Goal: Information Seeking & Learning: Learn about a topic

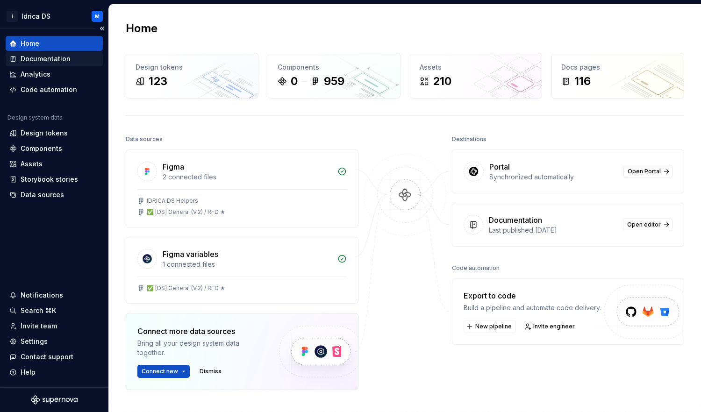
click at [70, 55] on div "Documentation" at bounding box center [54, 58] width 90 height 9
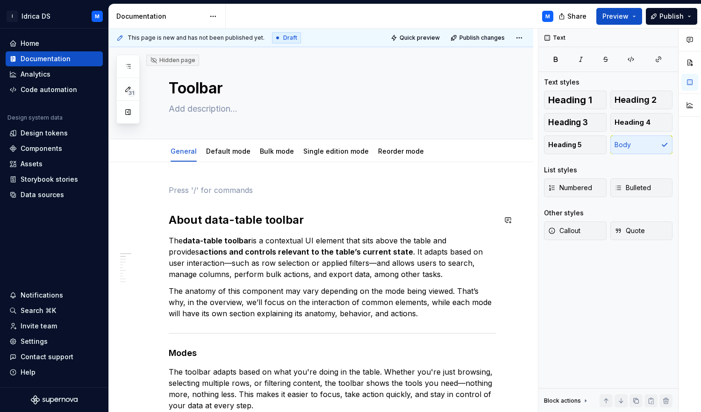
scroll to position [0, 0]
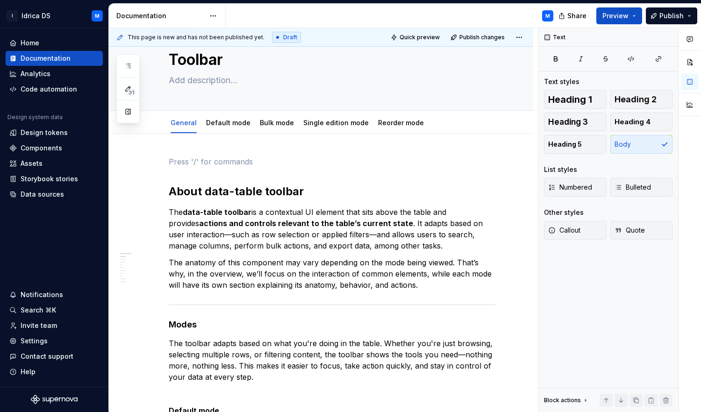
click at [156, 21] on div "Documentation" at bounding box center [167, 16] width 117 height 24
click at [154, 18] on div "Documentation" at bounding box center [160, 15] width 88 height 9
click at [217, 18] on html "I Idrica DS M Home Documentation Analytics Code automation Design system data D…" at bounding box center [350, 206] width 701 height 412
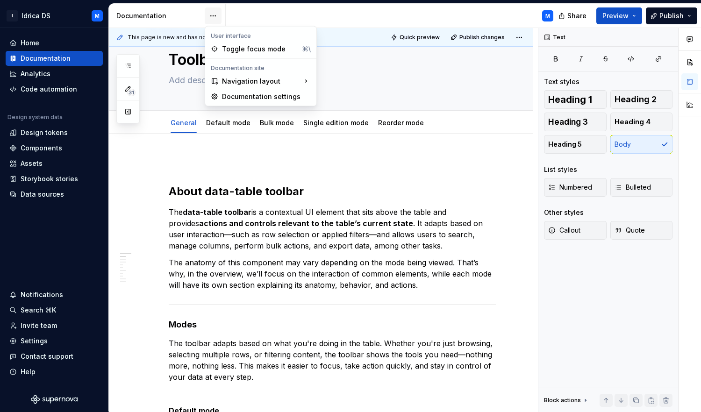
click at [217, 18] on html "I Idrica DS M Home Documentation Analytics Code automation Design system data D…" at bounding box center [350, 206] width 701 height 412
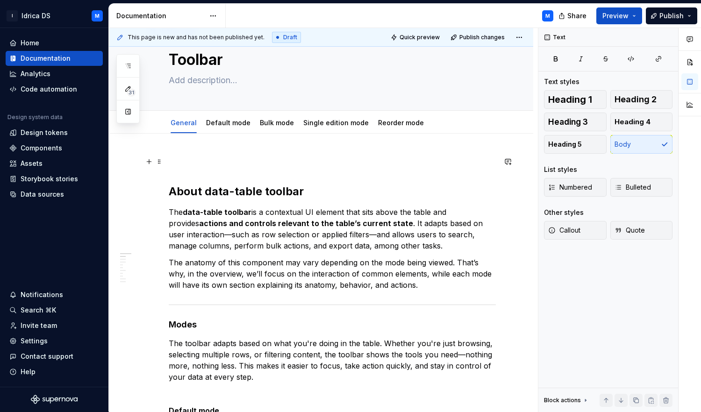
scroll to position [43, 0]
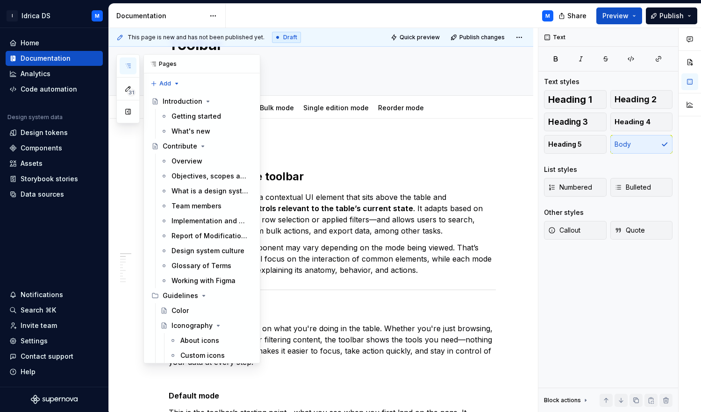
click at [130, 64] on icon "button" at bounding box center [127, 65] width 7 height 7
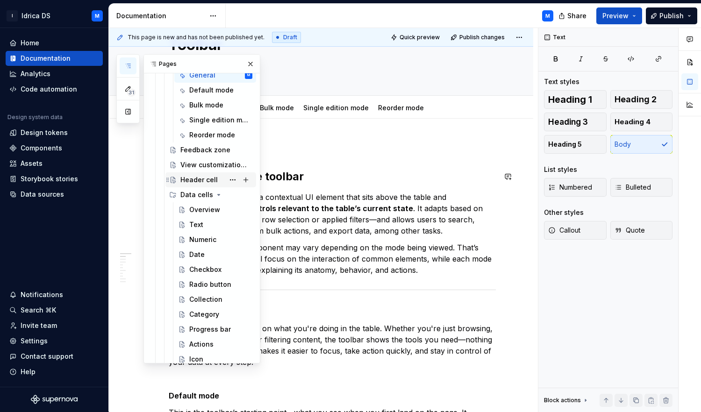
scroll to position [1587, 0]
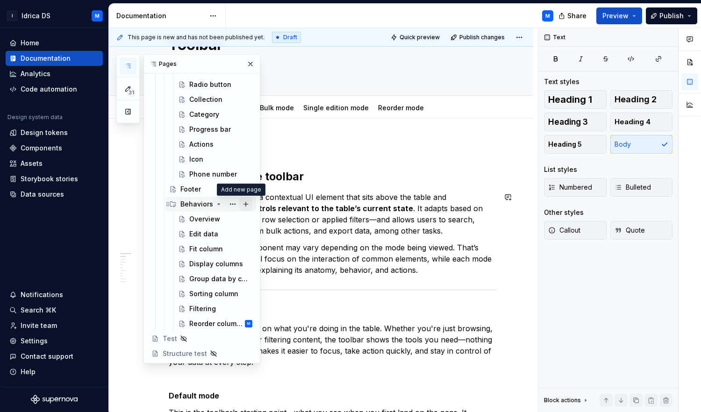
click at [241, 204] on button "Page tree" at bounding box center [245, 204] width 13 height 13
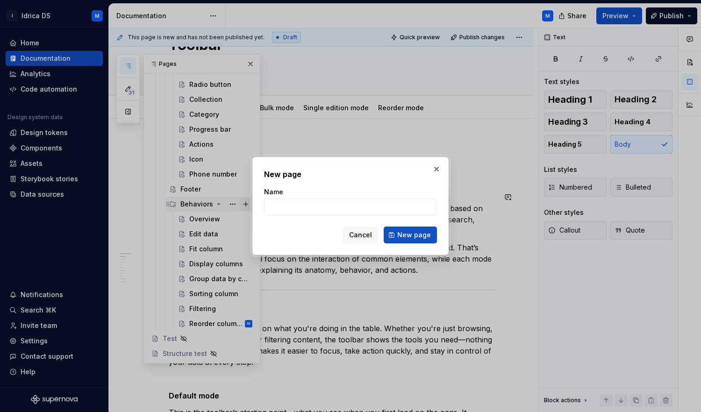
type textarea "*"
type input "Breakpoint"
click at [411, 235] on button "New page" at bounding box center [410, 235] width 53 height 17
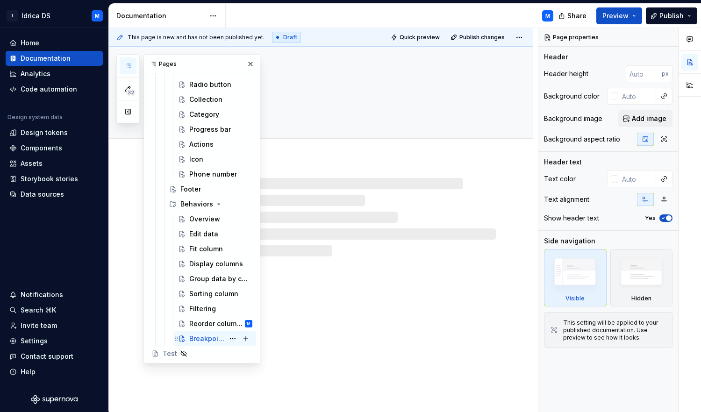
click at [202, 335] on div "Breakpoint" at bounding box center [206, 338] width 35 height 9
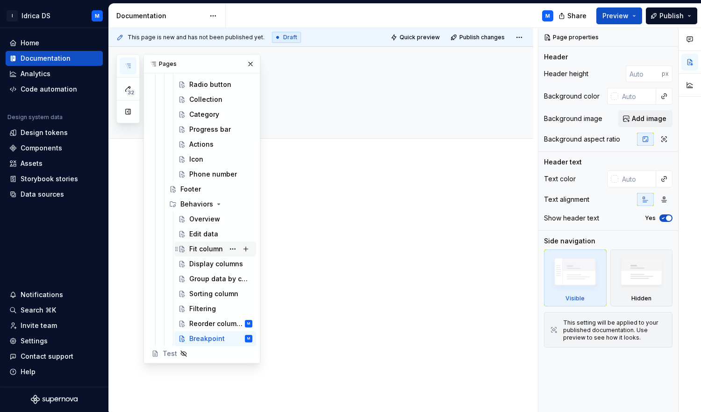
click at [204, 250] on div "Fit column" at bounding box center [206, 248] width 34 height 9
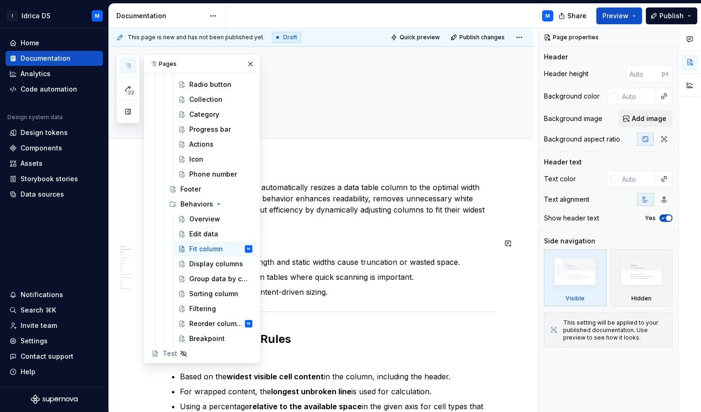
click at [403, 238] on h4 "When to Use" at bounding box center [332, 243] width 327 height 11
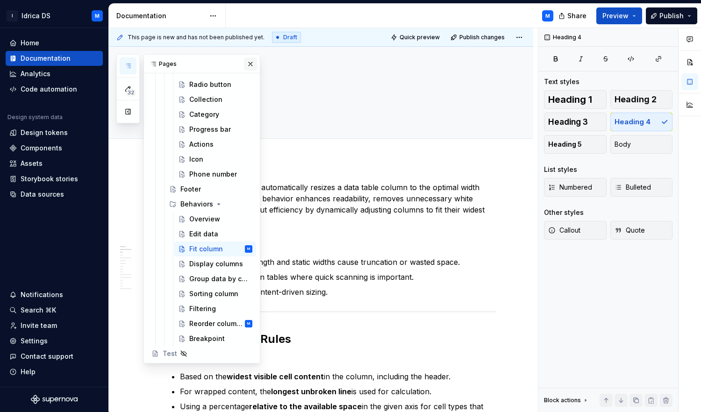
click at [244, 66] on button "button" at bounding box center [250, 63] width 13 height 13
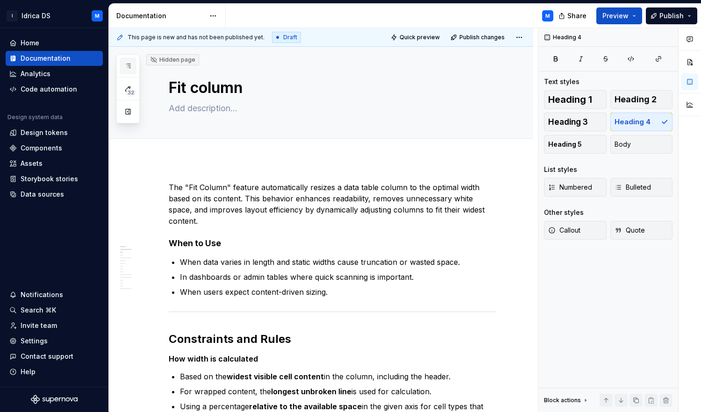
click at [132, 63] on button "button" at bounding box center [128, 65] width 17 height 17
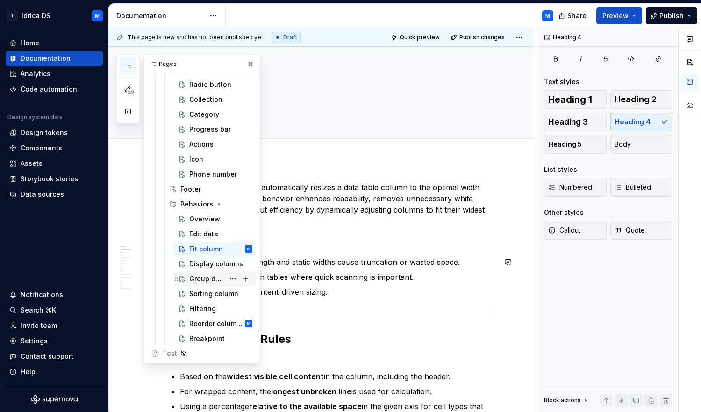
scroll to position [1602, 0]
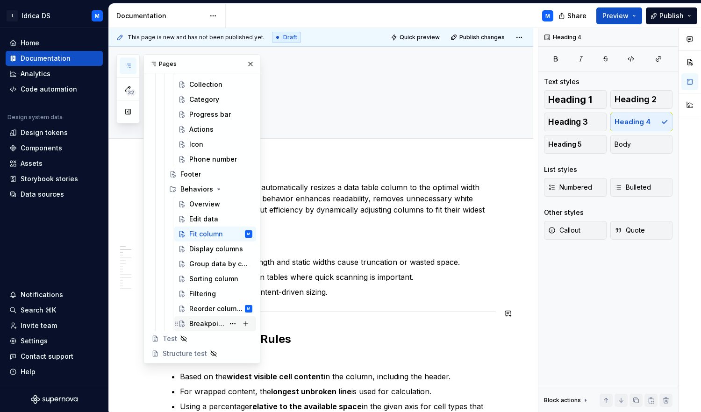
click at [214, 321] on div "Breakpoint" at bounding box center [206, 323] width 35 height 9
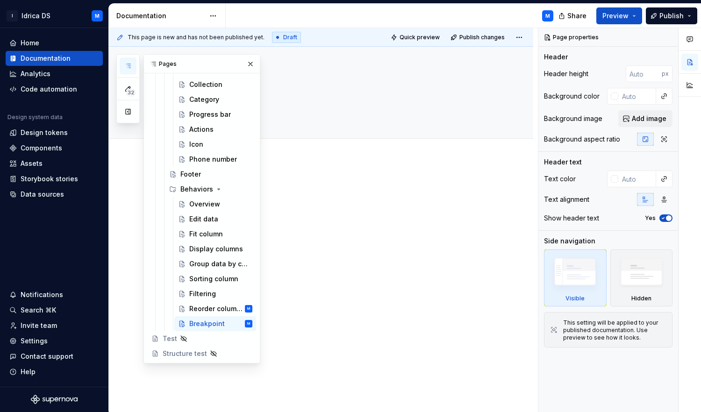
click at [450, 178] on div at bounding box center [321, 255] width 424 height 193
click at [244, 61] on button "button" at bounding box center [250, 63] width 13 height 13
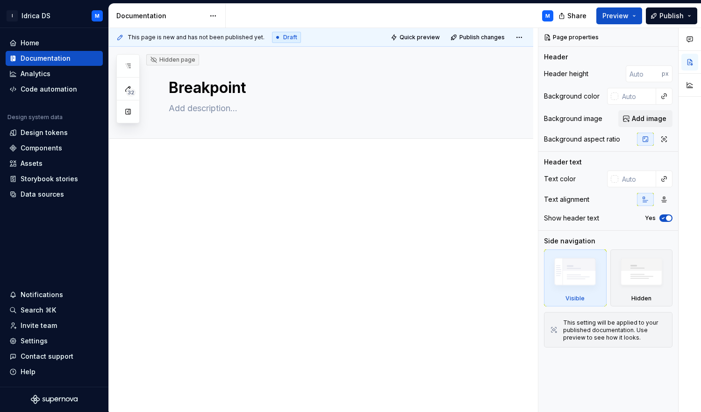
click at [264, 185] on p at bounding box center [332, 187] width 327 height 11
click at [124, 66] on icon "button" at bounding box center [127, 65] width 7 height 7
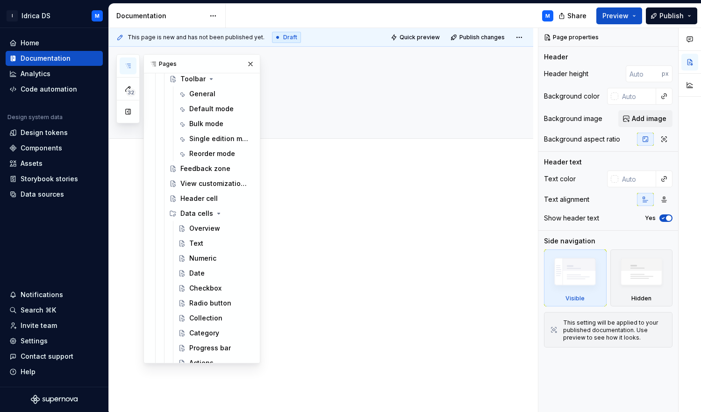
scroll to position [1270, 0]
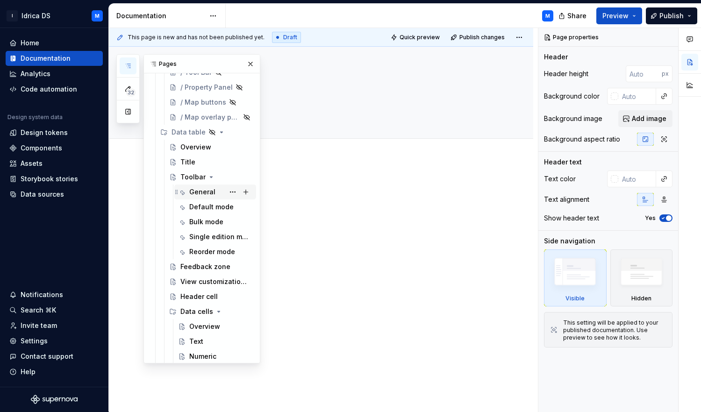
click at [201, 188] on div "General" at bounding box center [202, 191] width 26 height 9
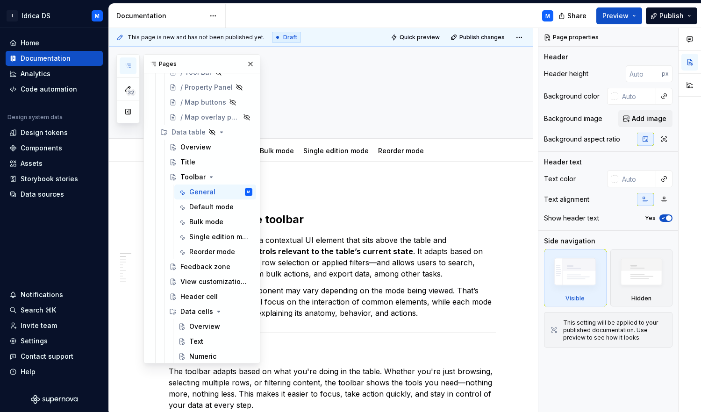
click at [123, 64] on button "button" at bounding box center [128, 65] width 17 height 17
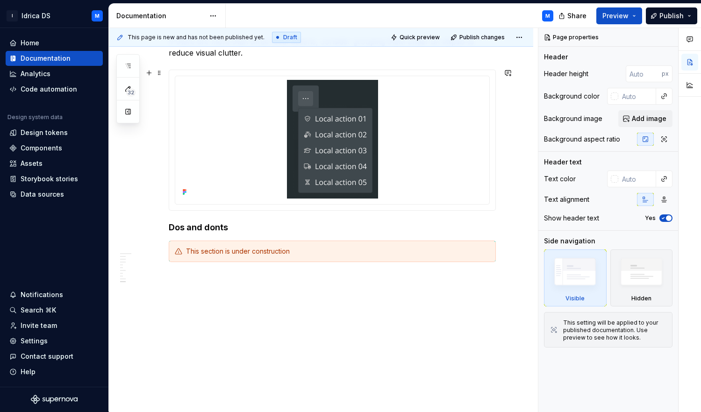
scroll to position [2646, 0]
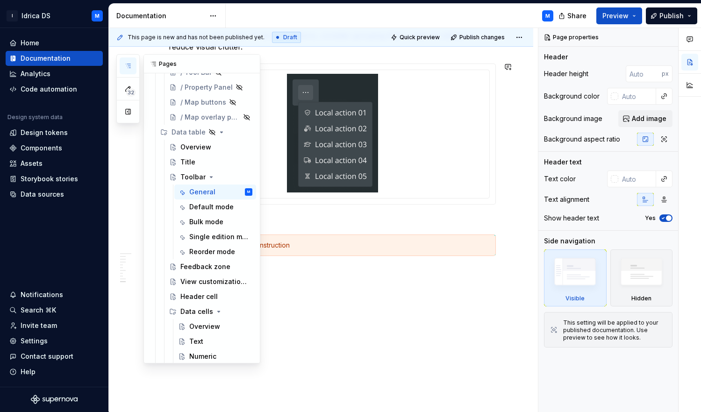
click at [136, 68] on button "button" at bounding box center [128, 65] width 17 height 17
click at [213, 175] on icon "Page tree" at bounding box center [210, 176] width 7 height 7
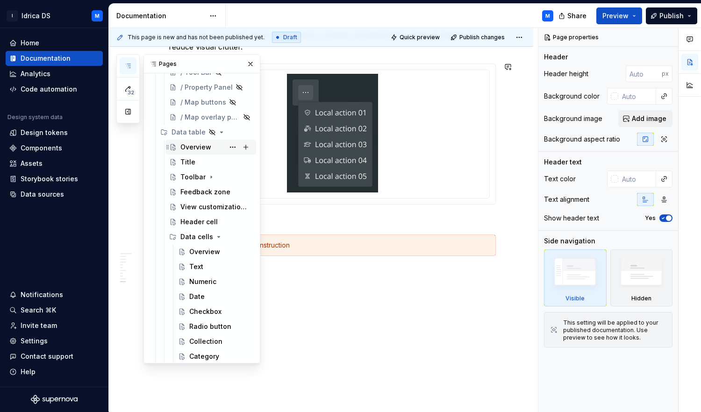
click at [202, 149] on div "Overview" at bounding box center [195, 147] width 31 height 9
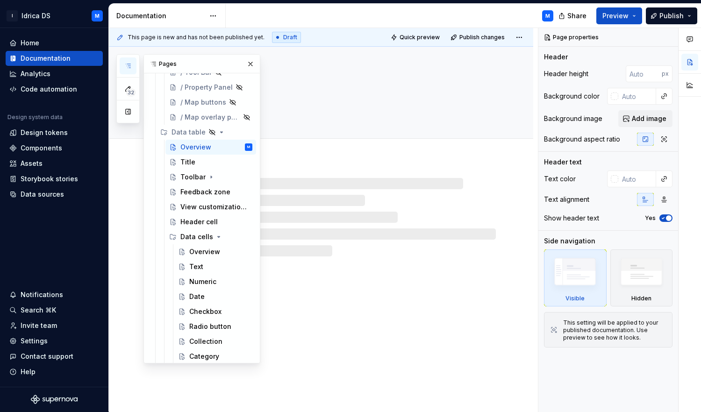
click at [130, 66] on icon "button" at bounding box center [128, 66] width 5 height 4
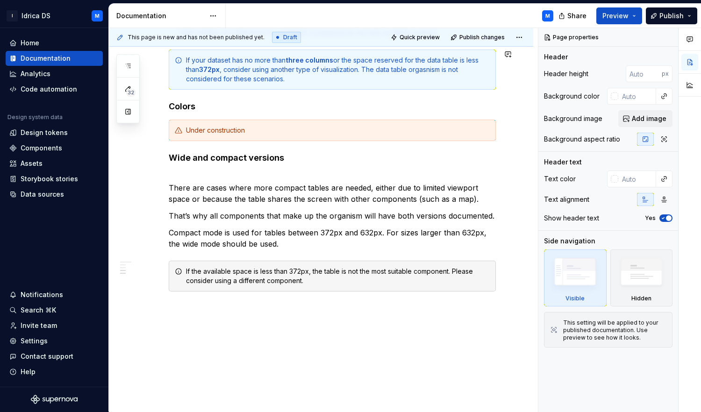
scroll to position [161, 0]
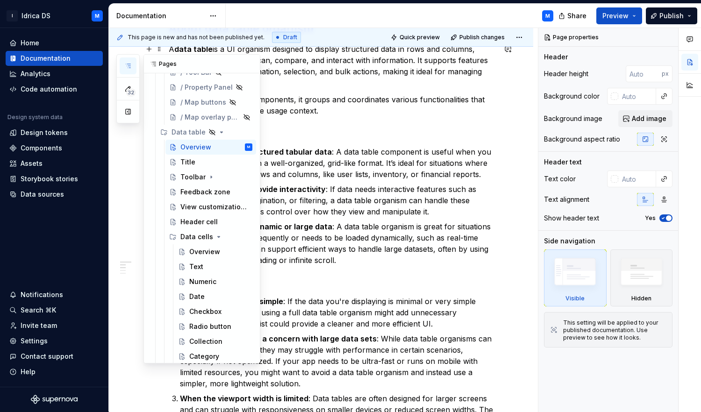
click at [129, 69] on icon "button" at bounding box center [127, 65] width 7 height 7
click at [215, 237] on icon "Page tree" at bounding box center [218, 236] width 7 height 7
click at [193, 205] on div "View customization Panel" at bounding box center [202, 206] width 44 height 9
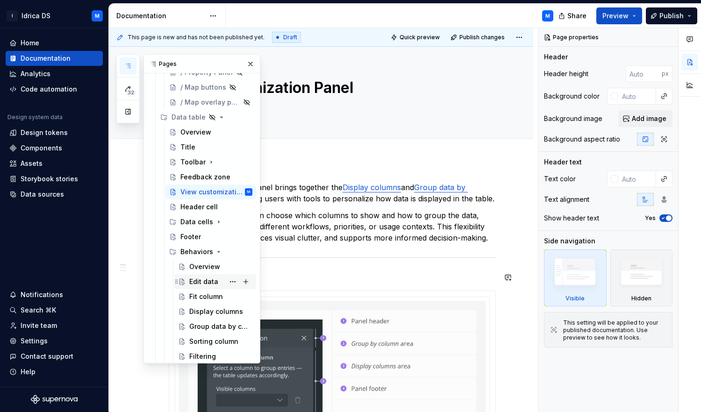
scroll to position [1287, 0]
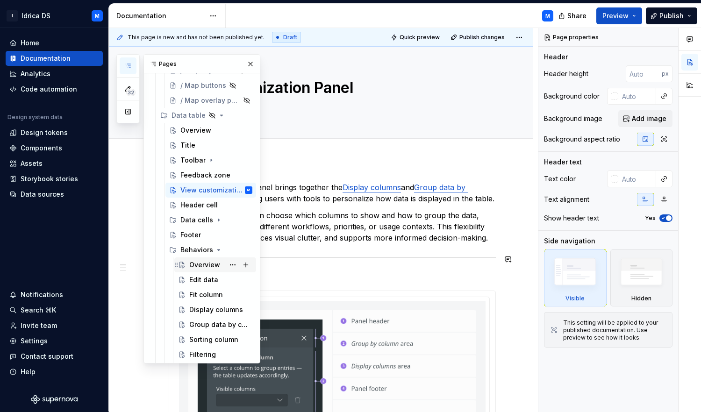
click at [202, 259] on div "Overview" at bounding box center [220, 264] width 63 height 13
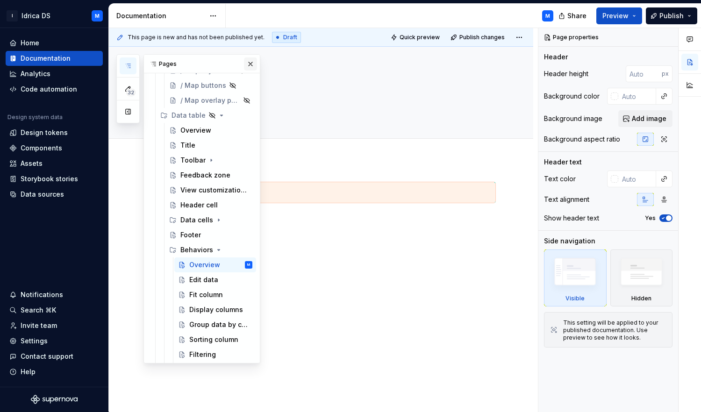
click at [246, 59] on button "button" at bounding box center [250, 63] width 13 height 13
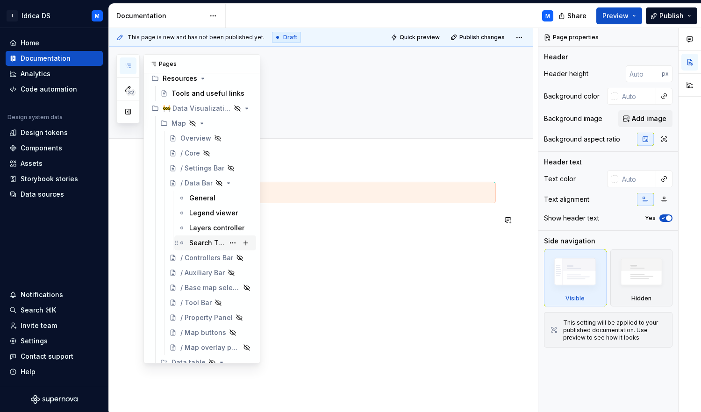
scroll to position [1348, 0]
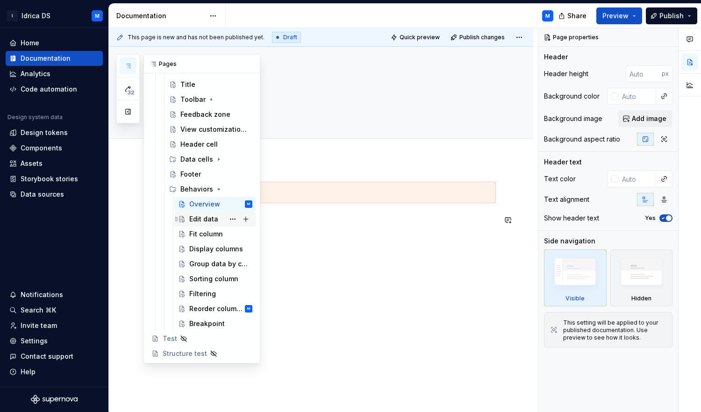
click at [206, 218] on div "Edit data" at bounding box center [203, 218] width 29 height 9
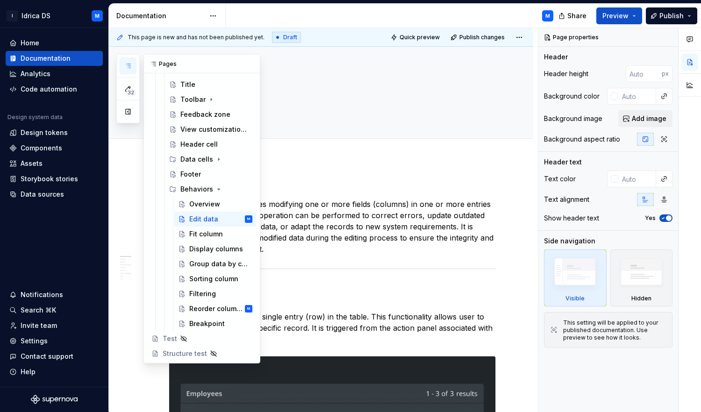
click at [136, 65] on div "32" at bounding box center [127, 88] width 23 height 69
click at [134, 65] on button "button" at bounding box center [128, 65] width 17 height 17
click at [250, 68] on button "button" at bounding box center [250, 63] width 13 height 13
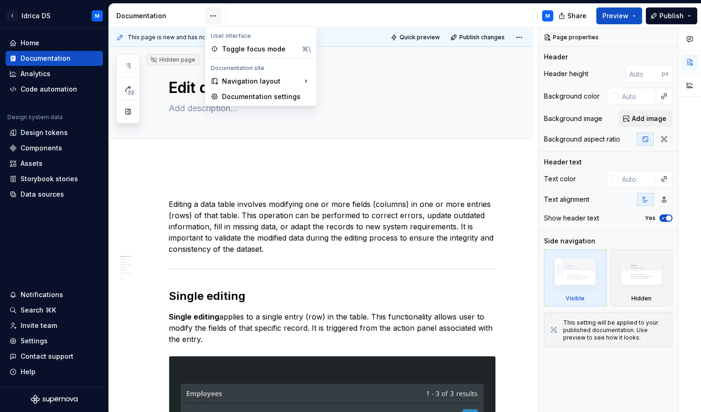
click at [215, 18] on html "I Idrica DS M Home Documentation Analytics Code automation Design system data D…" at bounding box center [350, 206] width 701 height 412
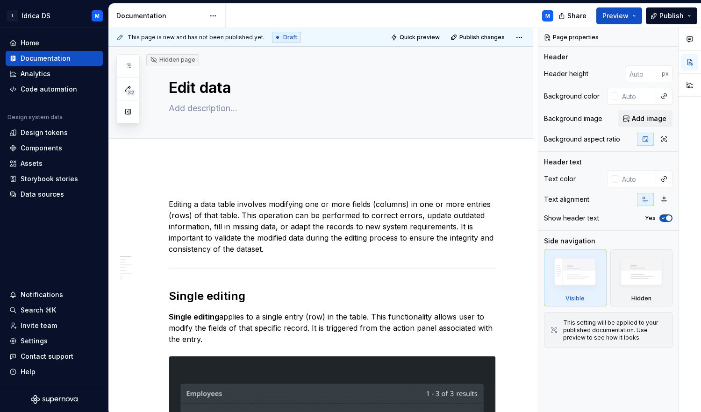
click at [82, 52] on html "I Idrica DS M Home Documentation Analytics Code automation Design system data D…" at bounding box center [350, 206] width 701 height 412
click at [57, 56] on div "Documentation" at bounding box center [46, 58] width 50 height 9
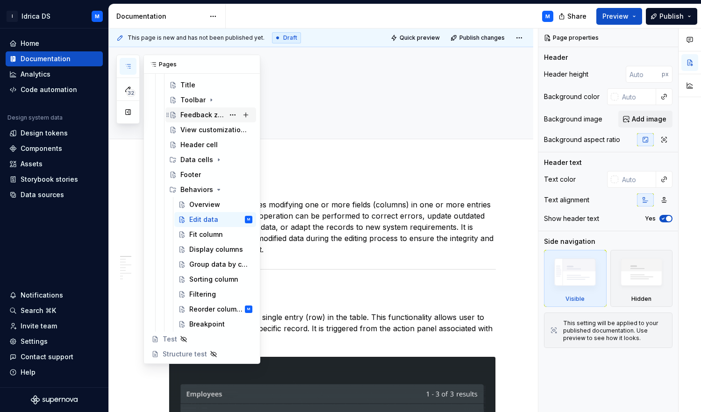
scroll to position [1270, 0]
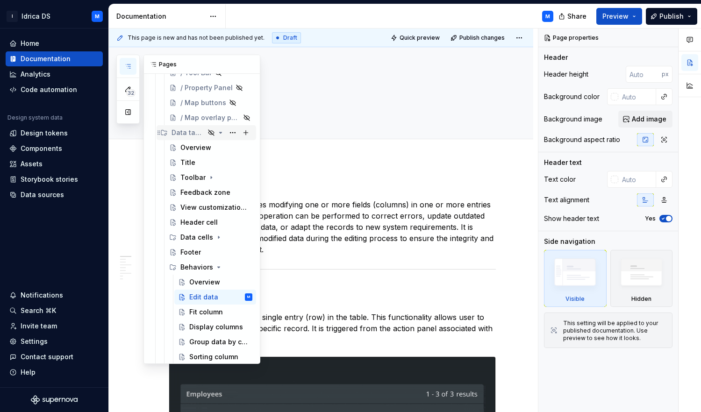
click at [186, 129] on div "Data table" at bounding box center [187, 132] width 33 height 9
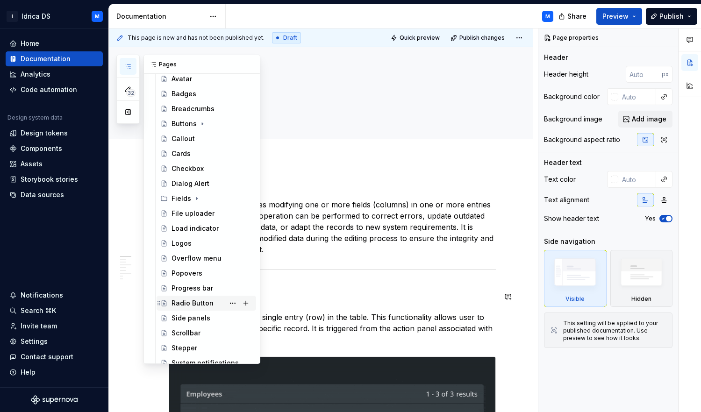
scroll to position [1078, 0]
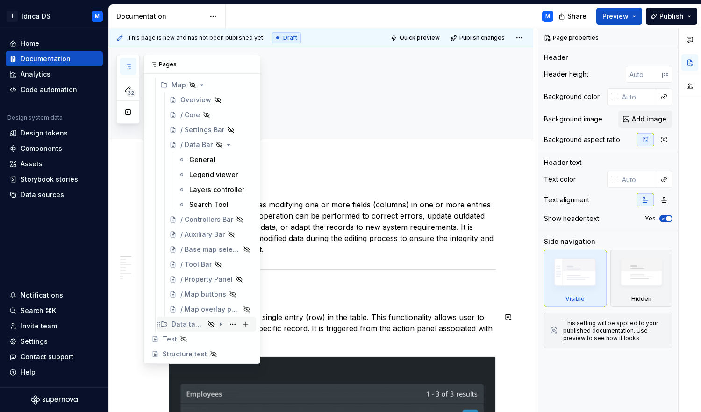
click at [179, 324] on div "Data table" at bounding box center [187, 324] width 33 height 9
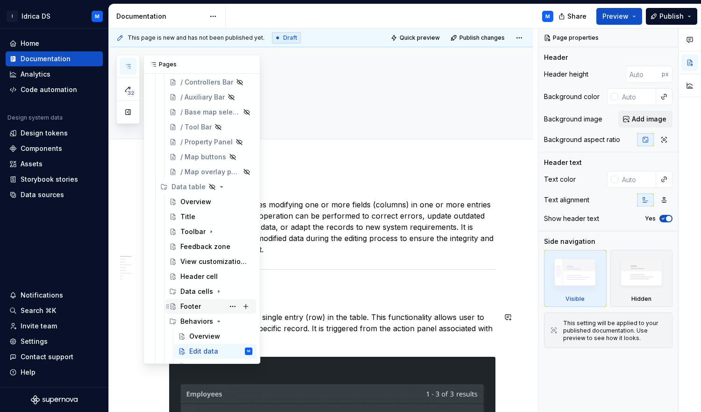
scroll to position [1234, 0]
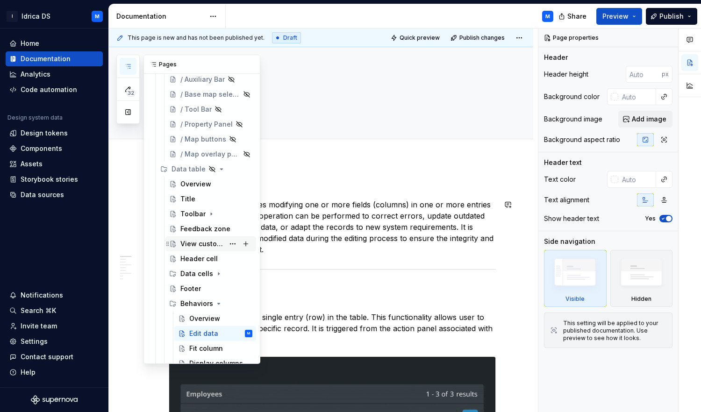
click at [219, 240] on div "View customization Panel" at bounding box center [216, 243] width 72 height 13
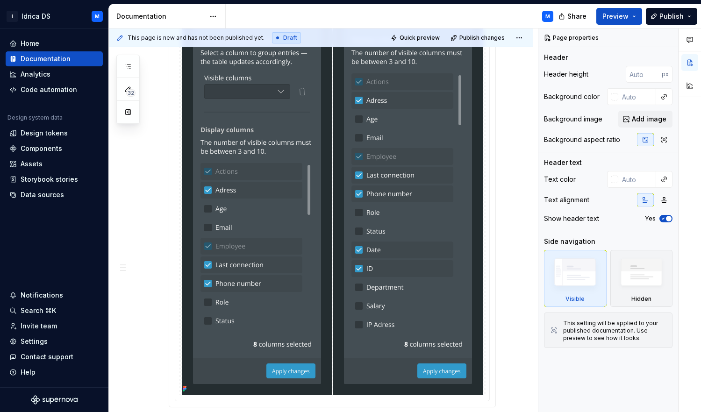
scroll to position [1311, 0]
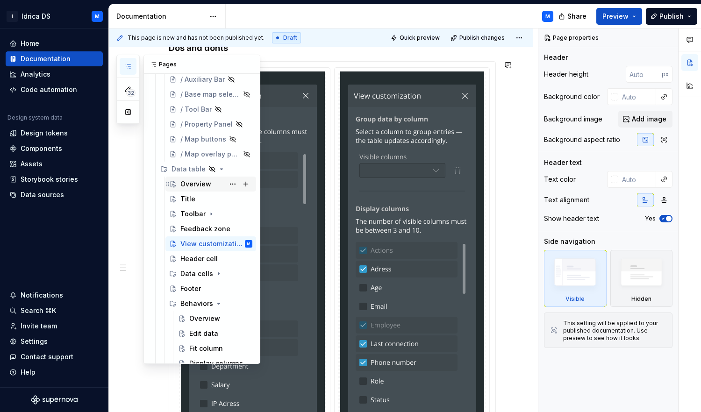
click at [192, 189] on div "Overview" at bounding box center [216, 184] width 72 height 13
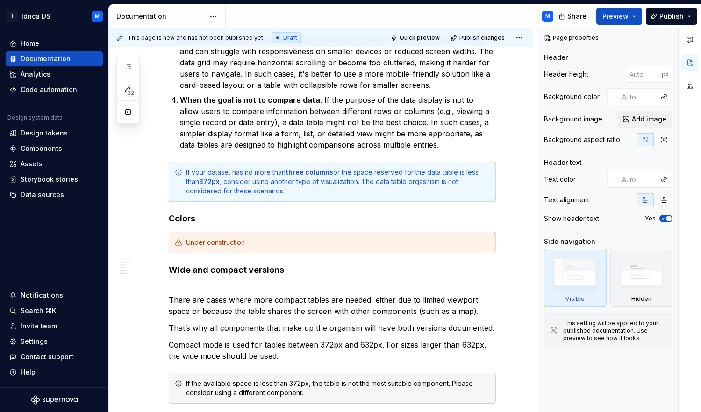
scroll to position [659, 0]
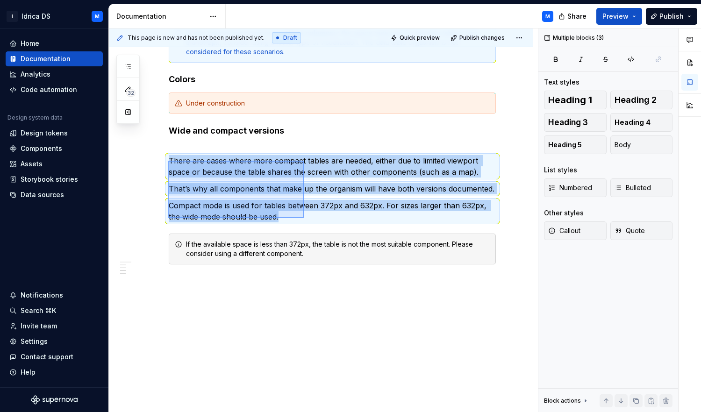
drag, startPoint x: 180, startPoint y: 169, endPoint x: 304, endPoint y: 218, distance: 133.8
click at [304, 218] on div "This page is new and has not been published yet. Draft Quick preview Publish ch…" at bounding box center [323, 221] width 429 height 384
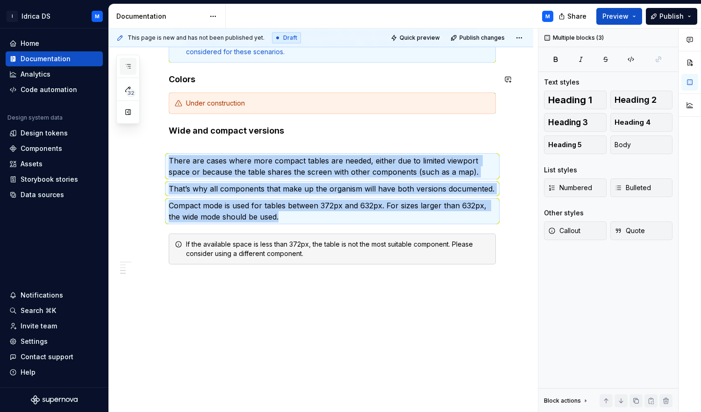
scroll to position [283, 0]
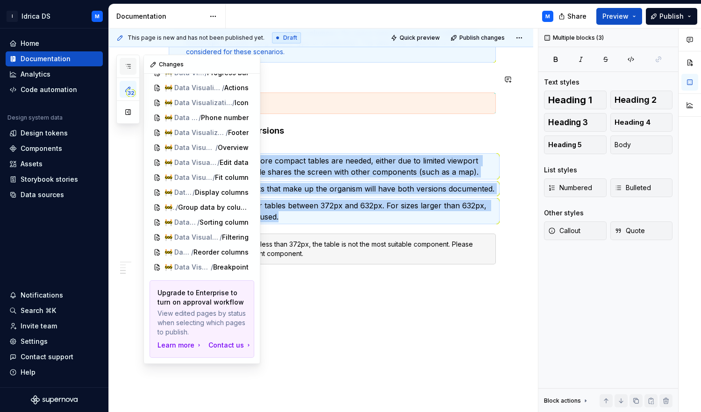
click at [123, 71] on button "button" at bounding box center [128, 66] width 17 height 17
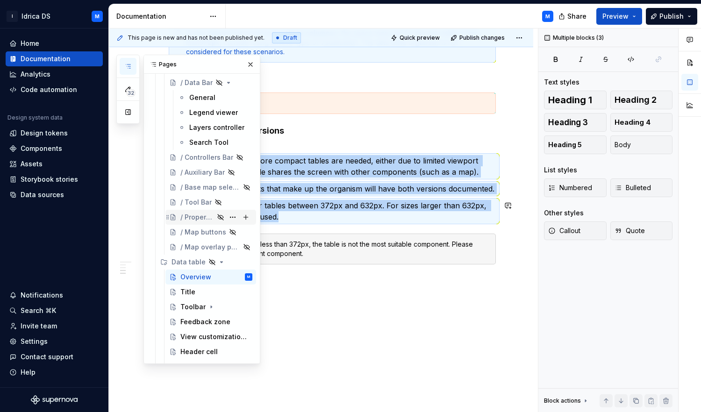
scroll to position [1348, 0]
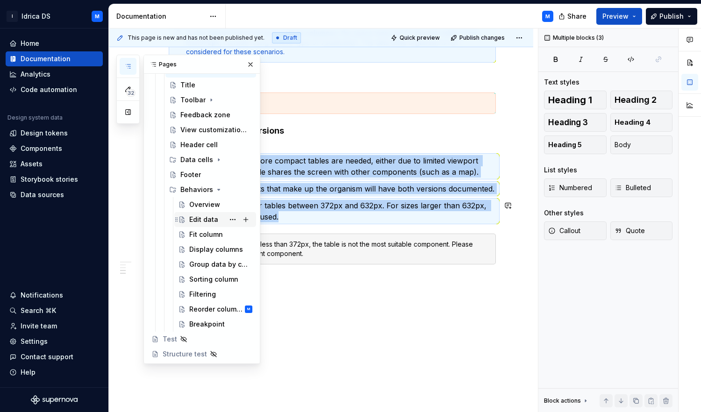
click at [207, 219] on div "Edit data" at bounding box center [203, 219] width 29 height 9
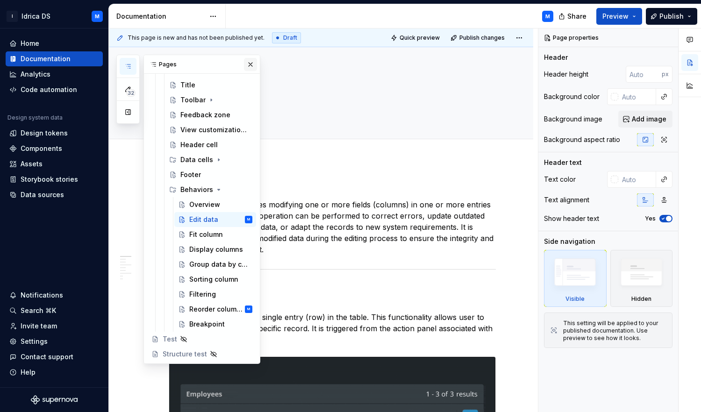
click at [246, 60] on button "button" at bounding box center [250, 64] width 13 height 13
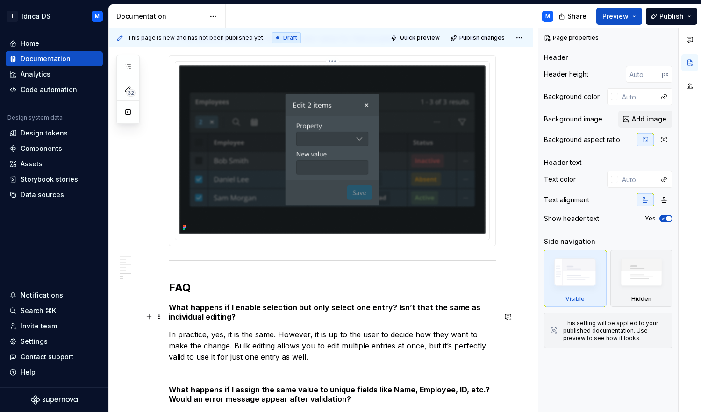
scroll to position [2148, 0]
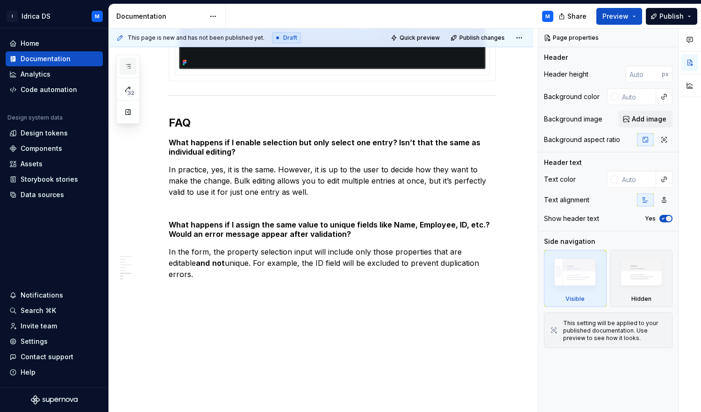
click at [134, 69] on button "button" at bounding box center [128, 66] width 17 height 17
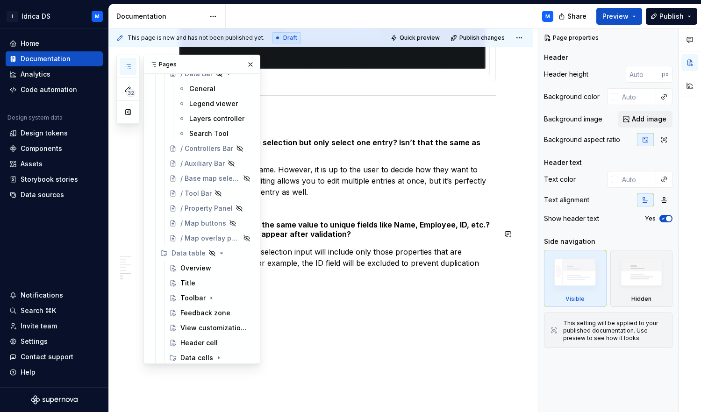
scroll to position [1348, 0]
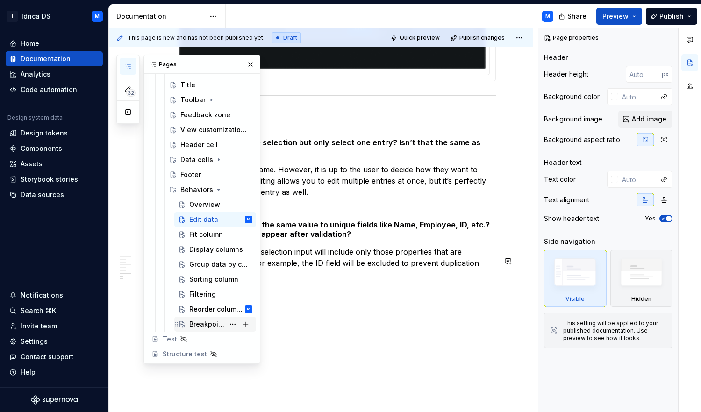
click at [199, 322] on div "Breakpoint" at bounding box center [206, 324] width 35 height 9
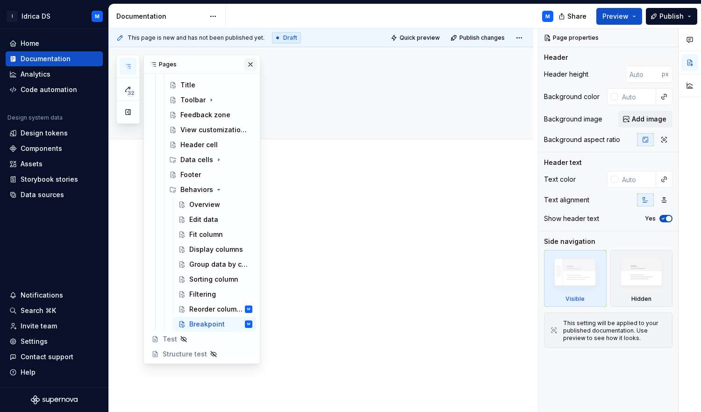
click at [245, 63] on button "button" at bounding box center [250, 64] width 13 height 13
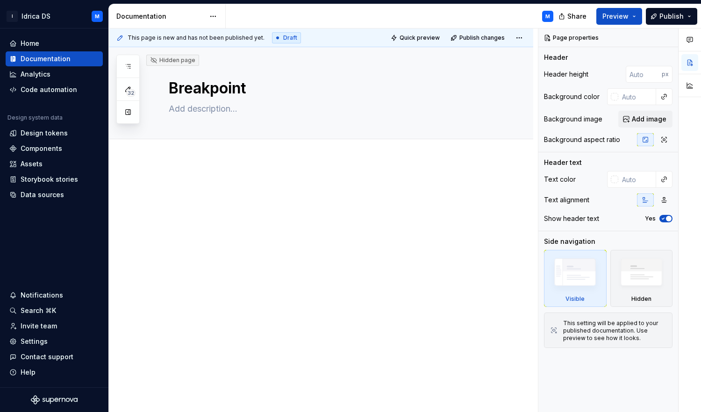
type textarea "*"
click at [218, 198] on div at bounding box center [332, 200] width 327 height 36
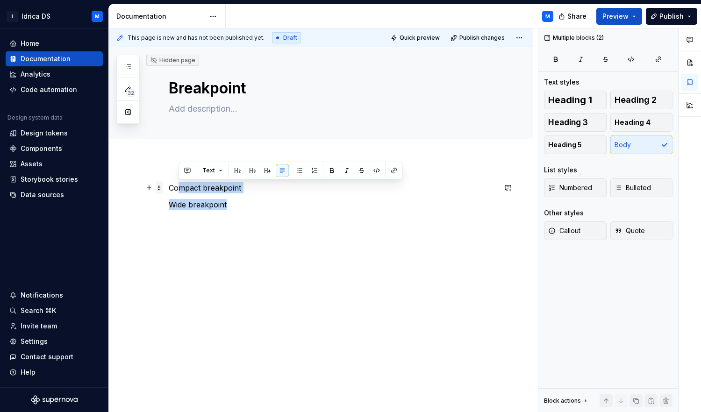
drag, startPoint x: 253, startPoint y: 207, endPoint x: 160, endPoint y: 187, distance: 95.1
click at [169, 188] on div "Compact breakpoint Wide breakpoint" at bounding box center [332, 205] width 327 height 47
drag, startPoint x: 171, startPoint y: 188, endPoint x: 246, endPoint y: 204, distance: 76.1
click at [246, 205] on div "Compact breakpoint Wide breakpoint" at bounding box center [332, 200] width 327 height 36
click at [639, 98] on span "Heading 2" at bounding box center [635, 99] width 42 height 9
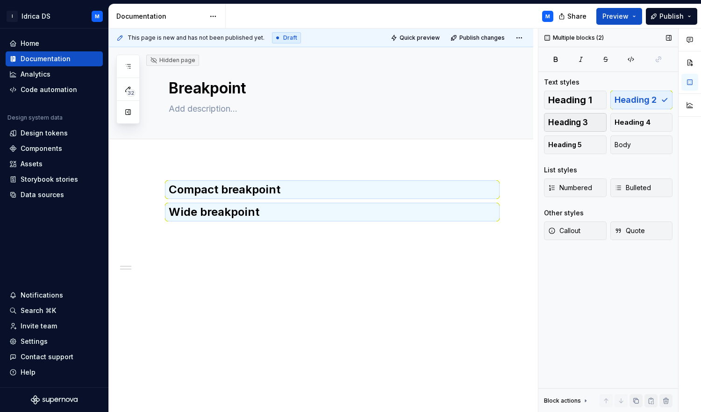
click at [588, 120] on button "Heading 3" at bounding box center [575, 122] width 63 height 19
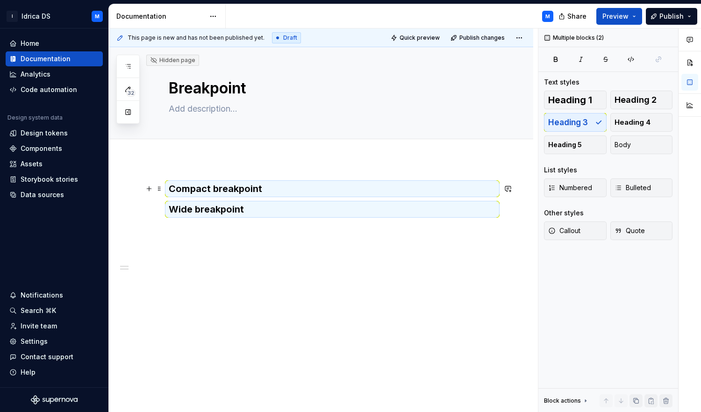
click at [172, 192] on h3 "Compact breakpoint" at bounding box center [332, 188] width 327 height 13
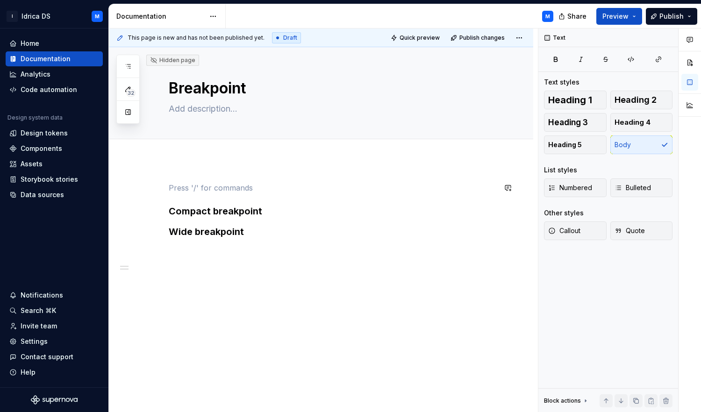
click at [286, 219] on div "Compact breakpoint Wide breakpoint" at bounding box center [332, 210] width 327 height 56
click at [284, 213] on h3 "Compact breakpoint" at bounding box center [332, 211] width 327 height 13
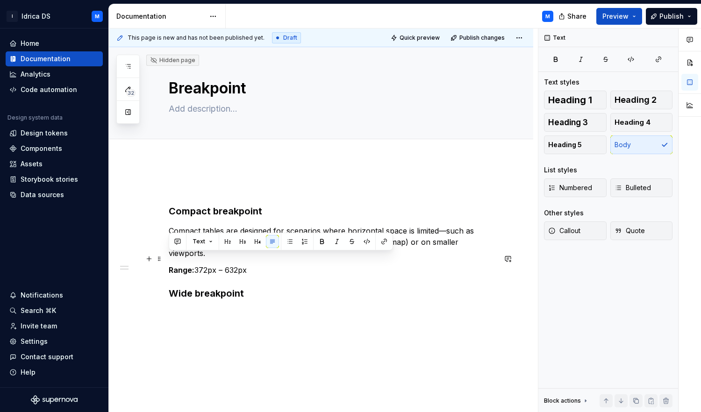
drag, startPoint x: 169, startPoint y: 260, endPoint x: 321, endPoint y: 260, distance: 151.4
click at [321, 264] on p "Range: 372px – 632px" at bounding box center [332, 269] width 327 height 11
click at [641, 193] on button "Bulleted" at bounding box center [641, 187] width 63 height 19
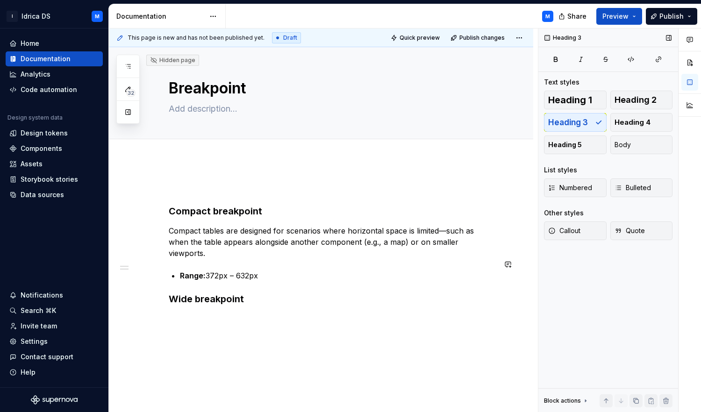
click at [265, 309] on div "Compact breakpoint Compact tables are designed for scenarios where horizontal s…" at bounding box center [321, 300] width 424 height 281
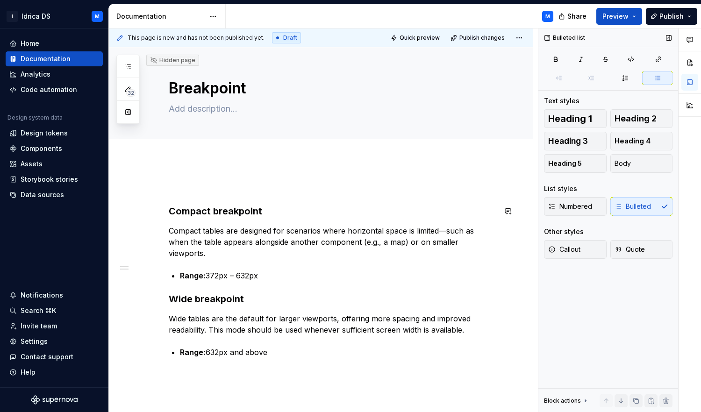
click at [243, 164] on div "Compact breakpoint Compact tables are designed for scenarios where horizontal s…" at bounding box center [321, 326] width 424 height 333
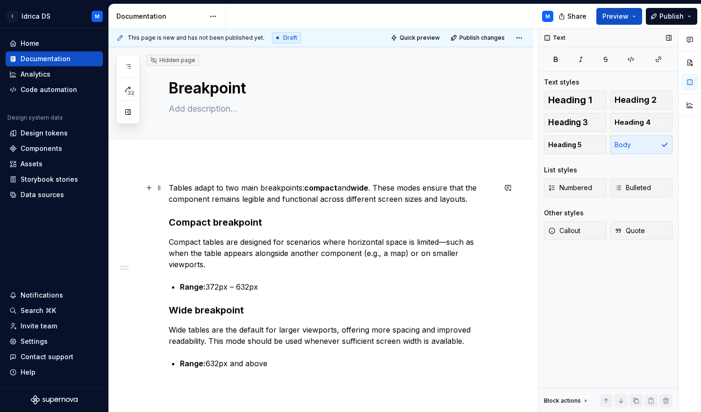
click at [172, 186] on p "Tables adapt to two main breakpoints: compact and wide . These modes ensure tha…" at bounding box center [332, 193] width 327 height 22
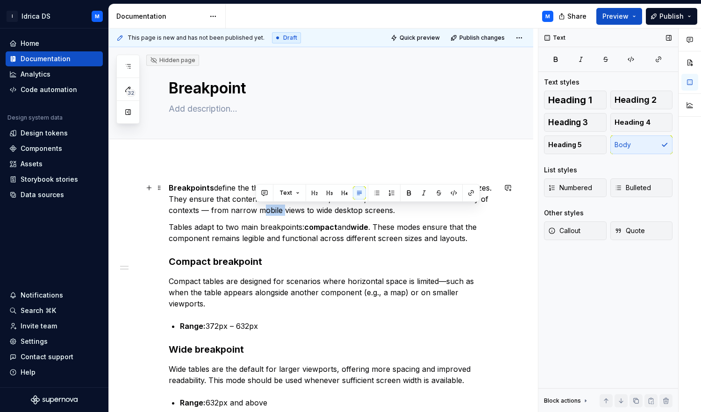
drag, startPoint x: 258, startPoint y: 212, endPoint x: 278, endPoint y: 211, distance: 20.6
click at [278, 211] on p "Breakpoints define the thresholds at which a table’s layout adapts to different…" at bounding box center [332, 199] width 327 height 34
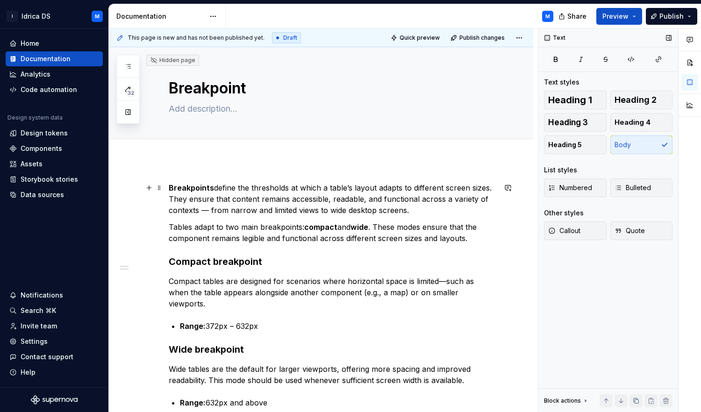
click at [419, 209] on p "Breakpoints define the thresholds at which a table’s layout adapts to different…" at bounding box center [332, 199] width 327 height 34
click at [127, 66] on icon "button" at bounding box center [127, 66] width 7 height 7
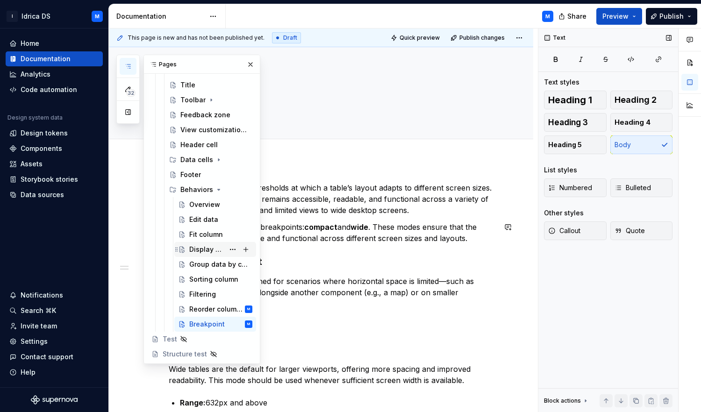
scroll to position [1270, 0]
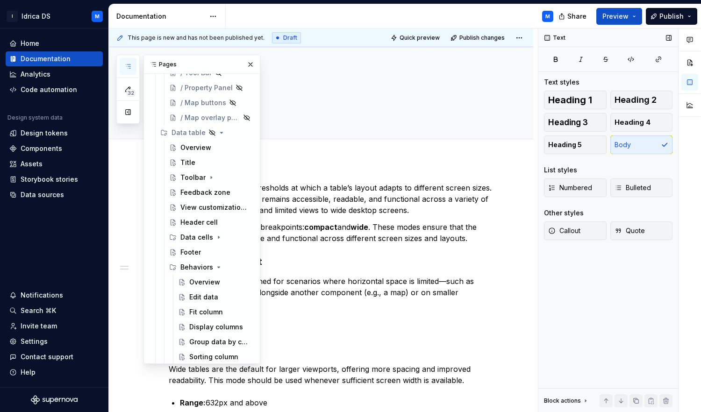
click at [327, 174] on div "Breakpoints define the thresholds at which a table’s layout adapts to different…" at bounding box center [321, 352] width 424 height 384
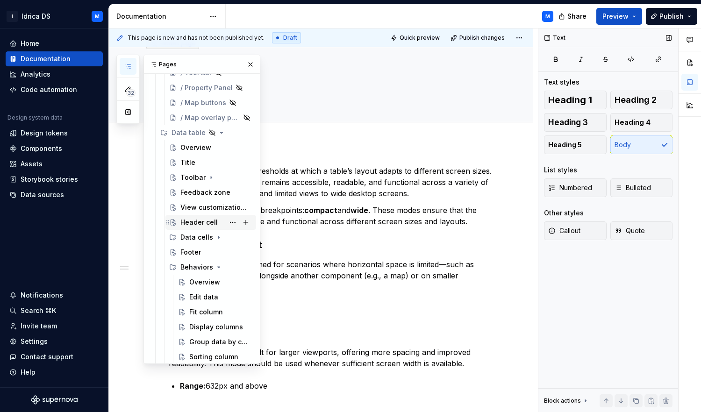
scroll to position [0, 0]
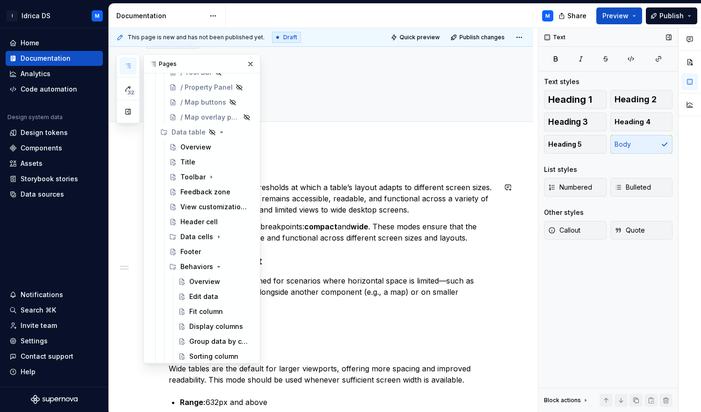
click at [390, 210] on p "Breakpoints define the thresholds at which a table’s layout adapts to different…" at bounding box center [332, 199] width 327 height 34
click at [450, 213] on p "Breakpoints define the thresholds at which a table’s layout adapts to different…" at bounding box center [332, 199] width 327 height 34
click at [244, 63] on button "button" at bounding box center [250, 63] width 13 height 13
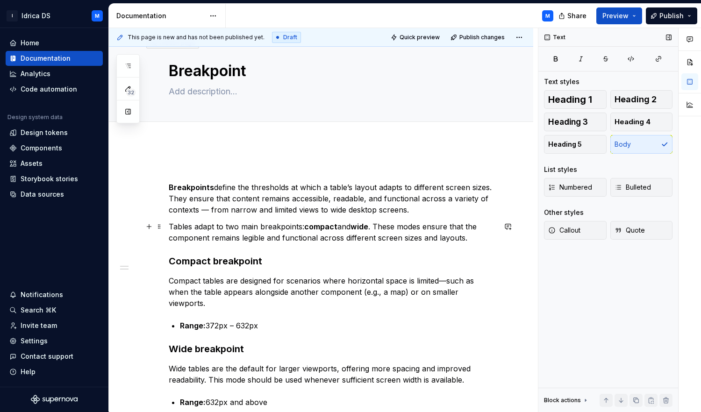
drag, startPoint x: 170, startPoint y: 228, endPoint x: 227, endPoint y: 208, distance: 60.0
click at [170, 228] on p "Tables adapt to two main breakpoints: compact and wide . These modes ensure tha…" at bounding box center [332, 232] width 327 height 22
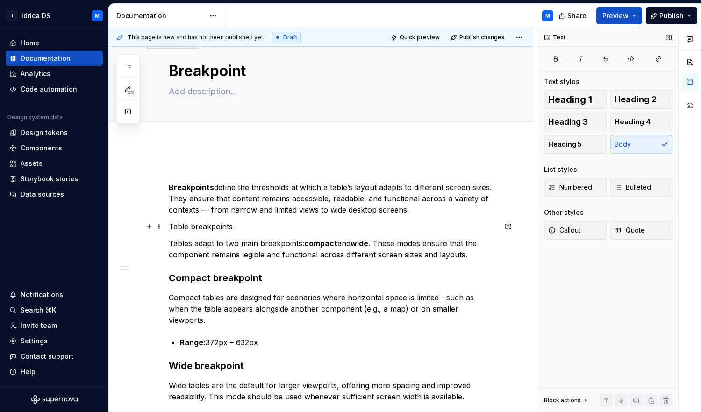
click at [219, 224] on p "Table breakpoints" at bounding box center [332, 226] width 327 height 11
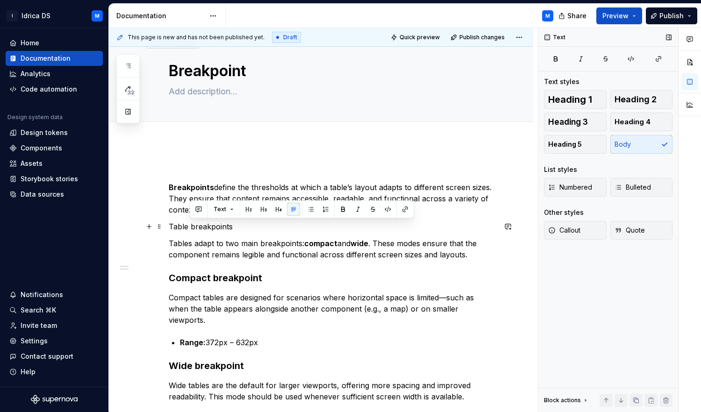
click at [219, 224] on p "Table breakpoints" at bounding box center [332, 226] width 327 height 11
click at [629, 100] on span "Heading 2" at bounding box center [635, 99] width 42 height 9
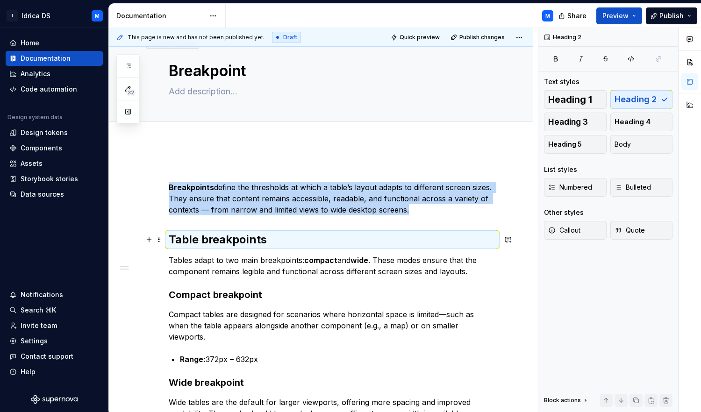
click at [240, 242] on h2 "Table breakpoints" at bounding box center [332, 239] width 327 height 15
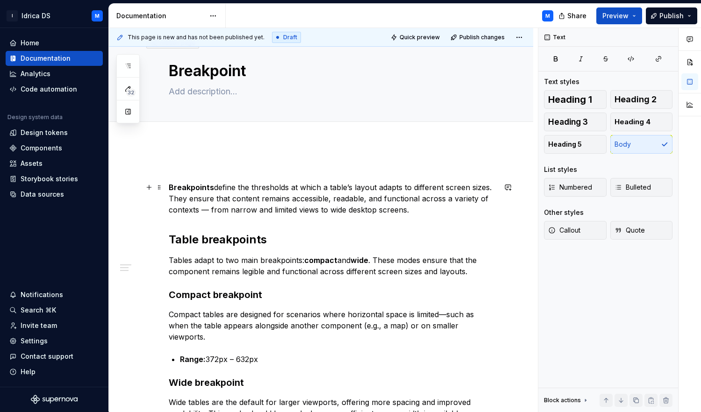
click at [419, 207] on p "Breakpoints define the thresholds at which a table’s layout adapts to different…" at bounding box center [332, 199] width 327 height 34
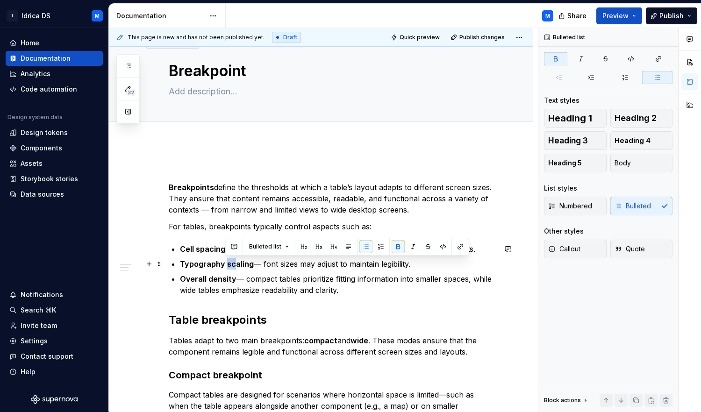
drag, startPoint x: 227, startPoint y: 264, endPoint x: 236, endPoint y: 263, distance: 8.9
click at [236, 263] on strong "Typography scaling" at bounding box center [217, 263] width 74 height 9
drag, startPoint x: 183, startPoint y: 263, endPoint x: 419, endPoint y: 263, distance: 236.0
click at [419, 263] on p "Typography scaling — font sizes may adjust to maintain legibility." at bounding box center [338, 263] width 316 height 11
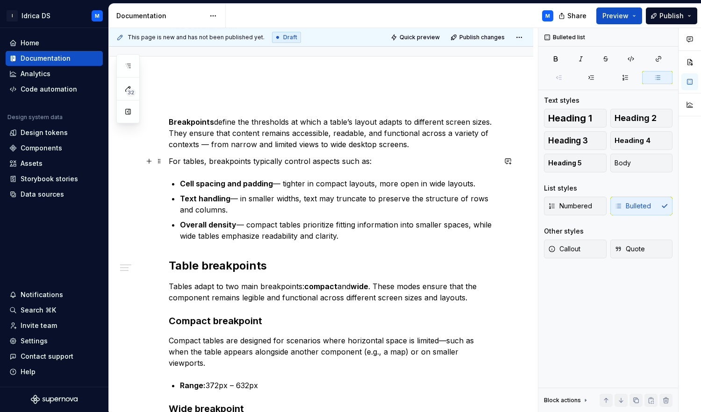
scroll to position [101, 0]
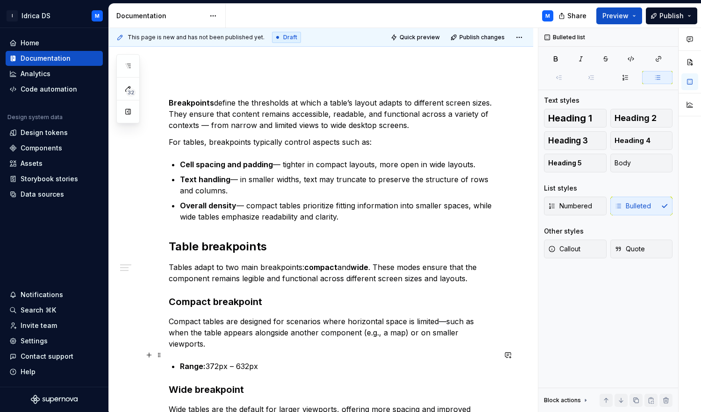
click at [278, 361] on p "Range: 372px – 632px" at bounding box center [338, 366] width 316 height 11
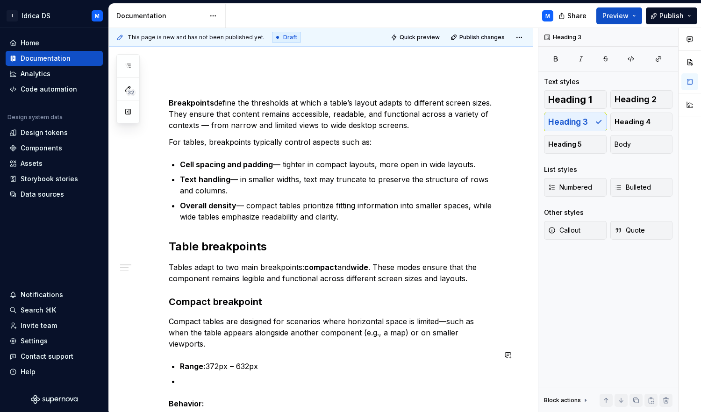
scroll to position [171, 0]
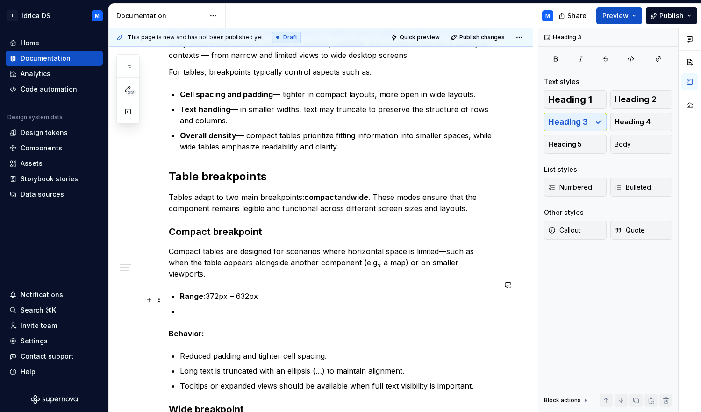
click at [191, 306] on p at bounding box center [338, 311] width 316 height 11
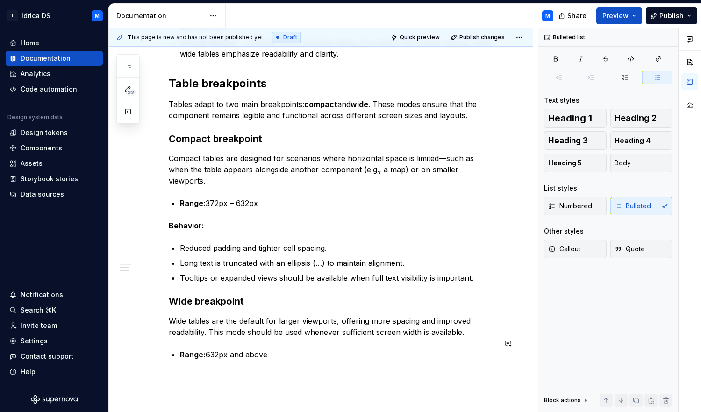
scroll to position [336, 0]
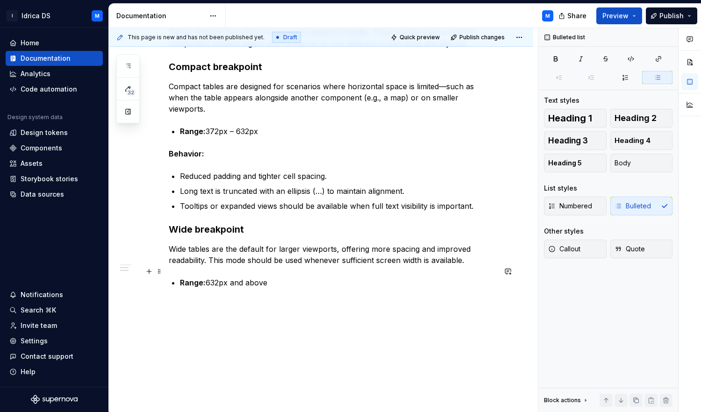
click at [298, 277] on p "Range: 632px and above" at bounding box center [338, 282] width 316 height 11
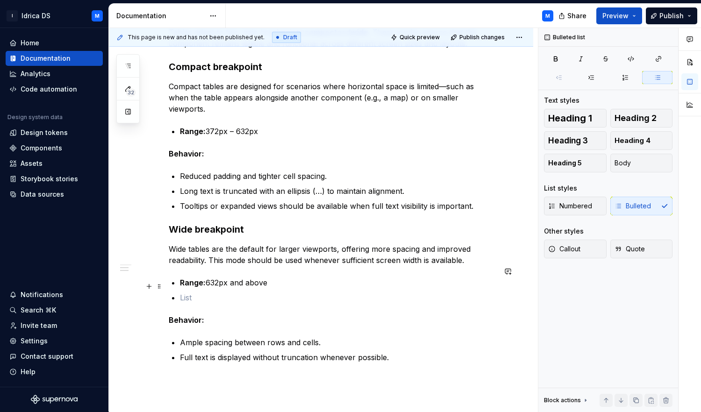
click at [201, 292] on p at bounding box center [338, 297] width 316 height 11
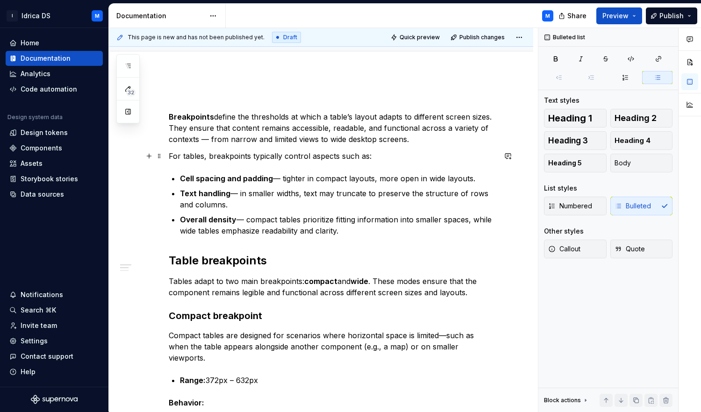
scroll to position [0, 0]
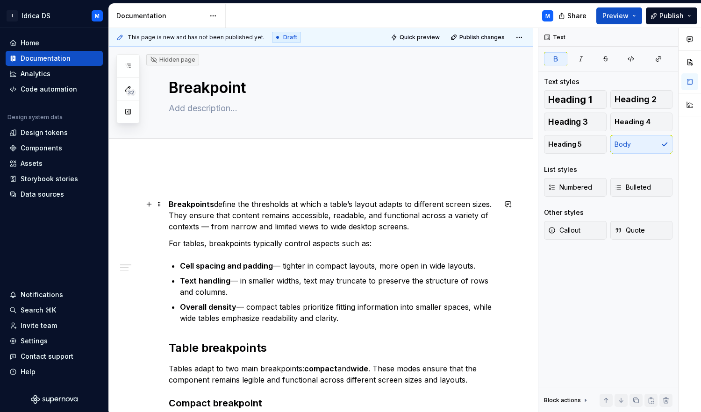
click at [170, 204] on strong "Breakpoints" at bounding box center [191, 204] width 45 height 9
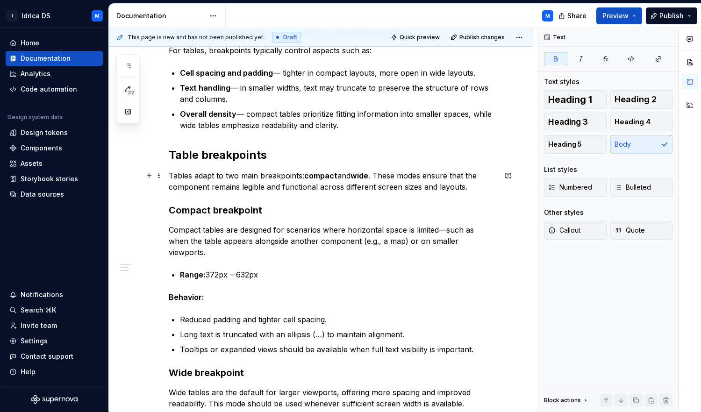
scroll to position [246, 0]
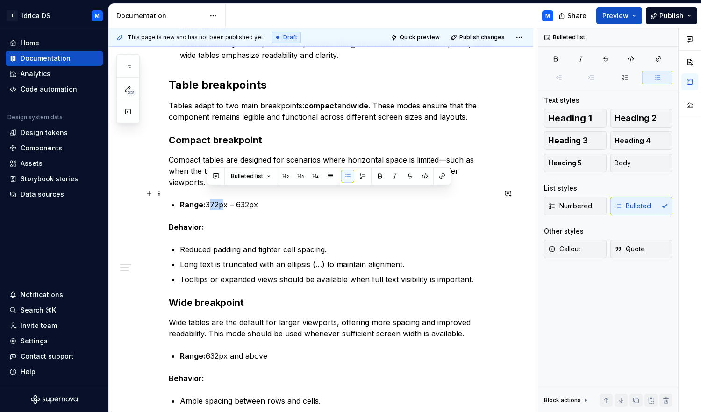
drag, startPoint x: 208, startPoint y: 193, endPoint x: 223, endPoint y: 192, distance: 14.6
click at [223, 199] on p "Range: 372px – 632px" at bounding box center [338, 204] width 316 height 11
drag, startPoint x: 181, startPoint y: 194, endPoint x: 260, endPoint y: 194, distance: 79.0
click at [260, 199] on p "Range: 372px – 632px" at bounding box center [338, 204] width 316 height 11
copy p "Range: 372px – 632px"
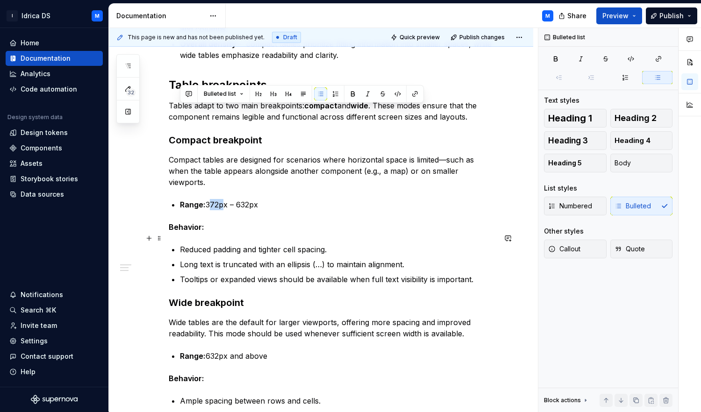
scroll to position [328, 0]
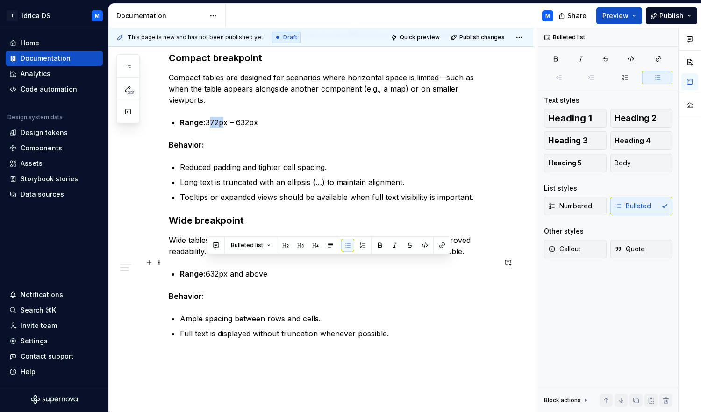
drag, startPoint x: 207, startPoint y: 263, endPoint x: 269, endPoint y: 264, distance: 61.2
click at [291, 268] on p "Range: 632px and above" at bounding box center [338, 273] width 316 height 11
drag, startPoint x: 183, startPoint y: 263, endPoint x: 272, endPoint y: 263, distance: 89.7
click at [272, 263] on div "Breakpoints define the thresholds at which a table’s layout adapts to different…" at bounding box center [332, 96] width 327 height 486
copy p "Range: 632px and above"
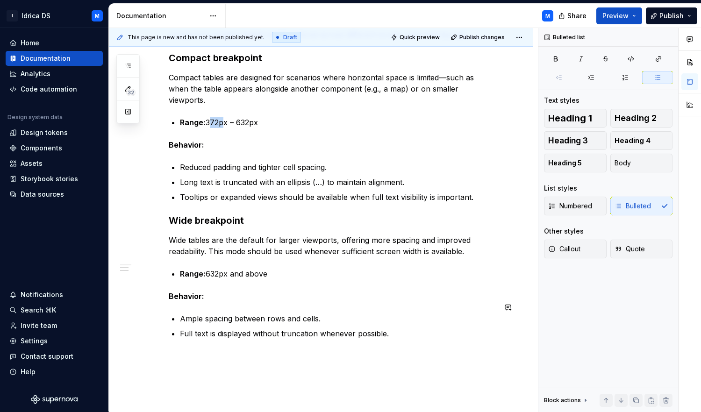
click at [209, 350] on div "Breakpoints define the thresholds at which a table’s layout adapts to different…" at bounding box center [321, 152] width 424 height 643
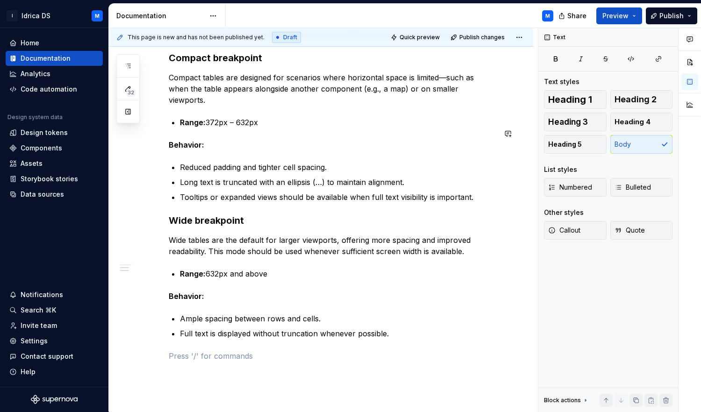
scroll to position [315, 0]
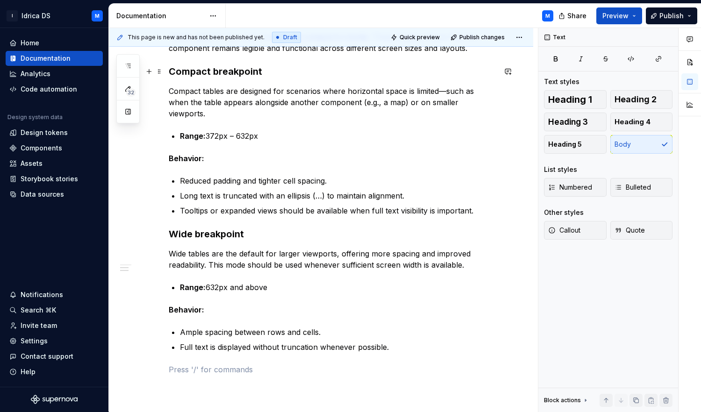
click at [281, 76] on h3 "Compact breakpoint" at bounding box center [332, 71] width 327 height 13
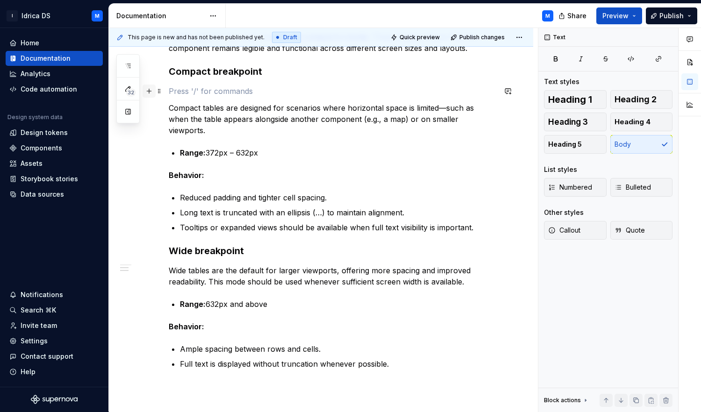
click at [150, 91] on button "button" at bounding box center [149, 91] width 13 height 13
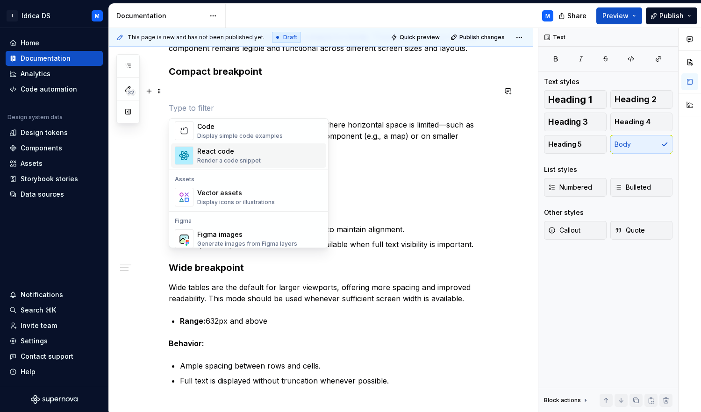
scroll to position [862, 0]
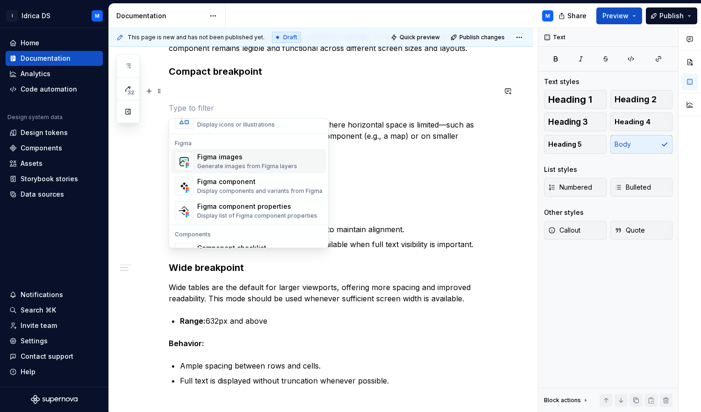
click at [229, 159] on div "Figma images" at bounding box center [247, 156] width 100 height 9
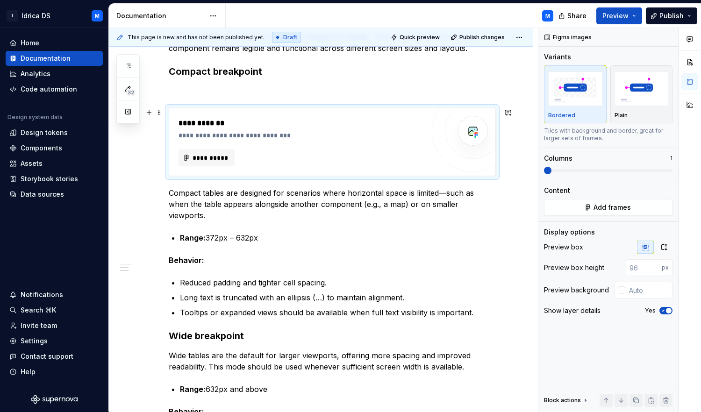
scroll to position [300, 0]
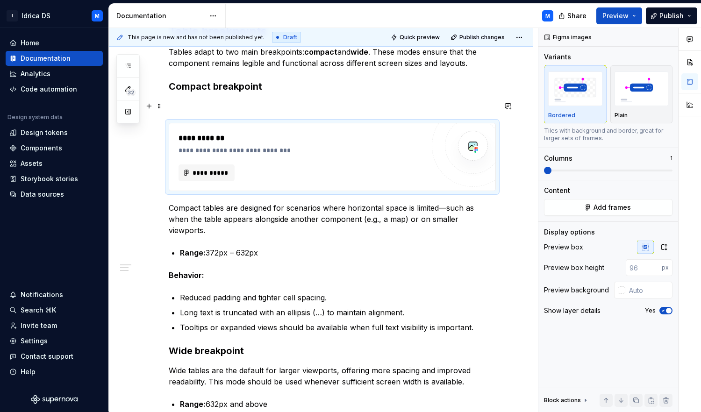
click at [207, 108] on p at bounding box center [332, 105] width 327 height 11
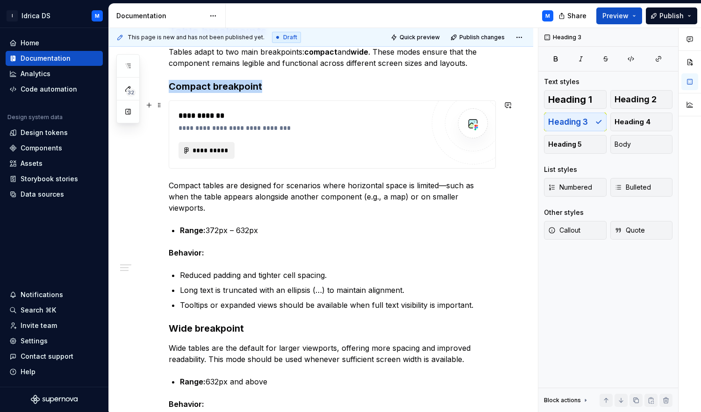
click at [211, 155] on span "**********" at bounding box center [210, 150] width 36 height 9
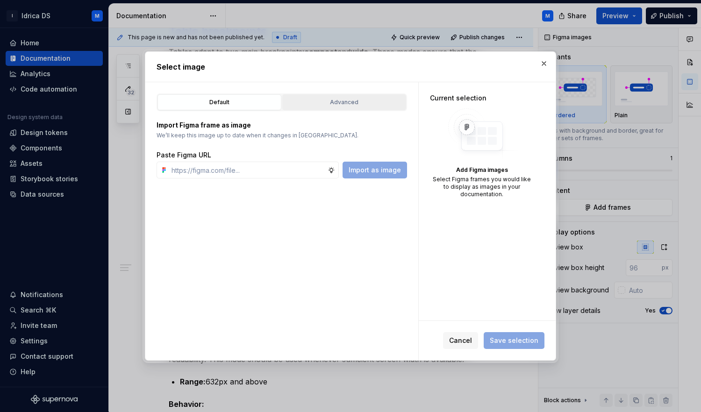
click at [339, 100] on div "Advanced" at bounding box center [343, 102] width 117 height 9
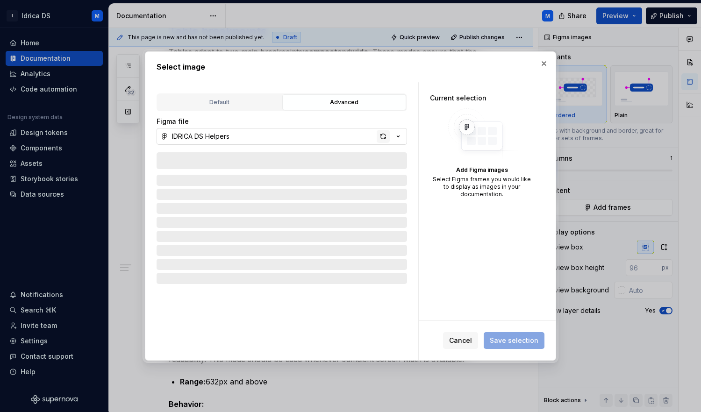
click at [388, 136] on div "button" at bounding box center [383, 136] width 13 height 13
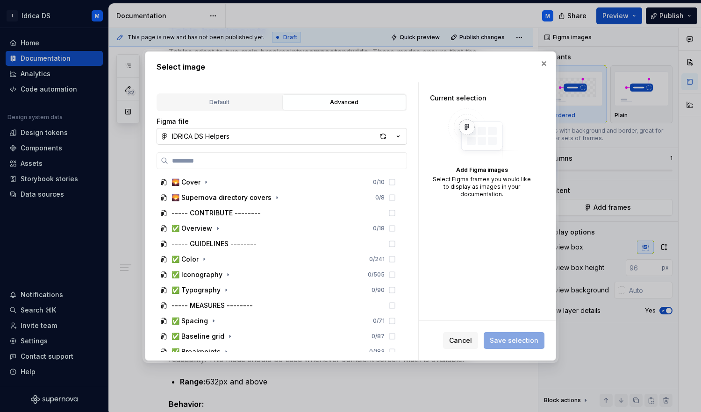
type textarea "*"
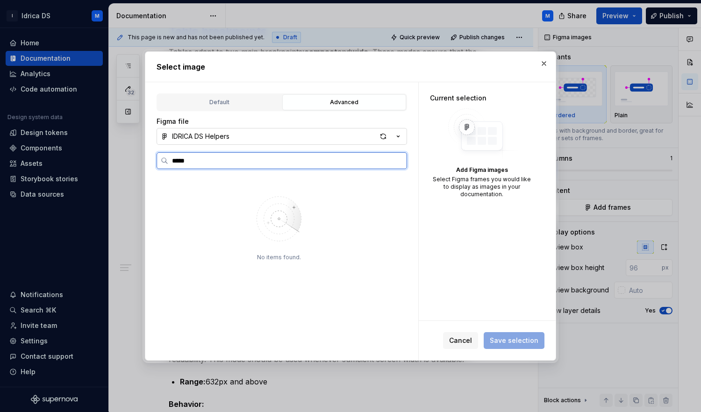
type input "*****"
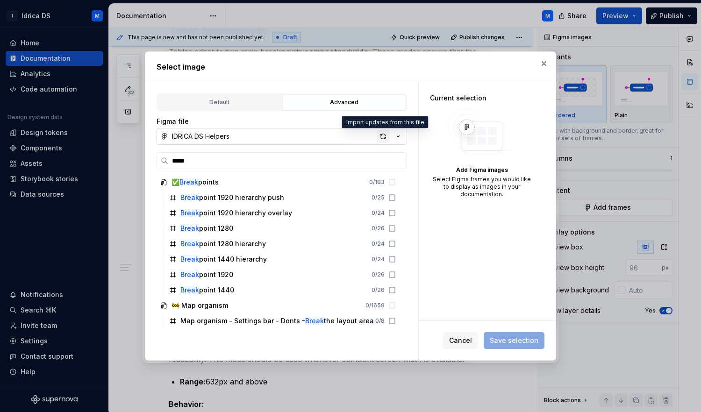
click at [380, 131] on div "button" at bounding box center [383, 136] width 13 height 13
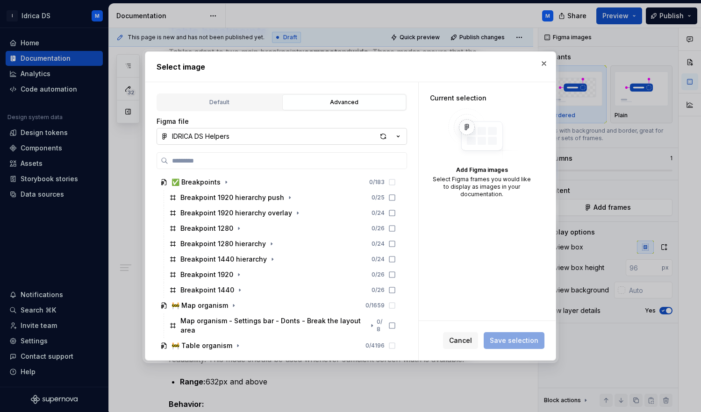
type textarea "*"
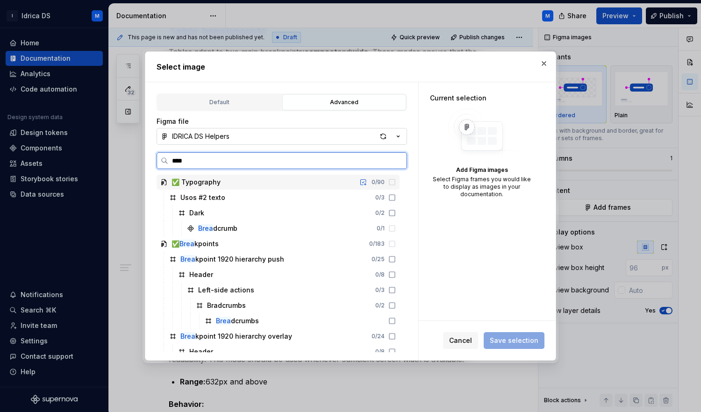
type input "*****"
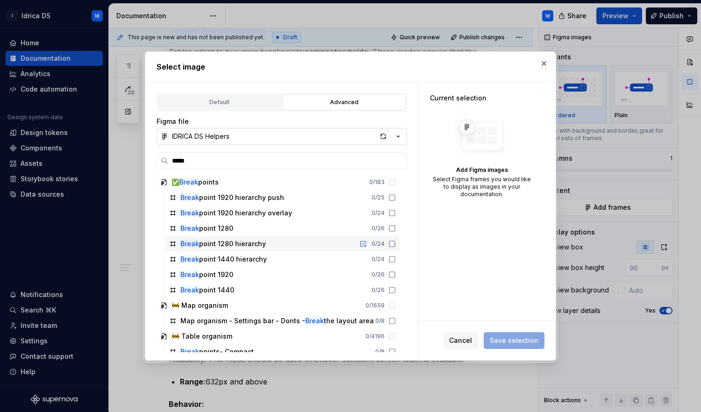
scroll to position [29, 0]
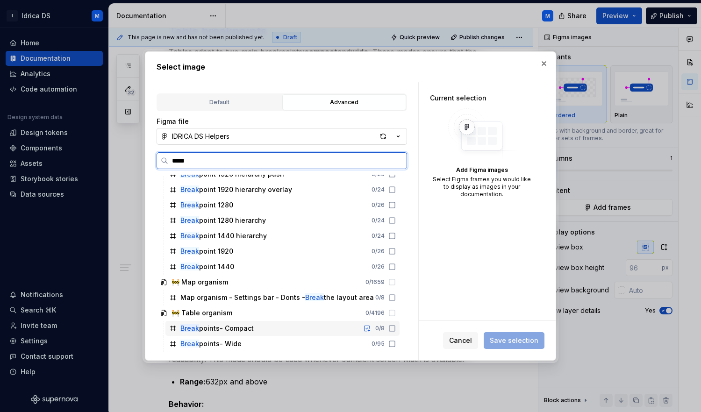
click at [396, 325] on icon at bounding box center [391, 328] width 7 height 7
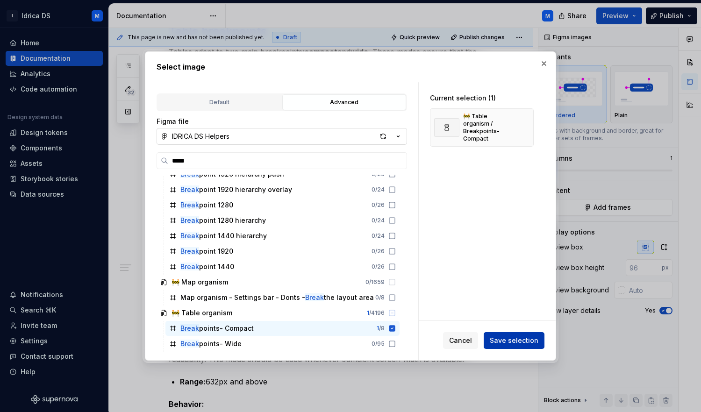
click at [536, 336] on span "Save selection" at bounding box center [514, 340] width 49 height 9
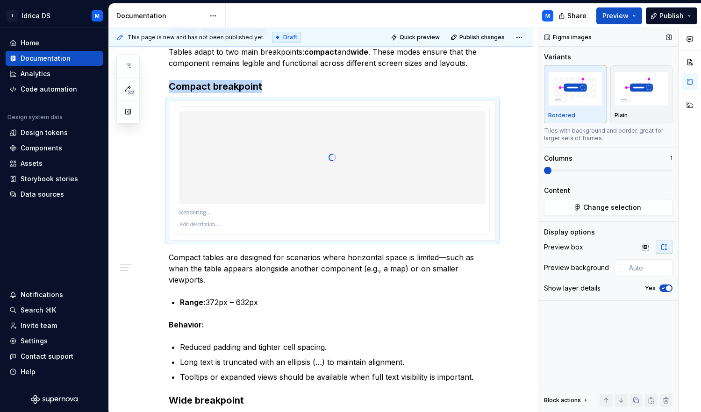
click at [666, 289] on span "button" at bounding box center [669, 288] width 6 height 6
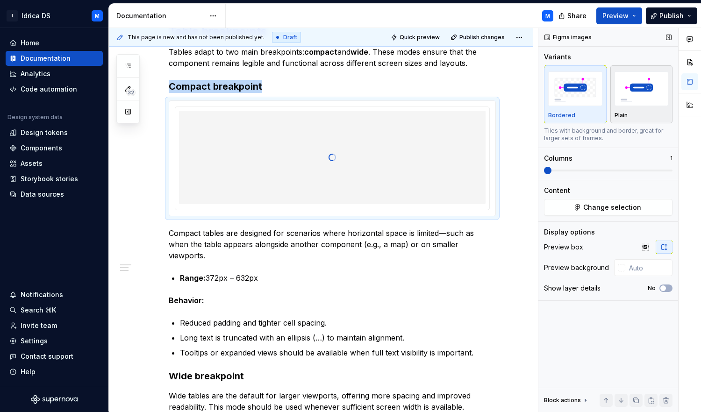
click at [646, 91] on img "button" at bounding box center [641, 88] width 54 height 34
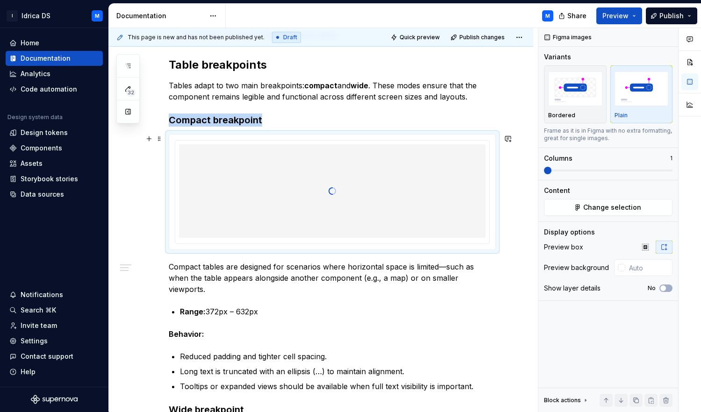
scroll to position [442, 0]
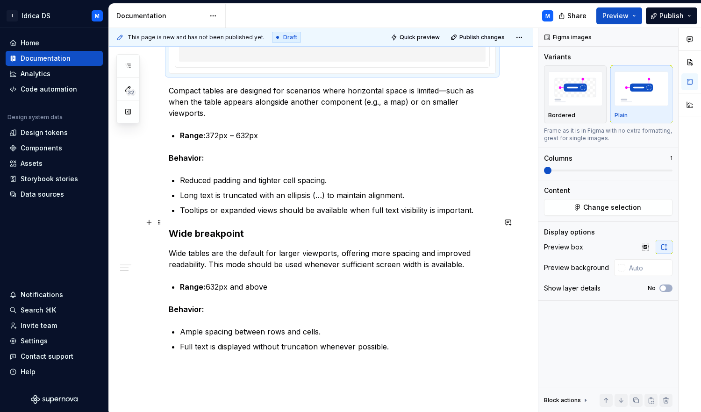
click at [255, 227] on h3 "Wide breakpoint" at bounding box center [332, 233] width 327 height 13
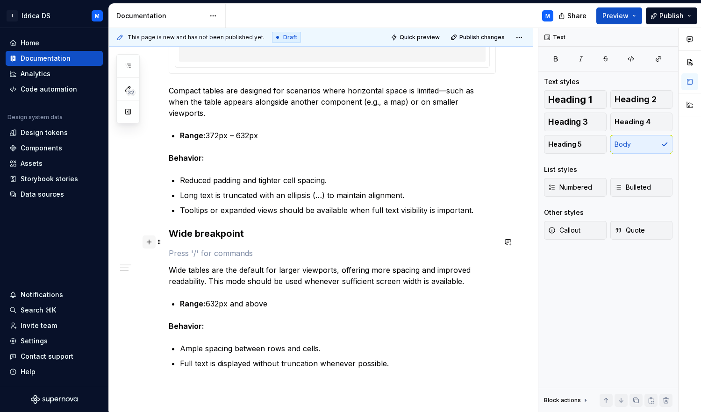
click at [149, 243] on button "button" at bounding box center [149, 241] width 13 height 13
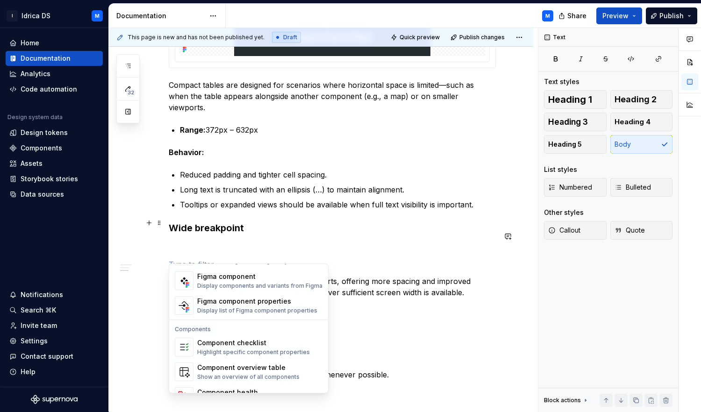
scroll to position [867, 0]
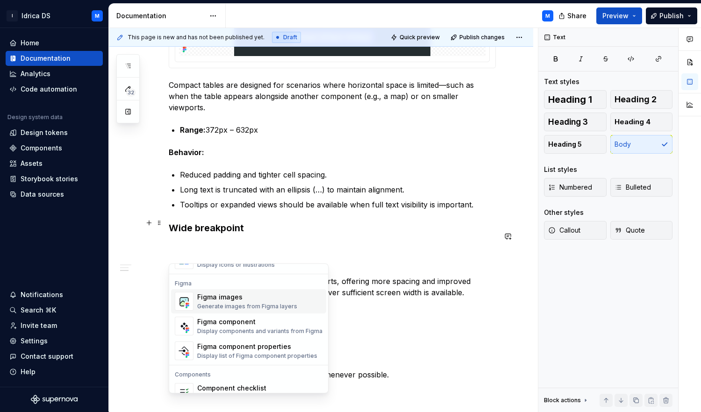
click at [229, 300] on div "Figma images" at bounding box center [247, 296] width 100 height 9
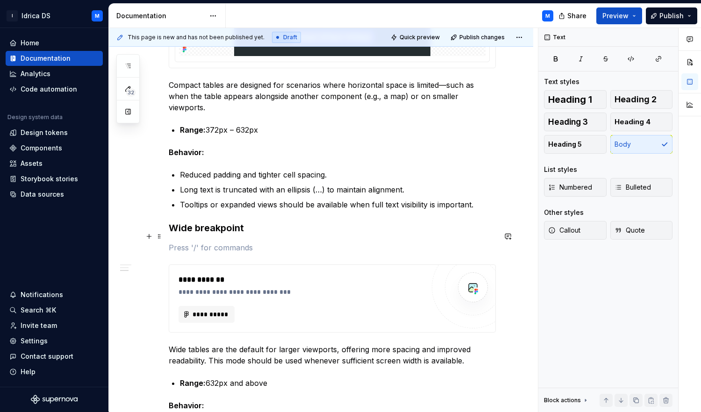
click at [206, 242] on p at bounding box center [332, 247] width 327 height 11
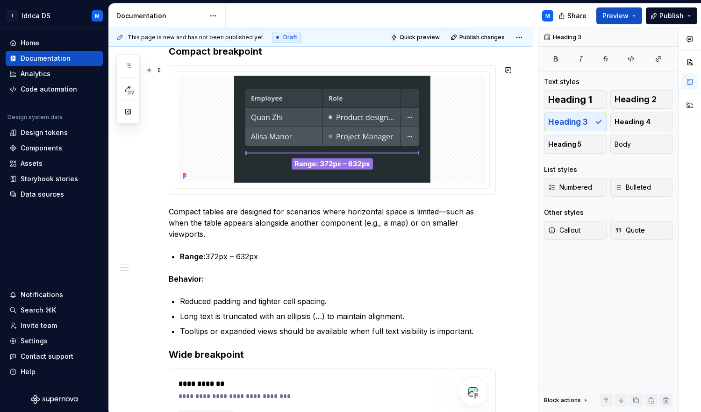
scroll to position [441, 0]
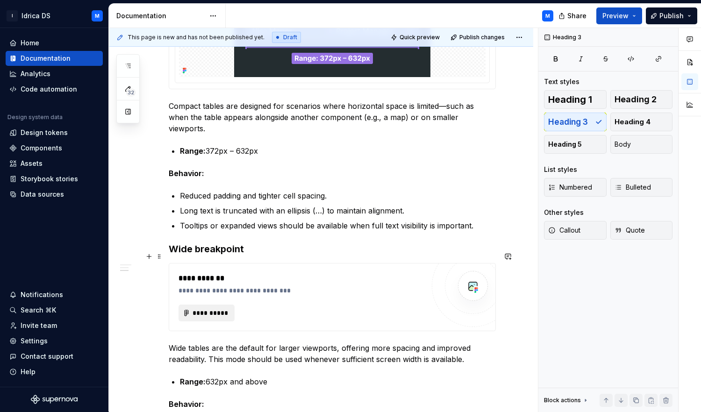
click at [222, 308] on span "**********" at bounding box center [210, 312] width 36 height 9
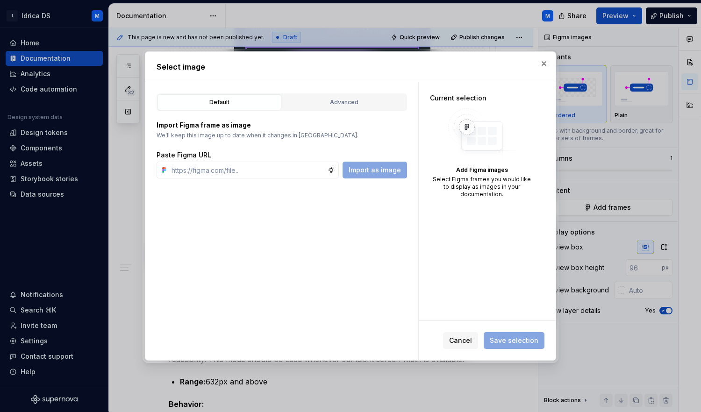
type textarea "*"
click at [368, 108] on button "Advanced" at bounding box center [344, 102] width 124 height 16
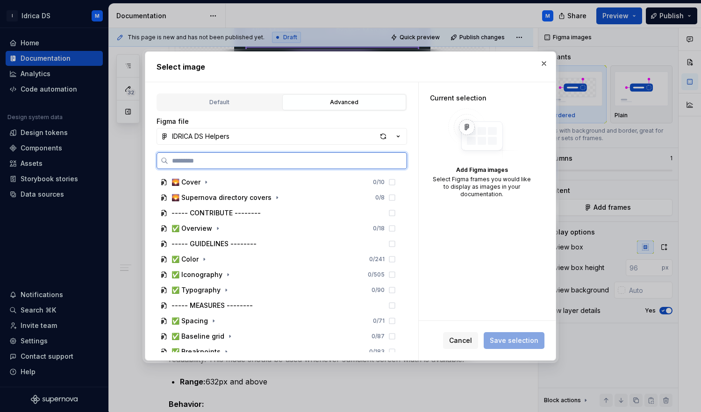
click at [237, 160] on input "search" at bounding box center [287, 160] width 238 height 9
type input "*****"
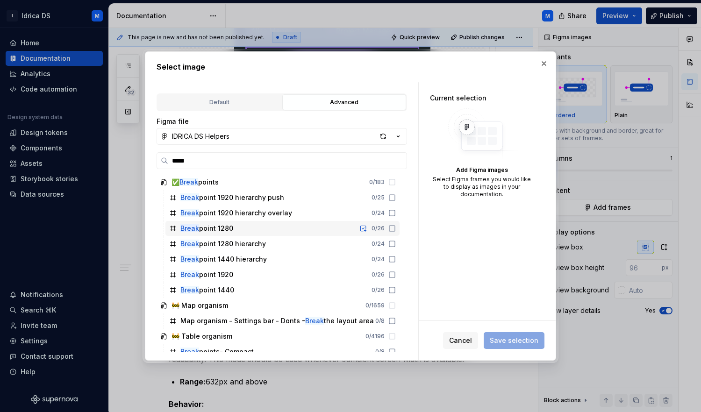
scroll to position [29, 0]
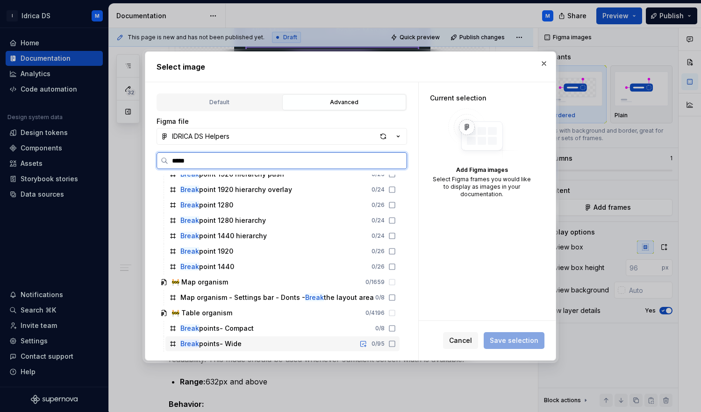
click at [395, 340] on icon at bounding box center [391, 343] width 7 height 7
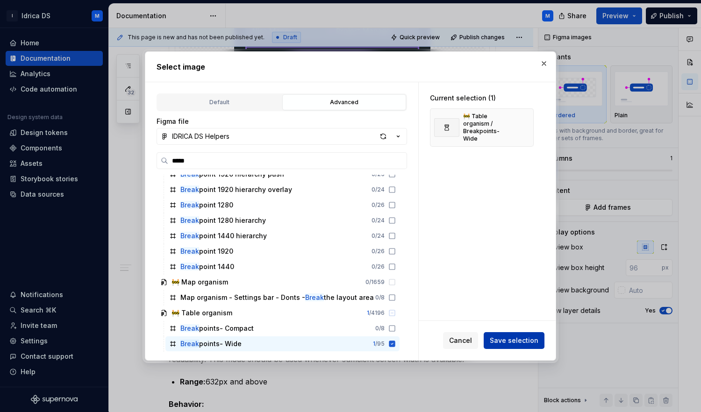
click at [510, 340] on span "Save selection" at bounding box center [514, 340] width 49 height 9
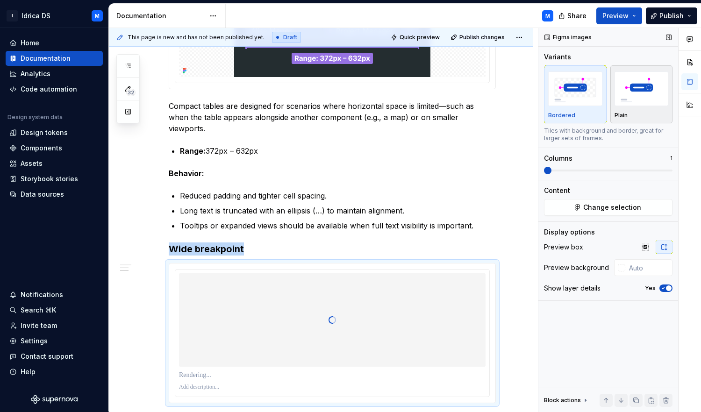
click at [644, 105] on img "button" at bounding box center [641, 88] width 54 height 34
click at [665, 287] on icon "button" at bounding box center [662, 288] width 7 height 6
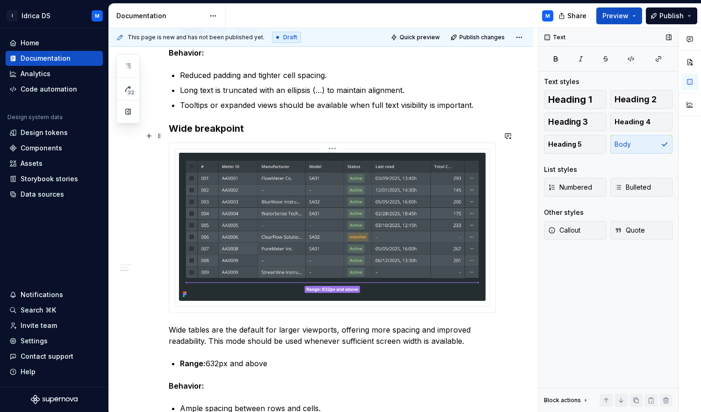
scroll to position [649, 0]
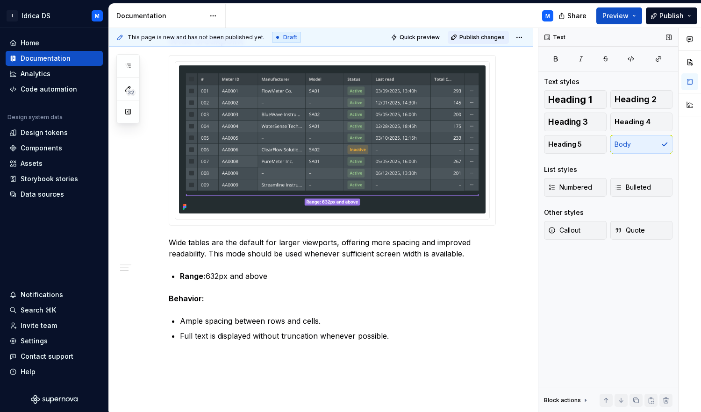
click at [472, 34] on span "Publish changes" at bounding box center [481, 37] width 45 height 7
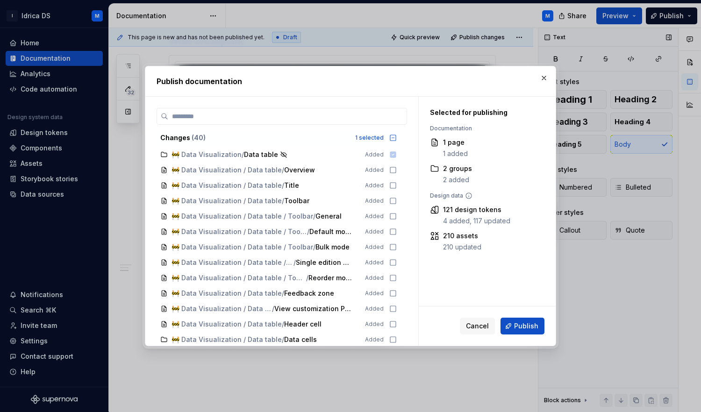
click at [545, 79] on button "button" at bounding box center [543, 77] width 13 height 13
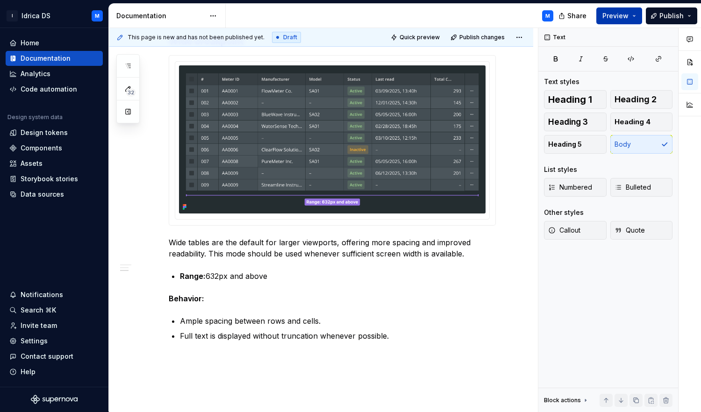
click at [627, 23] on button "Preview" at bounding box center [619, 15] width 46 height 17
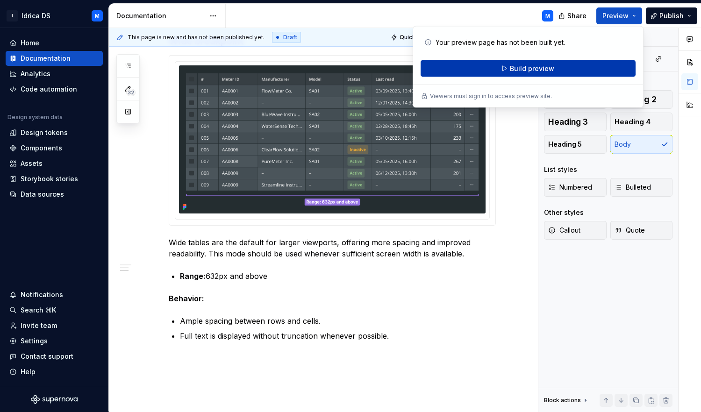
click at [548, 66] on span "Build preview" at bounding box center [532, 68] width 44 height 9
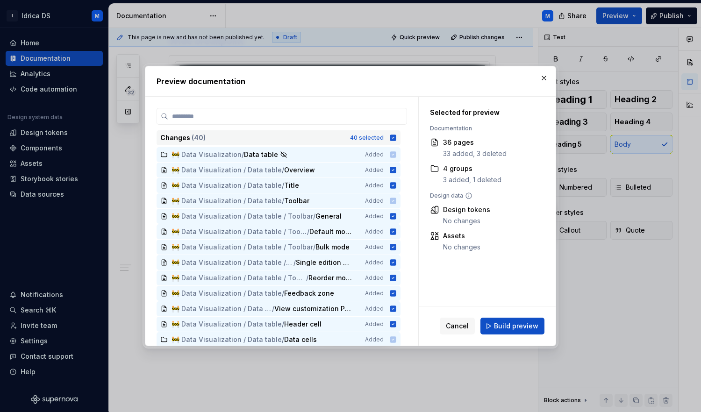
click at [389, 135] on icon at bounding box center [392, 137] width 7 height 7
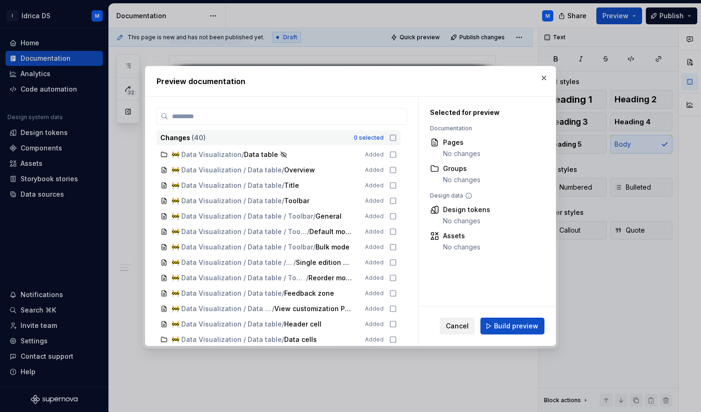
click at [455, 322] on span "Cancel" at bounding box center [457, 325] width 23 height 9
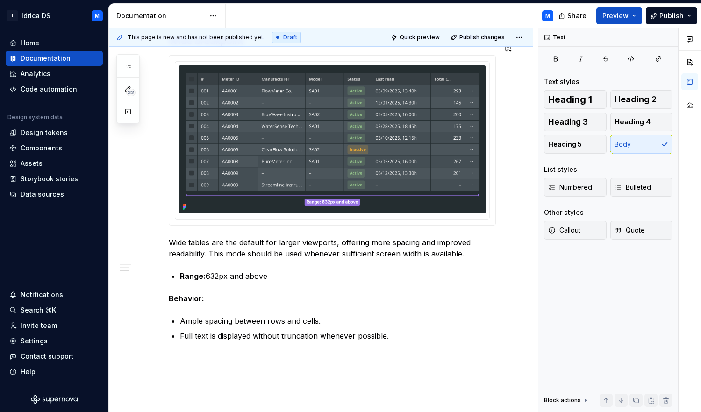
click at [414, 36] on span "Quick preview" at bounding box center [419, 37] width 40 height 7
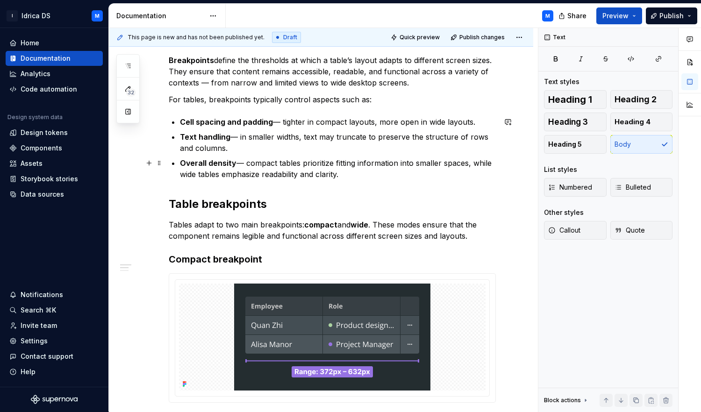
scroll to position [0, 0]
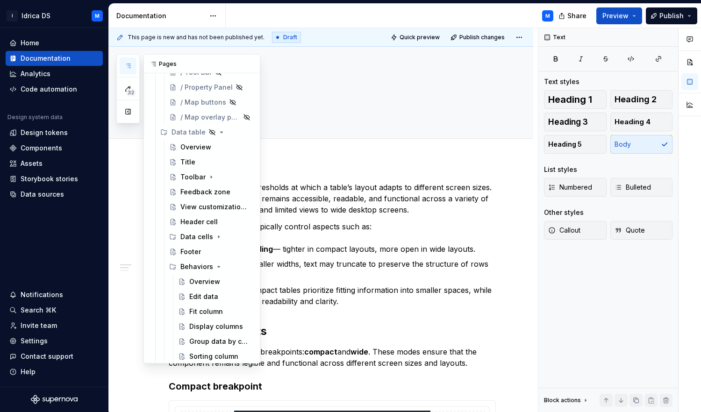
click at [136, 65] on button "button" at bounding box center [128, 65] width 17 height 17
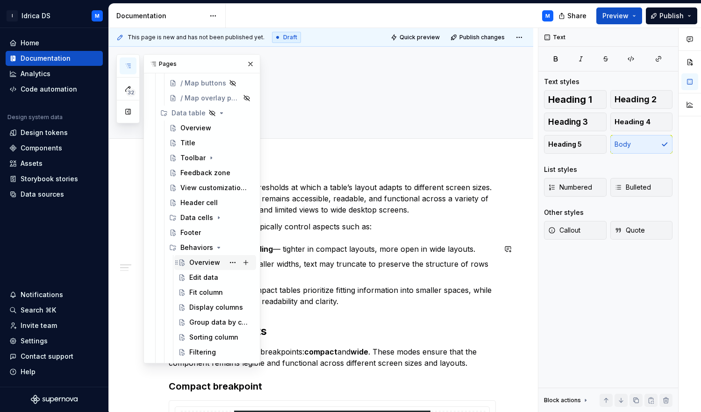
scroll to position [1304, 0]
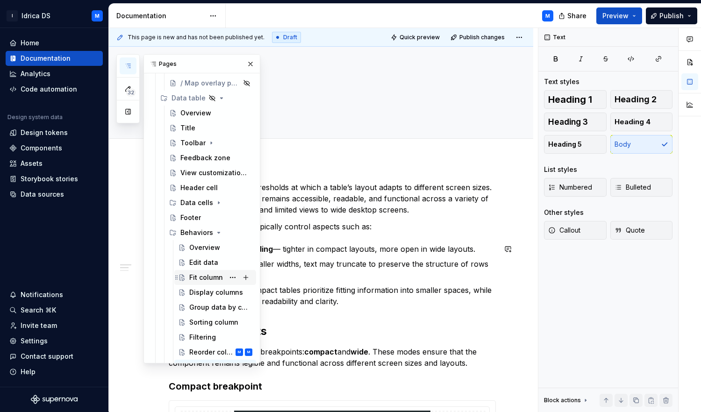
click at [213, 276] on div "Fit column" at bounding box center [206, 277] width 34 height 9
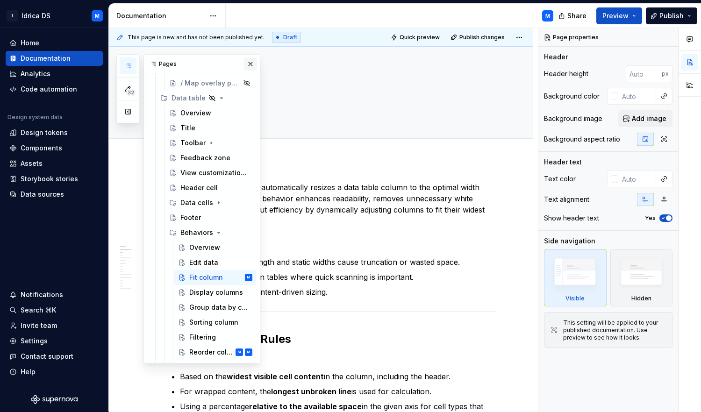
click at [244, 65] on button "button" at bounding box center [250, 63] width 13 height 13
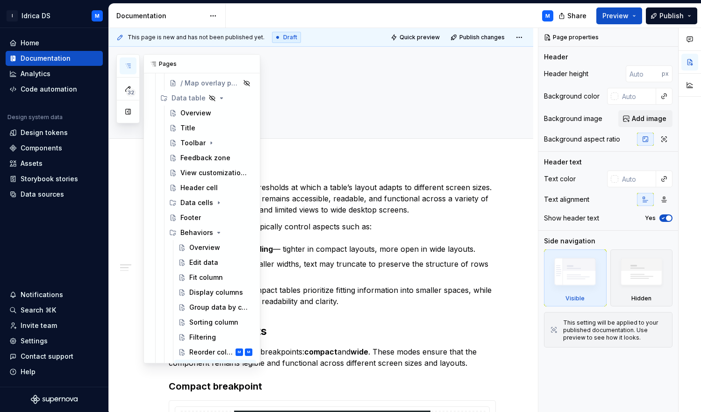
click at [124, 67] on button "button" at bounding box center [128, 65] width 17 height 17
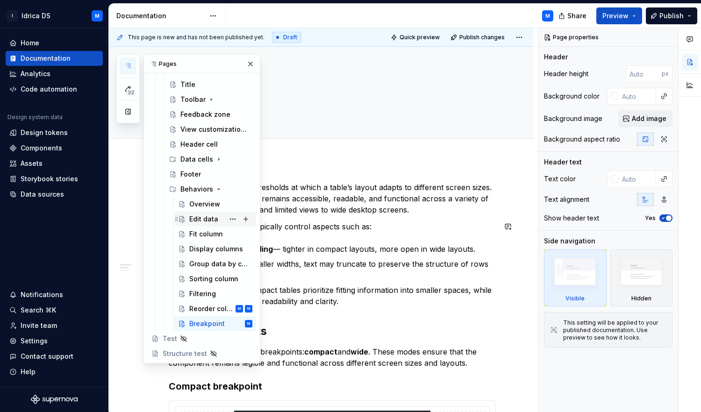
click at [195, 219] on div "Edit data" at bounding box center [203, 218] width 29 height 9
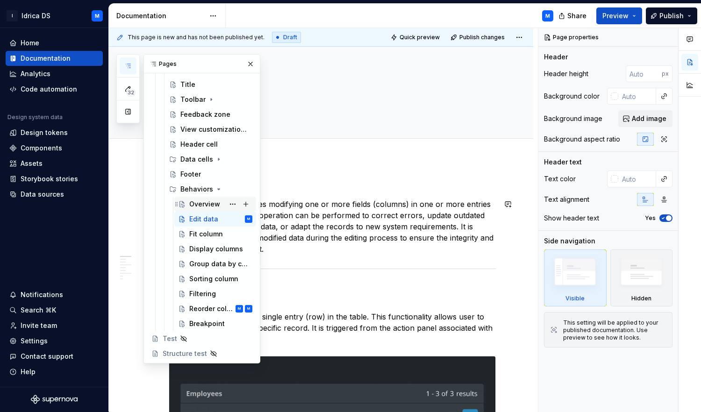
click at [197, 203] on div "Overview" at bounding box center [204, 204] width 31 height 9
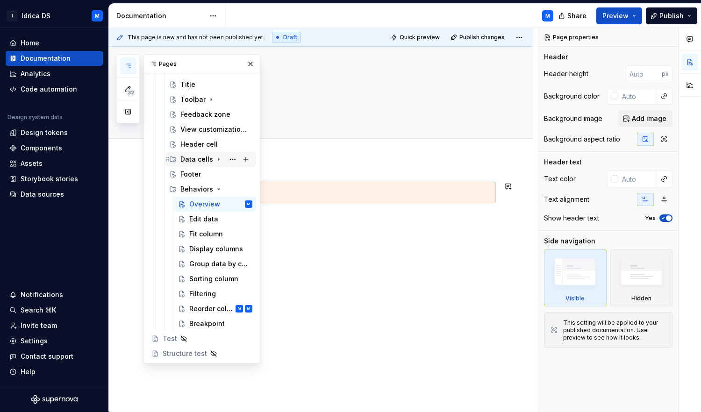
click at [197, 156] on div "Data cells" at bounding box center [196, 159] width 33 height 9
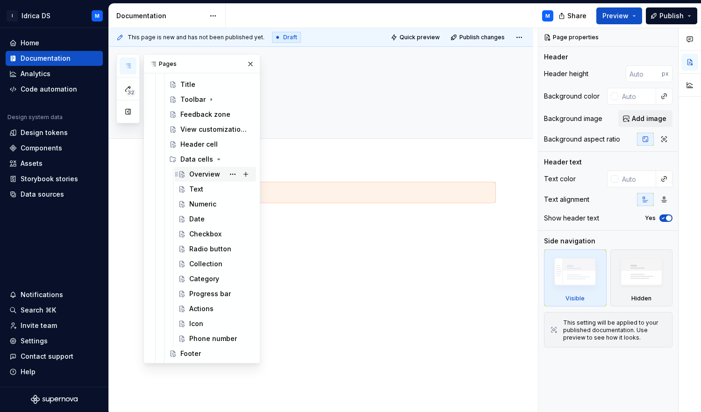
click at [200, 171] on div "Overview" at bounding box center [204, 174] width 31 height 9
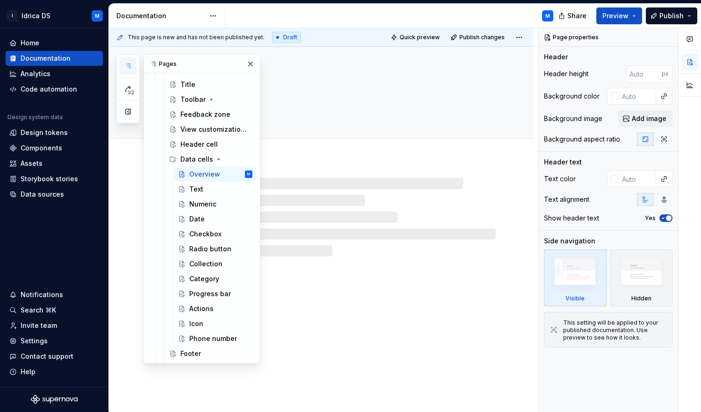
click at [137, 61] on div "32" at bounding box center [127, 88] width 23 height 69
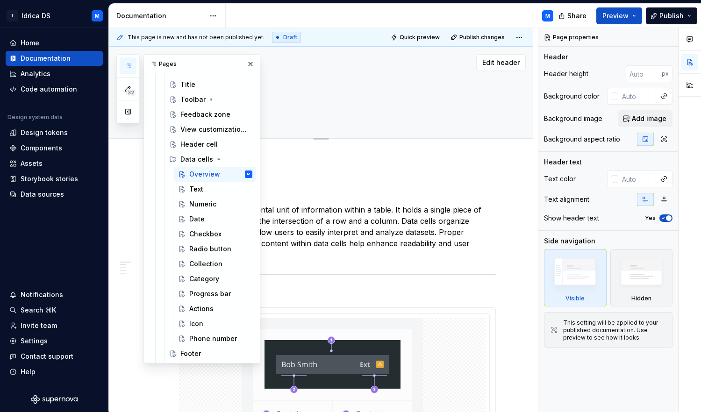
click at [244, 66] on button "button" at bounding box center [250, 63] width 13 height 13
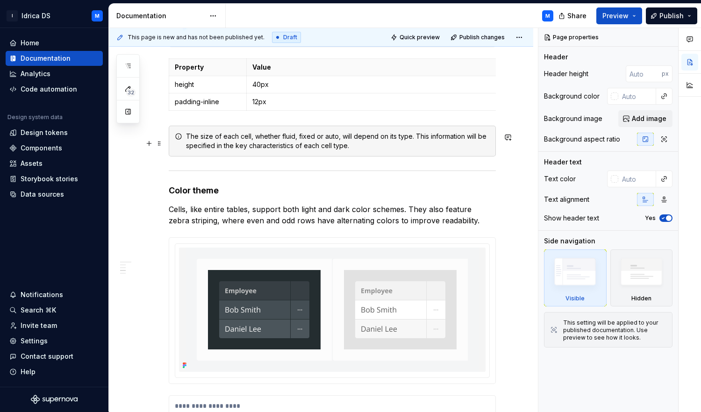
scroll to position [476, 0]
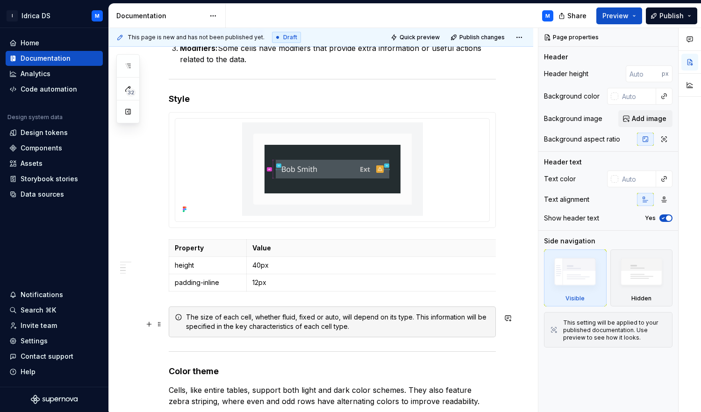
click at [250, 326] on div "The size of each cell, whether fluid, fixed or auto, will depend on its type. T…" at bounding box center [338, 322] width 304 height 19
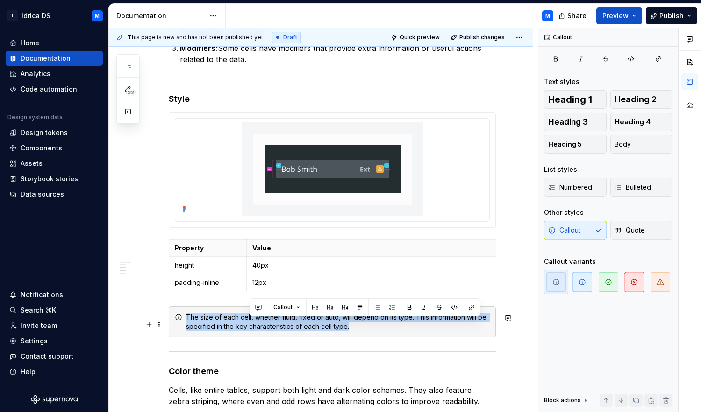
click at [250, 326] on div "The size of each cell, whether fluid, fixed or auto, will depend on its type. T…" at bounding box center [338, 322] width 304 height 19
copy div "The size of each cell, whether fluid, fixed or auto, will depend on its type. T…"
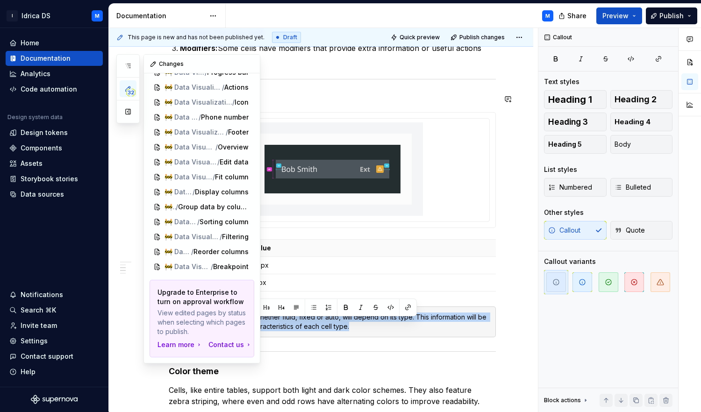
scroll to position [283, 0]
click at [130, 66] on icon "button" at bounding box center [127, 65] width 7 height 7
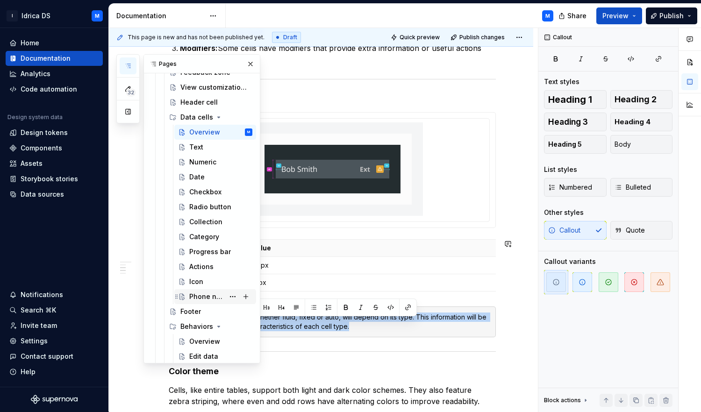
scroll to position [1527, 0]
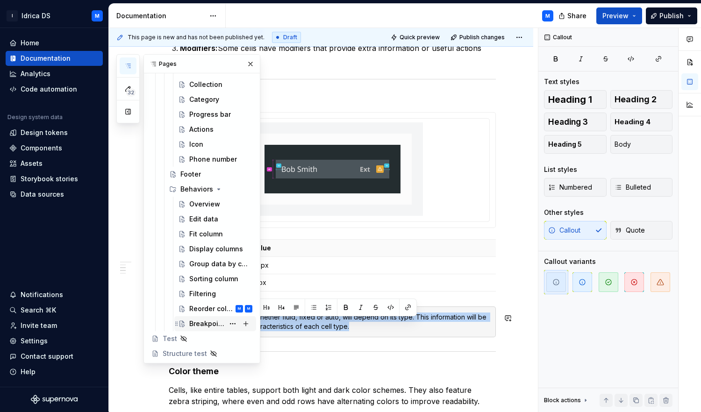
click at [207, 324] on div "Breakpoint" at bounding box center [206, 323] width 35 height 9
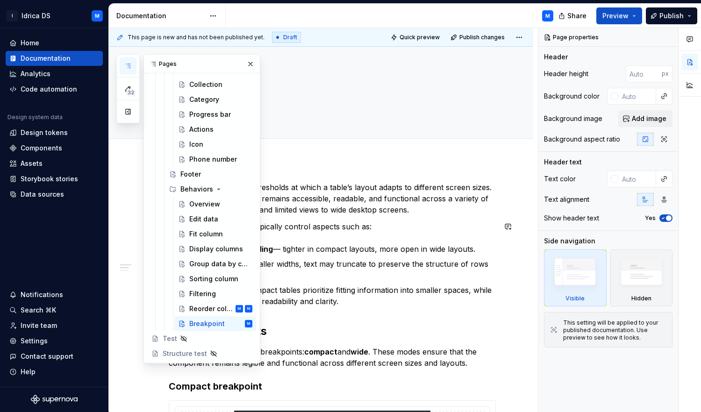
click at [411, 231] on p "For tables, breakpoints typically control aspects such as:" at bounding box center [332, 226] width 327 height 11
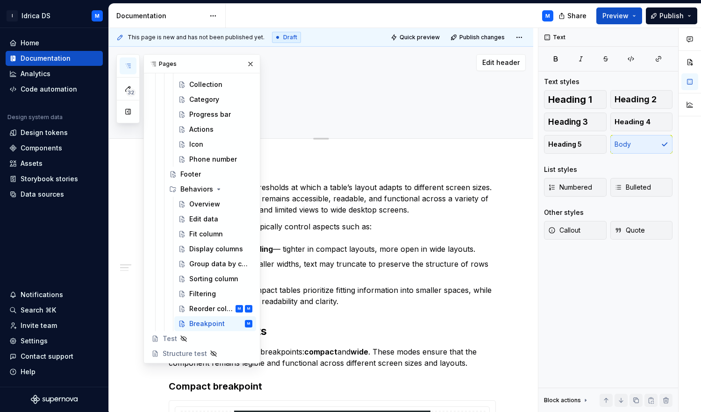
click at [244, 63] on button "button" at bounding box center [250, 63] width 13 height 13
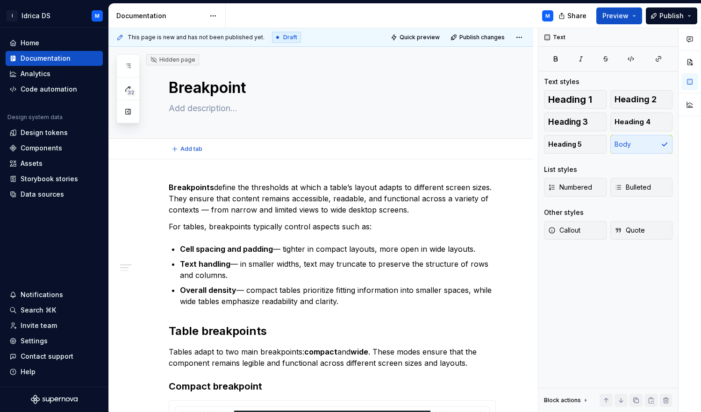
type textarea "*"
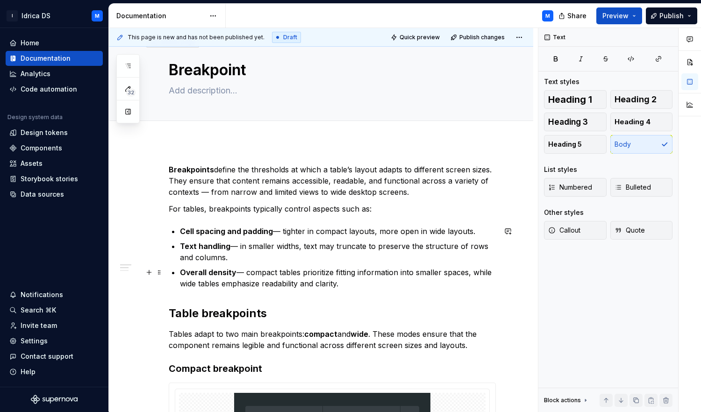
click at [377, 279] on p "Overall density — compact tables prioritize fitting information into smaller sp…" at bounding box center [338, 278] width 316 height 22
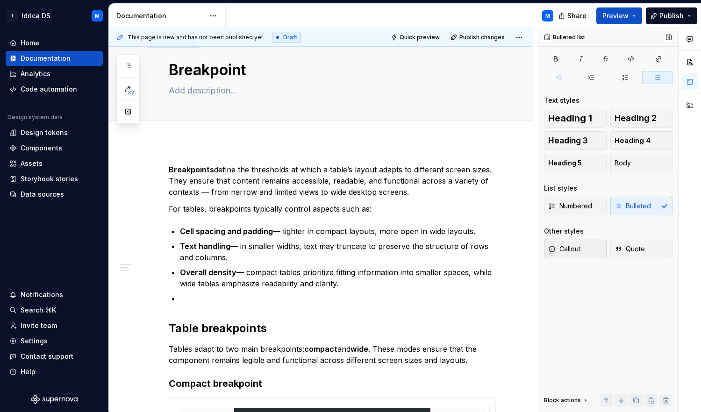
click at [572, 246] on span "Callout" at bounding box center [564, 248] width 32 height 9
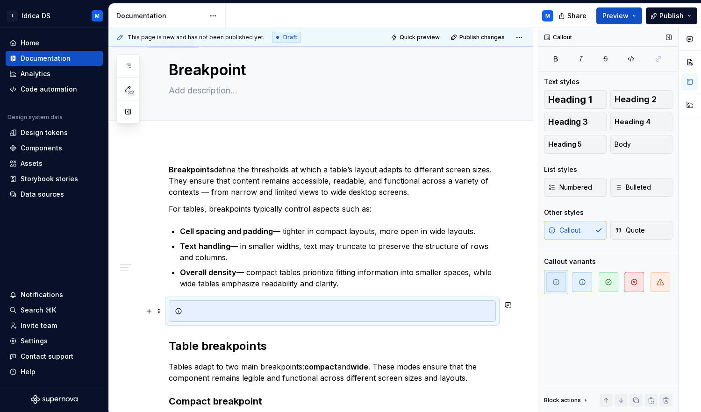
click at [197, 314] on div at bounding box center [338, 311] width 304 height 9
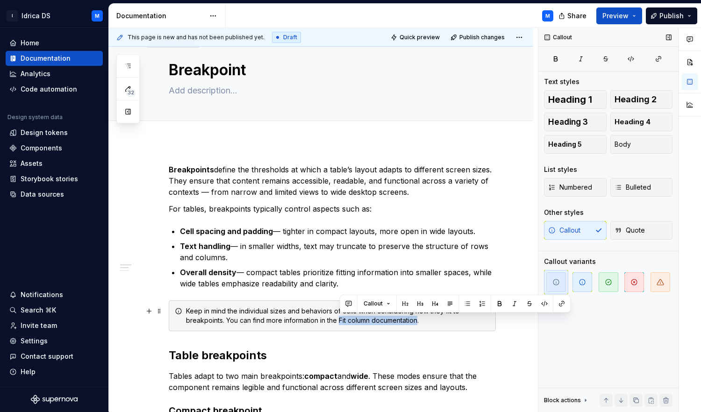
drag, startPoint x: 341, startPoint y: 320, endPoint x: 421, endPoint y: 318, distance: 79.5
click at [562, 302] on button "button" at bounding box center [561, 303] width 13 height 13
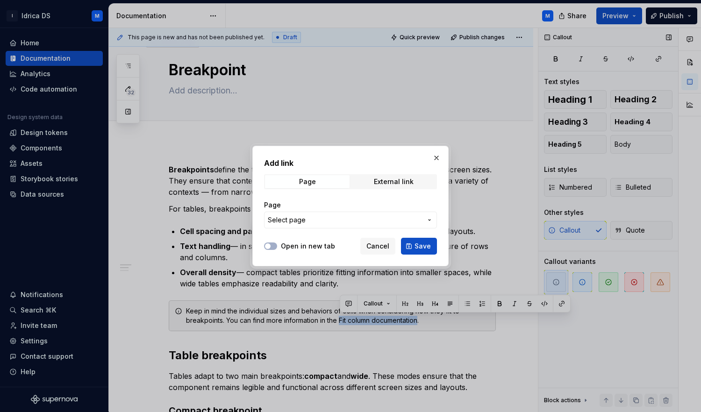
click at [286, 221] on span "Select page" at bounding box center [287, 219] width 38 height 9
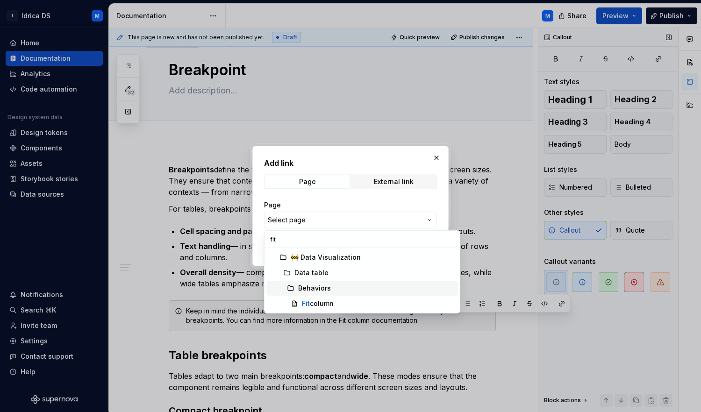
type input "fit"
click at [344, 300] on div "Fit column" at bounding box center [378, 303] width 152 height 9
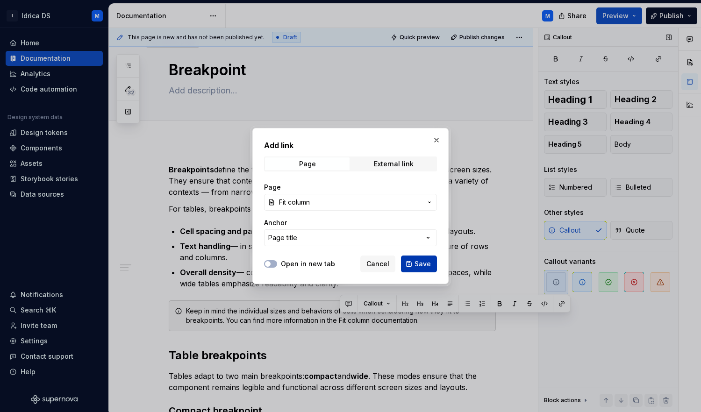
click at [419, 269] on button "Save" at bounding box center [419, 264] width 36 height 17
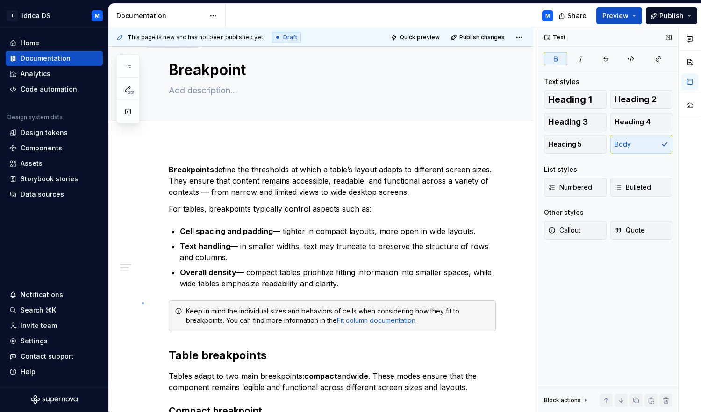
click at [142, 302] on div "This page is new and has not been published yet. Draft Quick preview Publish ch…" at bounding box center [323, 220] width 429 height 384
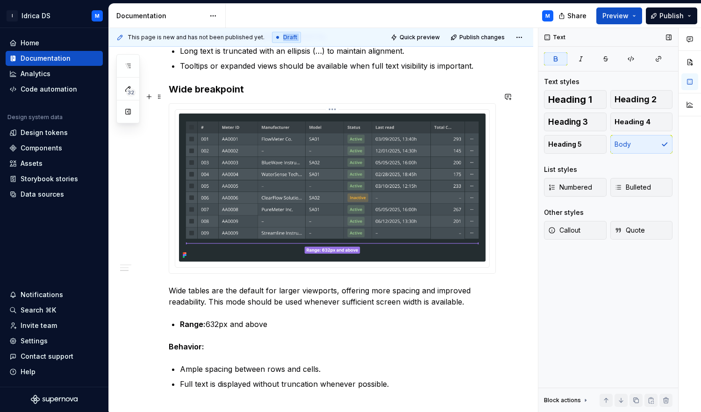
scroll to position [657, 0]
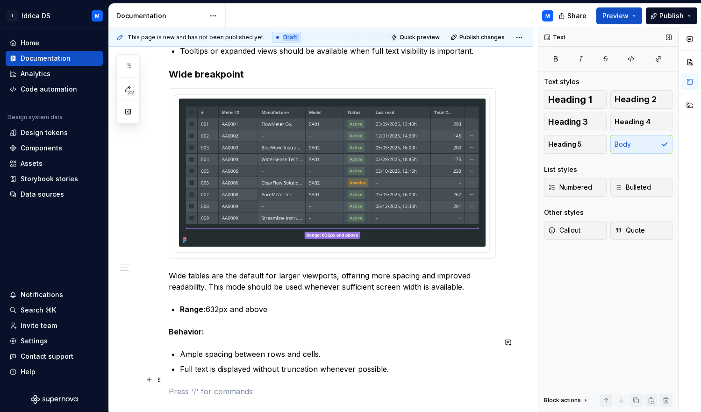
click at [580, 232] on span "Callout" at bounding box center [564, 230] width 32 height 9
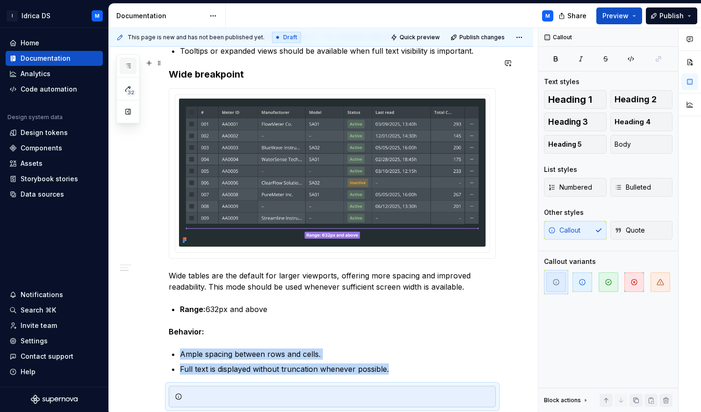
click at [130, 66] on icon "button" at bounding box center [127, 65] width 7 height 7
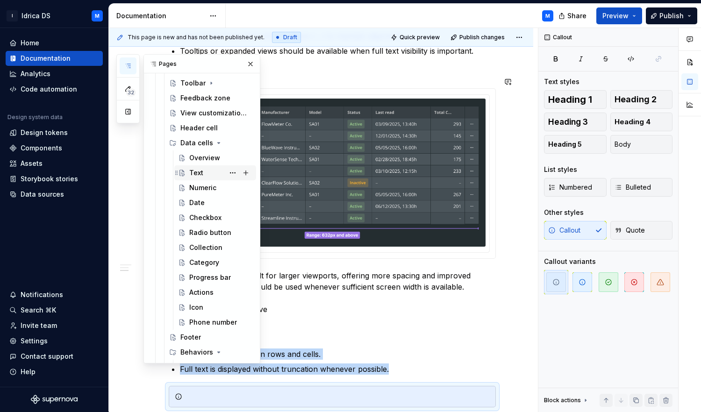
scroll to position [1286, 0]
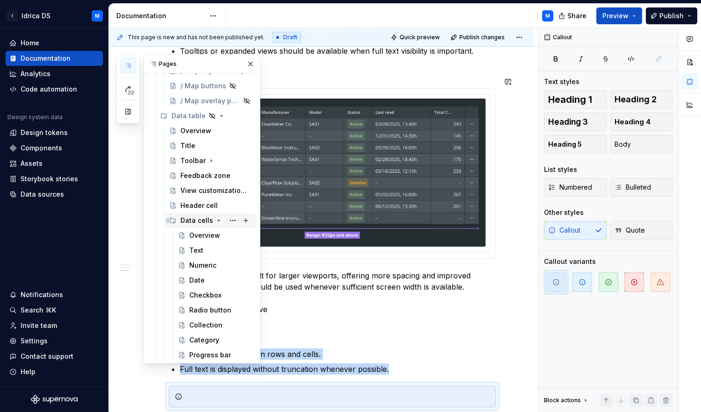
click at [190, 218] on div "Data cells" at bounding box center [196, 220] width 33 height 9
click at [190, 220] on div "Data cells" at bounding box center [196, 220] width 33 height 9
click at [204, 233] on div "Overview" at bounding box center [204, 235] width 31 height 9
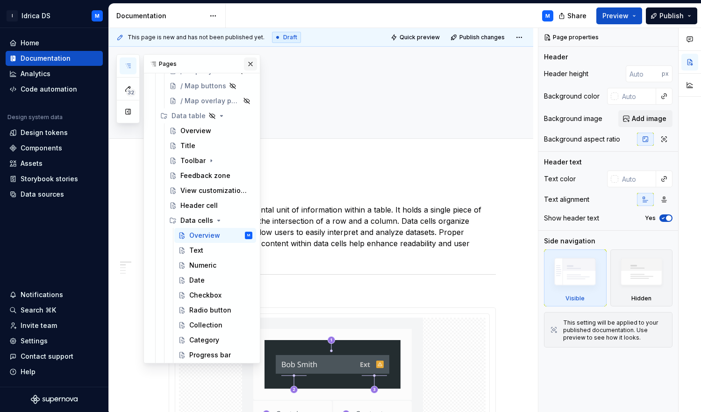
click at [250, 64] on button "button" at bounding box center [250, 63] width 13 height 13
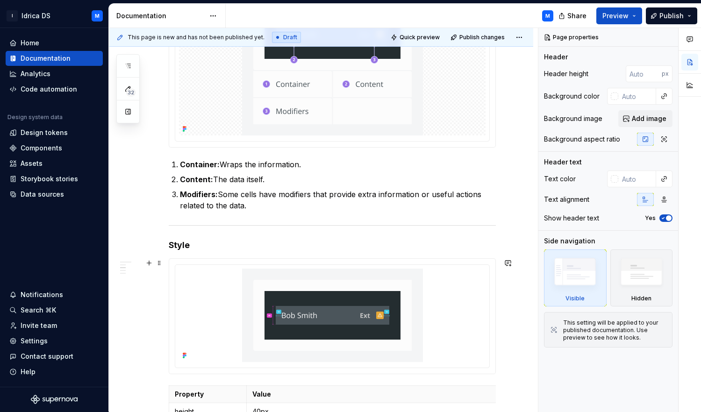
scroll to position [23, 0]
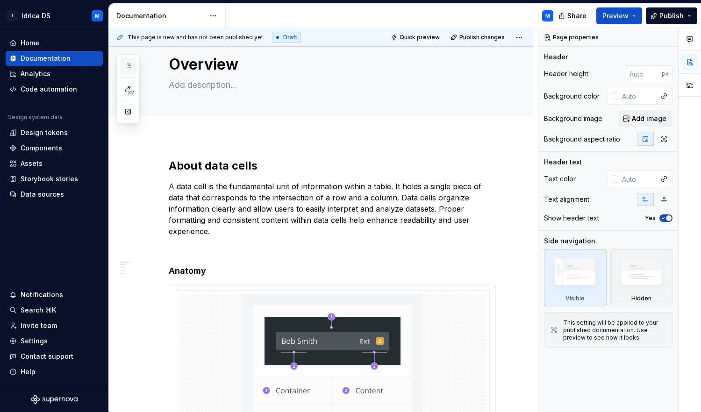
click at [127, 66] on icon "button" at bounding box center [127, 65] width 7 height 7
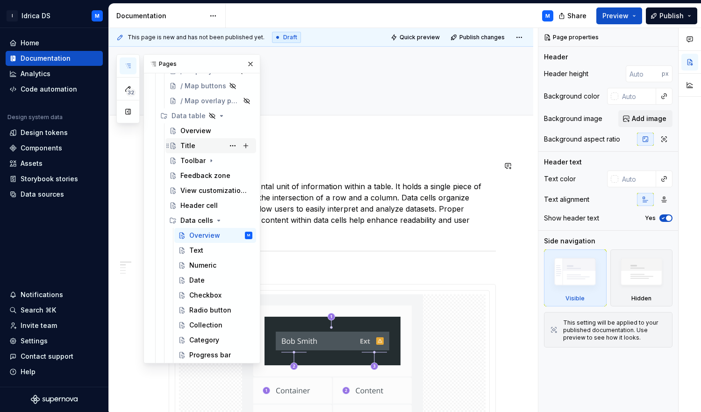
click at [182, 138] on div "Title" at bounding box center [210, 145] width 91 height 15
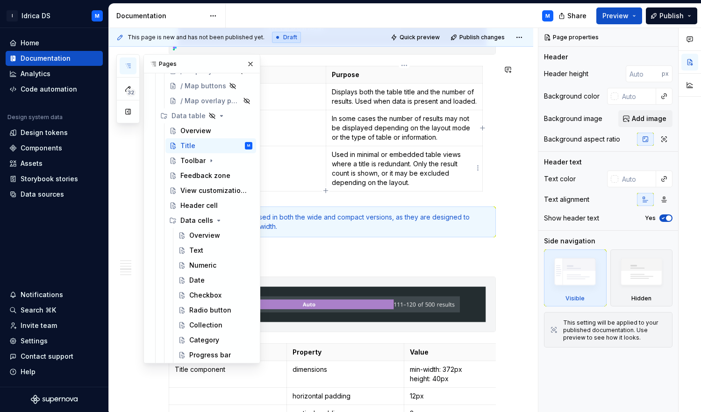
scroll to position [913, 0]
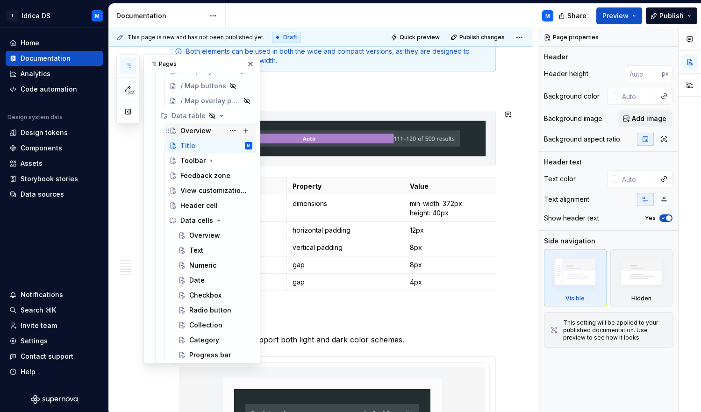
click at [201, 134] on div "Overview" at bounding box center [195, 130] width 31 height 9
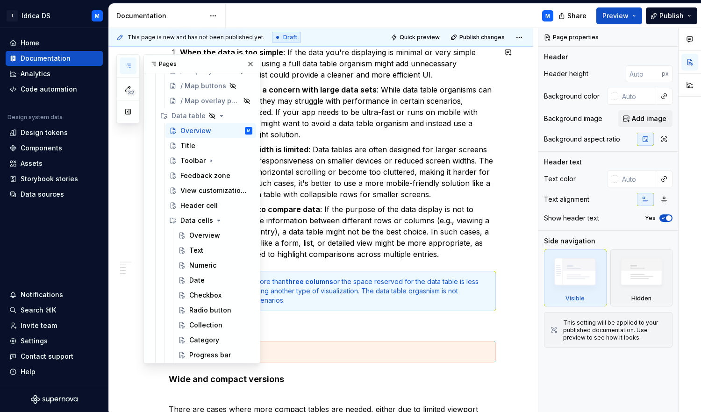
scroll to position [499, 0]
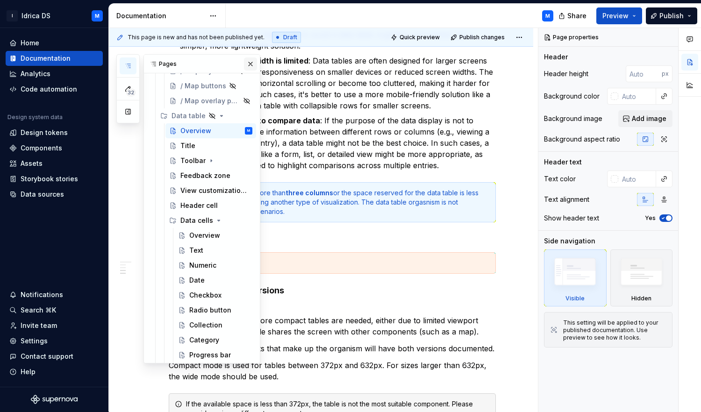
click at [250, 64] on button "button" at bounding box center [250, 63] width 13 height 13
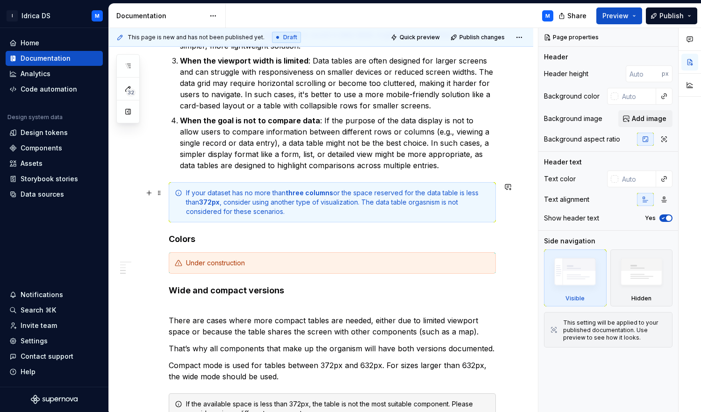
scroll to position [668, 0]
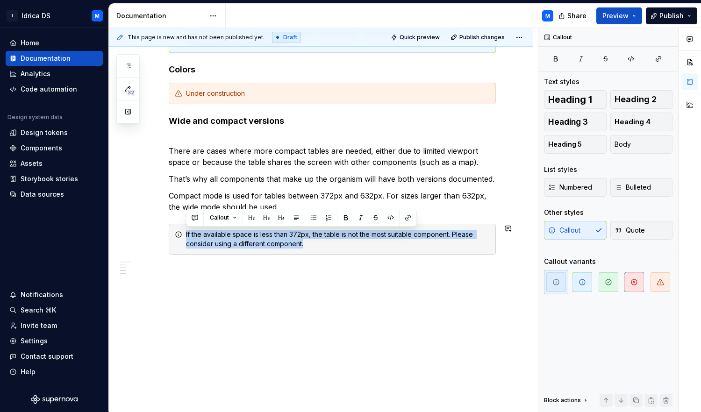
drag, startPoint x: 307, startPoint y: 241, endPoint x: 174, endPoint y: 220, distance: 135.3
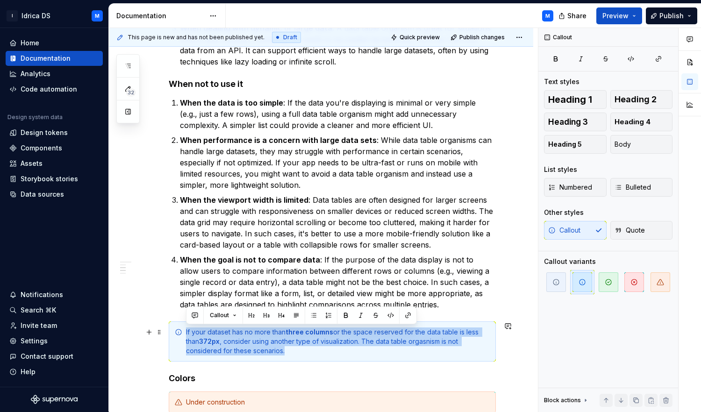
drag, startPoint x: 278, startPoint y: 354, endPoint x: 176, endPoint y: 326, distance: 106.4
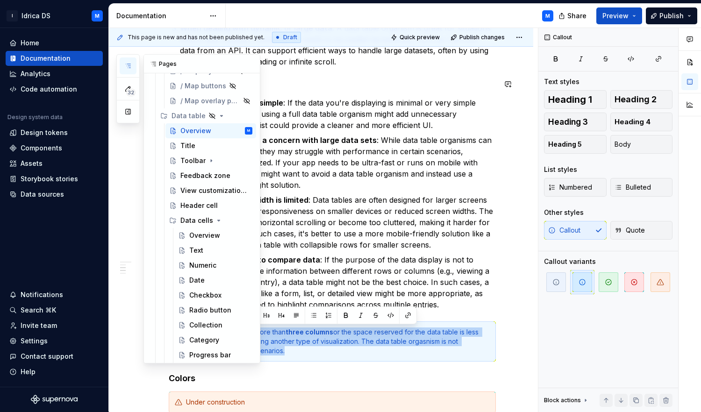
click at [127, 68] on icon "button" at bounding box center [127, 65] width 7 height 7
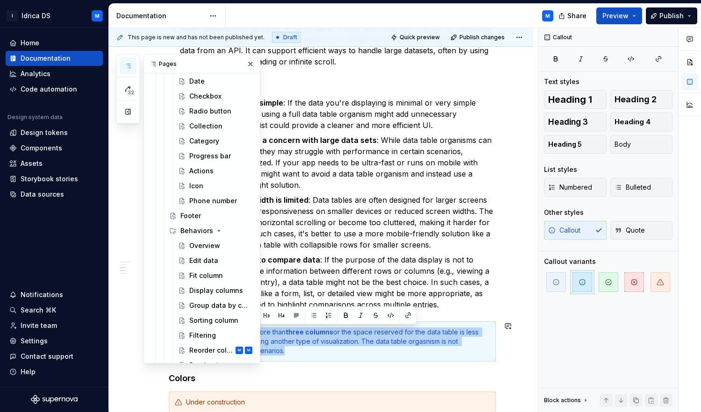
scroll to position [1527, 0]
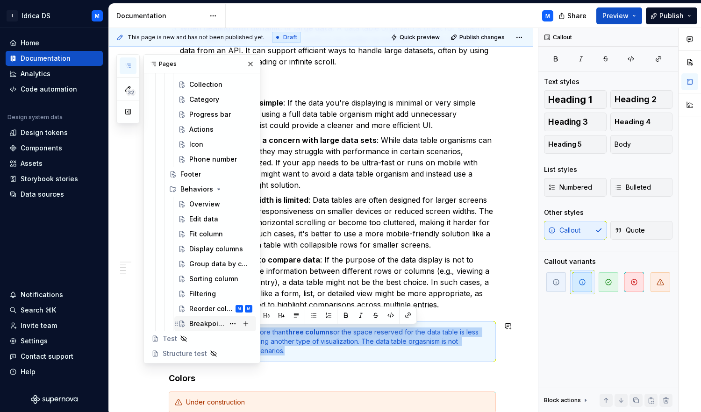
click at [207, 323] on div "Breakpoint" at bounding box center [206, 323] width 35 height 9
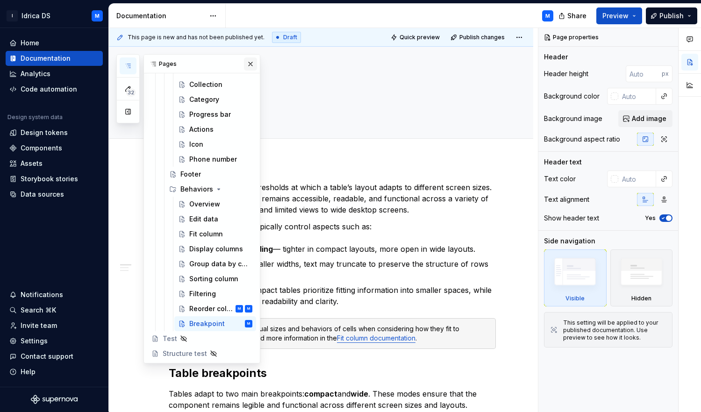
click at [244, 63] on button "button" at bounding box center [250, 63] width 13 height 13
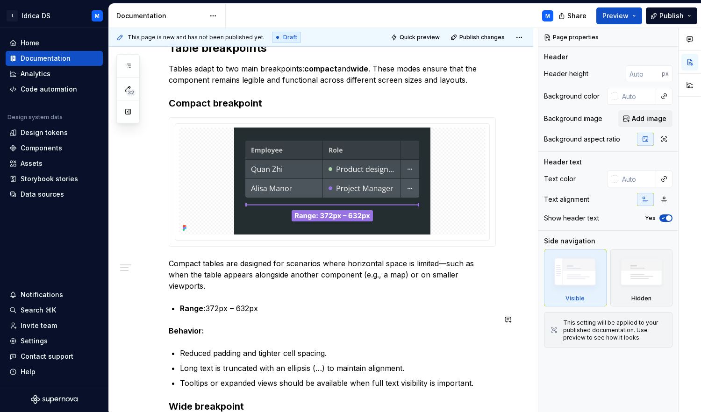
scroll to position [426, 0]
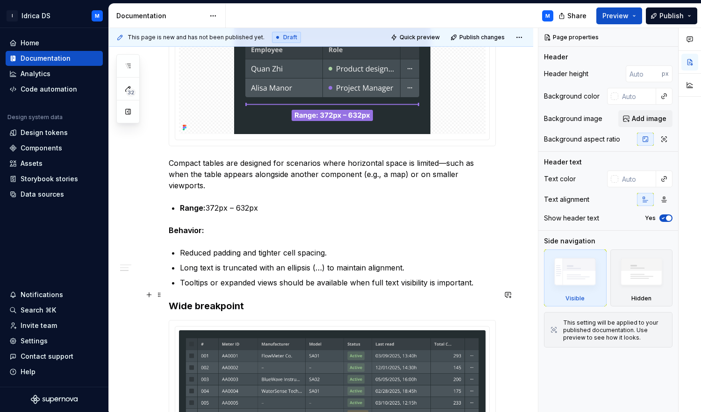
click at [171, 300] on h3 "Wide breakpoint" at bounding box center [332, 306] width 327 height 13
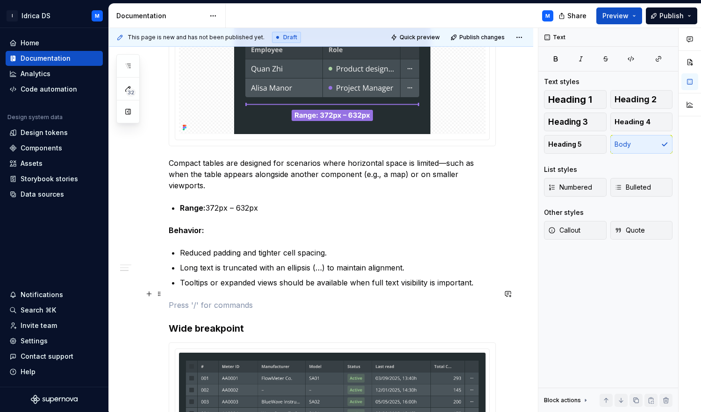
click at [148, 292] on button "button" at bounding box center [149, 293] width 13 height 13
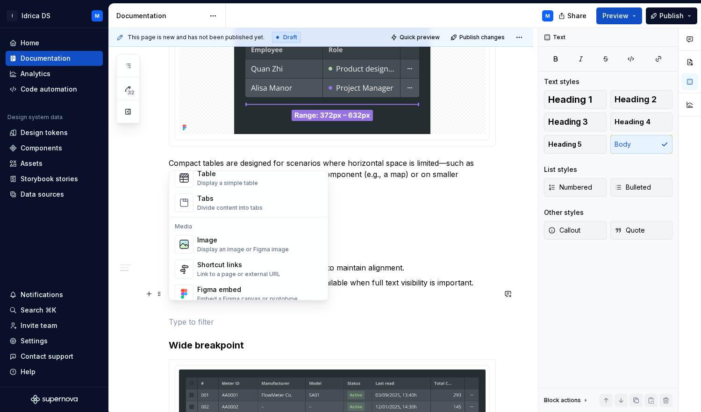
scroll to position [212, 0]
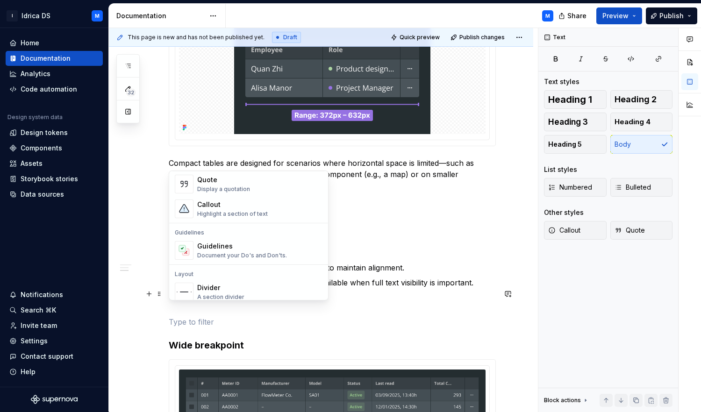
click at [211, 207] on div "Callout" at bounding box center [232, 204] width 71 height 9
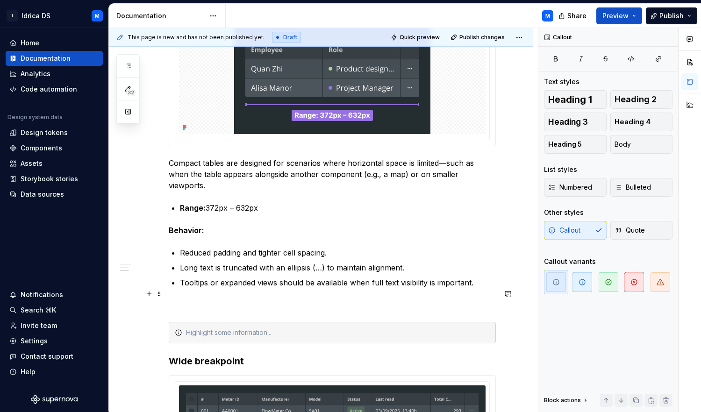
click at [206, 300] on p at bounding box center [332, 305] width 327 height 11
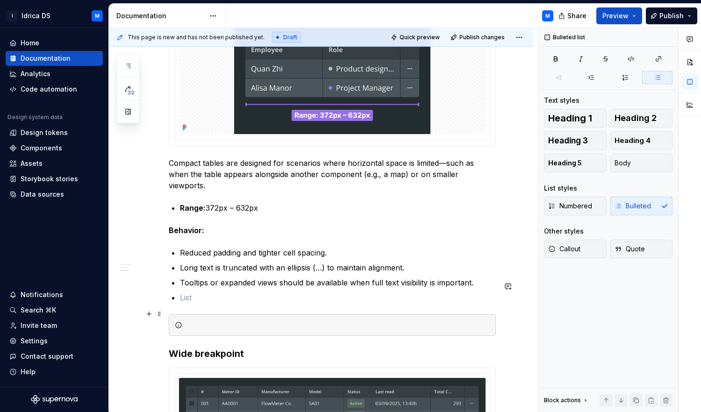
click at [234, 321] on div at bounding box center [338, 325] width 304 height 9
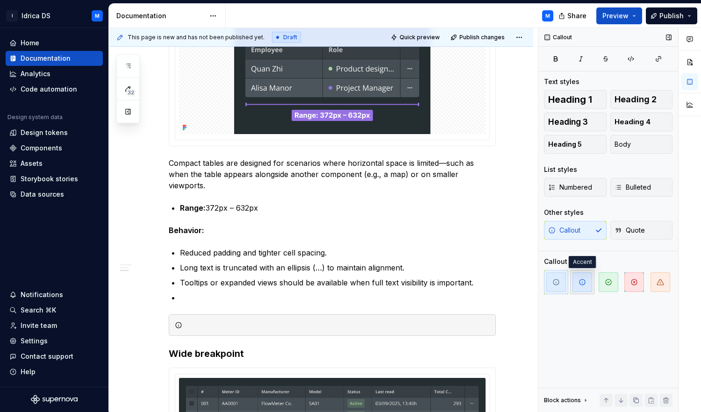
click at [581, 279] on icon "button" at bounding box center [581, 281] width 7 height 7
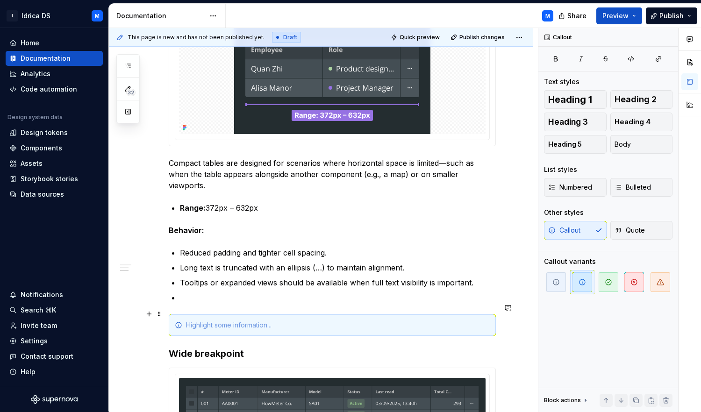
click at [213, 321] on div at bounding box center [338, 325] width 304 height 9
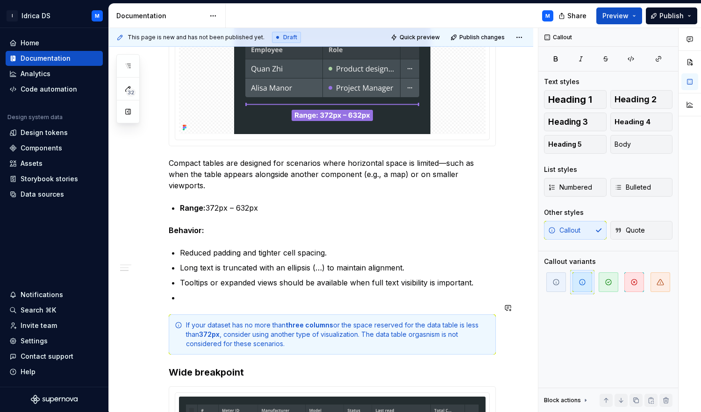
click at [204, 293] on div "Breakpoints define the thresholds at which a table’s layout adapts to different…" at bounding box center [332, 230] width 327 height 949
click at [185, 292] on p at bounding box center [338, 297] width 316 height 11
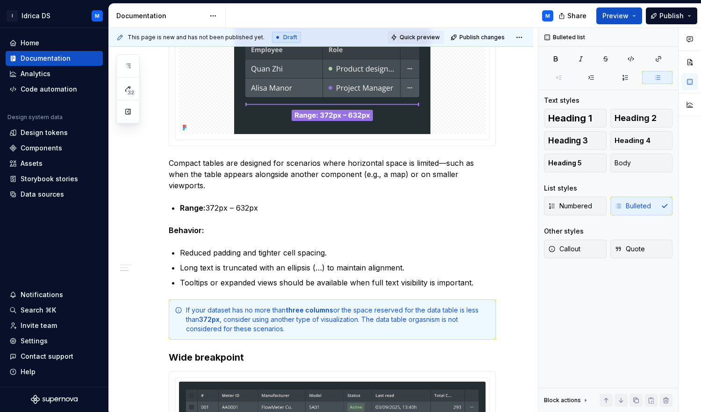
click at [411, 32] on button "Quick preview" at bounding box center [416, 37] width 56 height 13
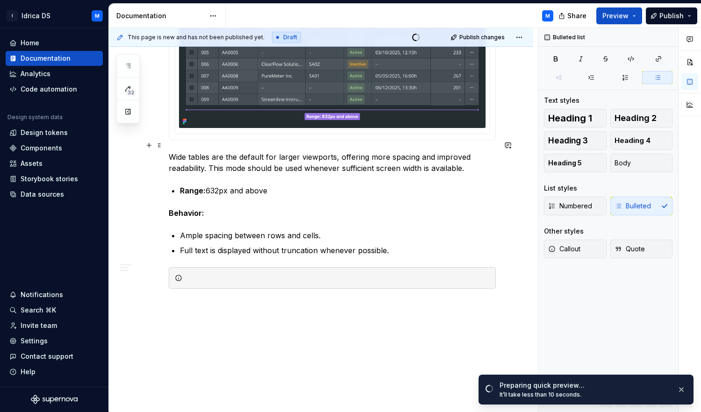
scroll to position [811, 0]
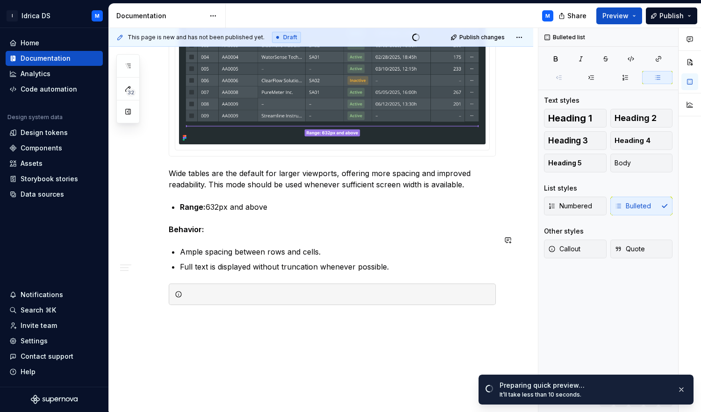
click at [250, 284] on div at bounding box center [332, 294] width 327 height 21
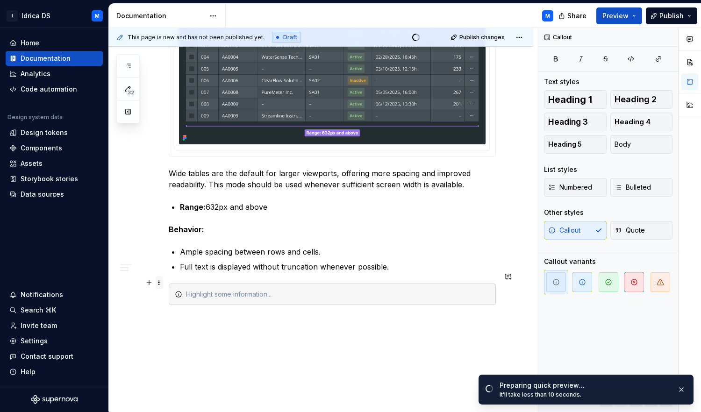
click at [161, 288] on span at bounding box center [159, 282] width 7 height 13
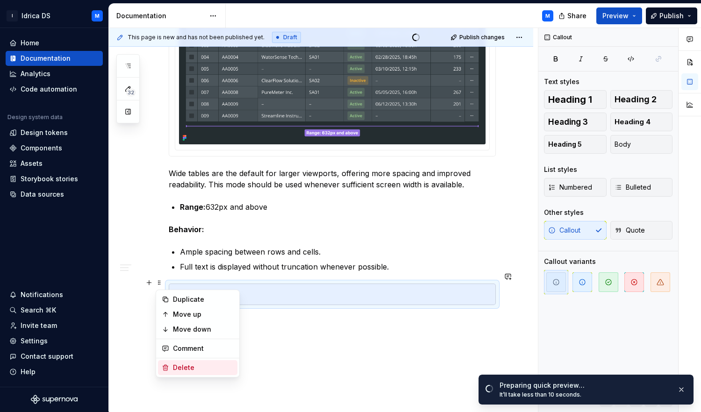
click at [195, 366] on div "Delete" at bounding box center [203, 367] width 61 height 9
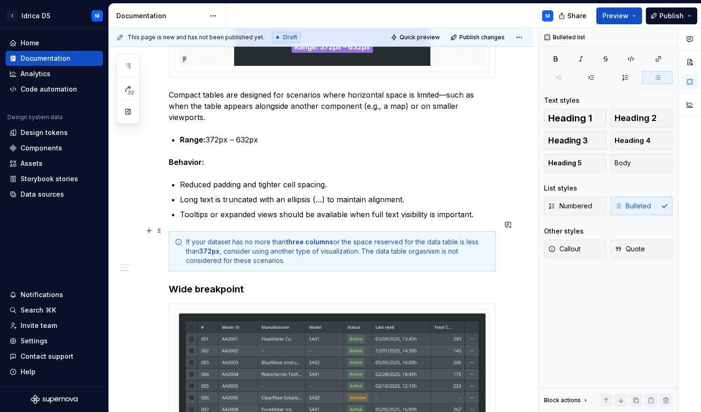
scroll to position [458, 0]
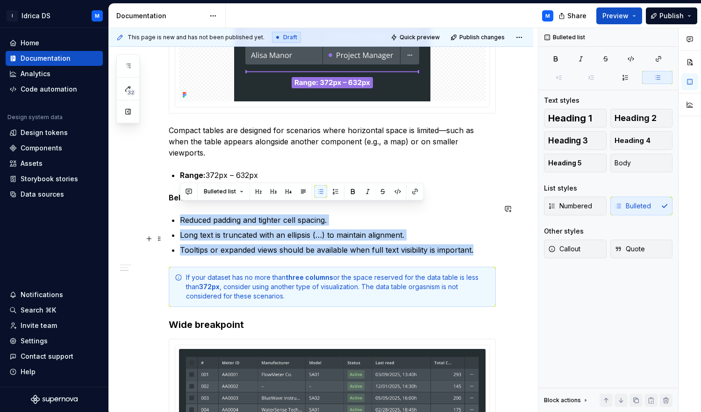
drag, startPoint x: 179, startPoint y: 206, endPoint x: 490, endPoint y: 241, distance: 312.6
click at [490, 241] on div "Breakpoints define the thresholds at which a table’s layout adapts to different…" at bounding box center [332, 174] width 327 height 902
click at [356, 229] on p "Long text is truncated with an ellipsis (…) to maintain alignment." at bounding box center [338, 234] width 316 height 11
drag, startPoint x: 466, startPoint y: 239, endPoint x: 160, endPoint y: 202, distance: 308.7
click at [160, 202] on div "Breakpoints define the thresholds at which a table’s layout adapts to different…" at bounding box center [321, 230] width 424 height 1059
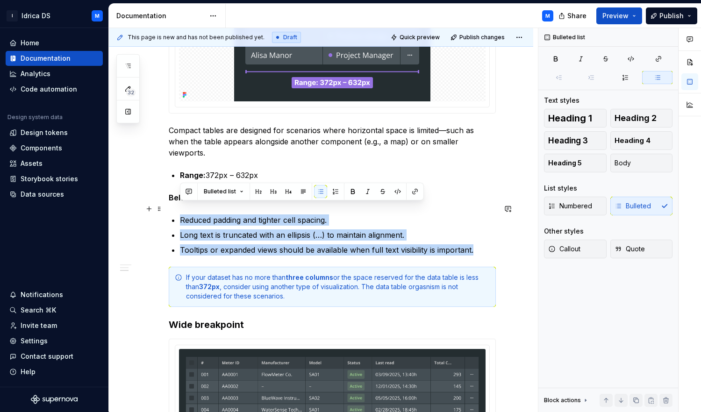
click at [271, 214] on p "Reduced padding and tighter cell spacing." at bounding box center [338, 219] width 316 height 11
drag, startPoint x: 322, startPoint y: 224, endPoint x: 180, endPoint y: 204, distance: 143.0
click at [180, 214] on ul "Reduced padding and tighter cell spacing. Long text is truncated with an ellips…" at bounding box center [338, 234] width 316 height 41
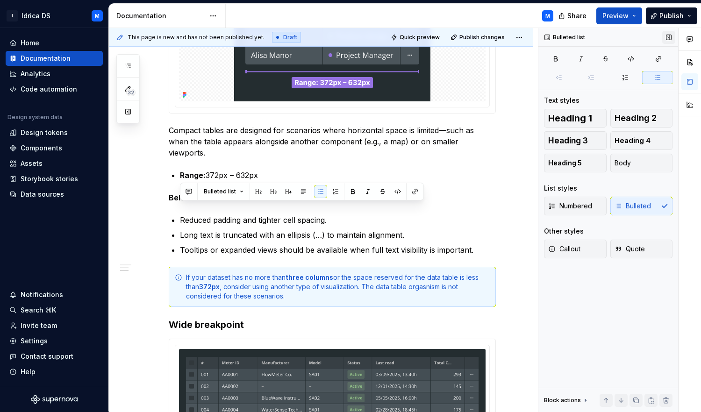
click at [676, 46] on div "Comments Open comments No comments yet Select ‘Comment’ from the block context …" at bounding box center [619, 220] width 163 height 384
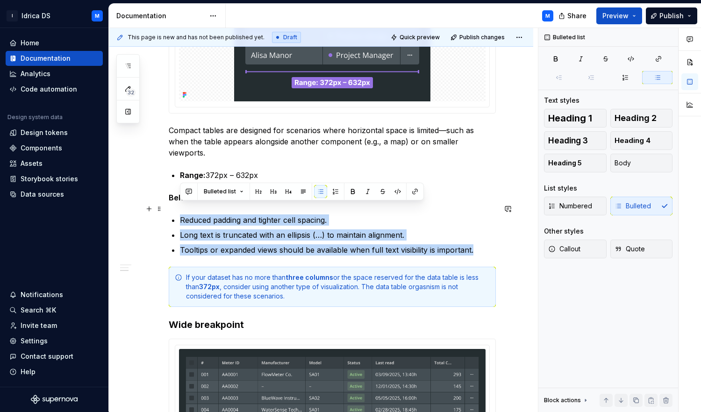
drag, startPoint x: 448, startPoint y: 241, endPoint x: 204, endPoint y: 219, distance: 244.4
click at [180, 214] on ul "Reduced padding and tighter cell spacing. Long text is truncated with an ellips…" at bounding box center [338, 234] width 316 height 41
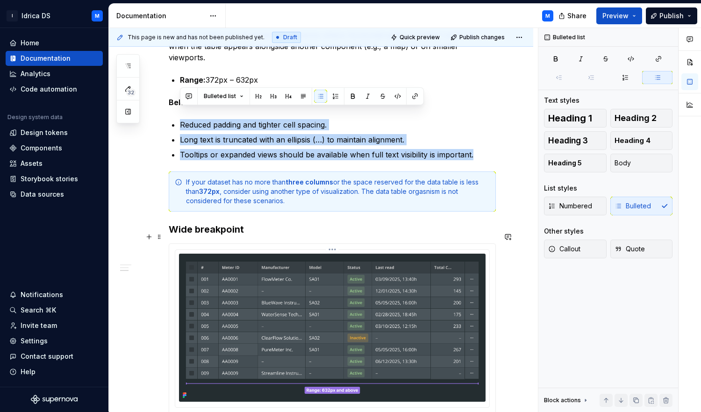
scroll to position [795, 0]
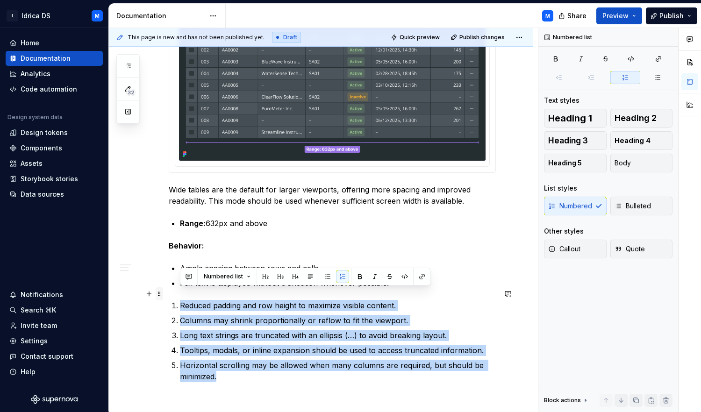
drag, startPoint x: 235, startPoint y: 362, endPoint x: 160, endPoint y: 294, distance: 101.6
click at [638, 204] on span "Bulleted" at bounding box center [632, 205] width 36 height 9
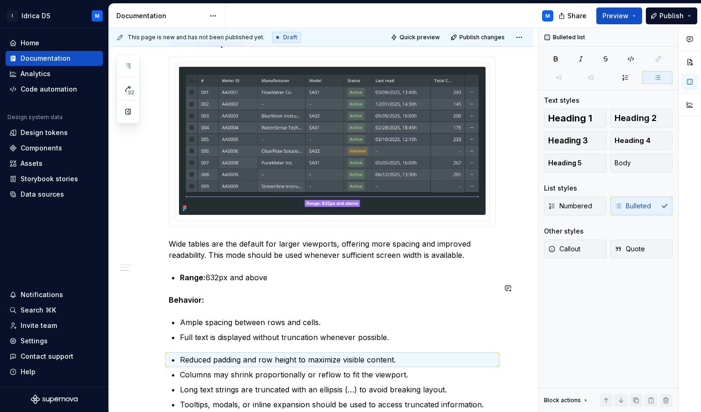
scroll to position [825, 0]
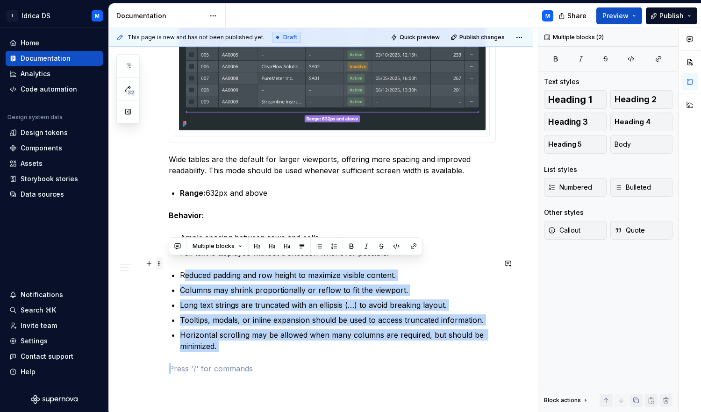
drag, startPoint x: 249, startPoint y: 342, endPoint x: 162, endPoint y: 259, distance: 119.6
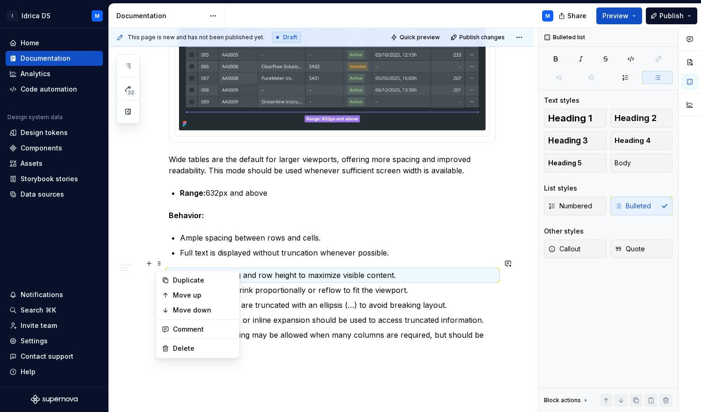
drag, startPoint x: 293, startPoint y: 353, endPoint x: 237, endPoint y: 338, distance: 58.5
click at [293, 363] on p at bounding box center [332, 368] width 327 height 11
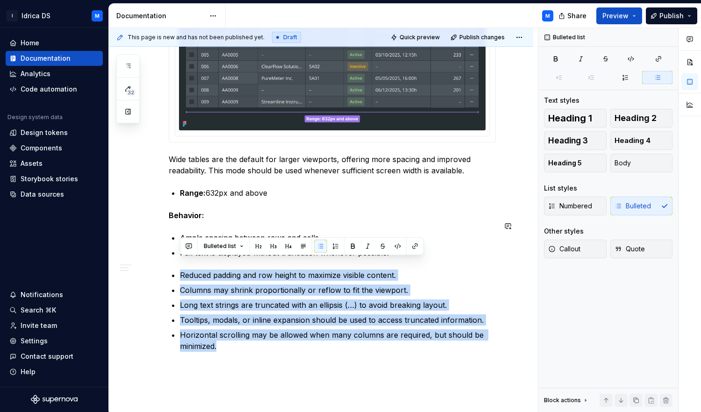
drag, startPoint x: 224, startPoint y: 336, endPoint x: 171, endPoint y: 252, distance: 99.9
copy ul "Reduced padding and row height to maximize visible content. Columns may shrink …"
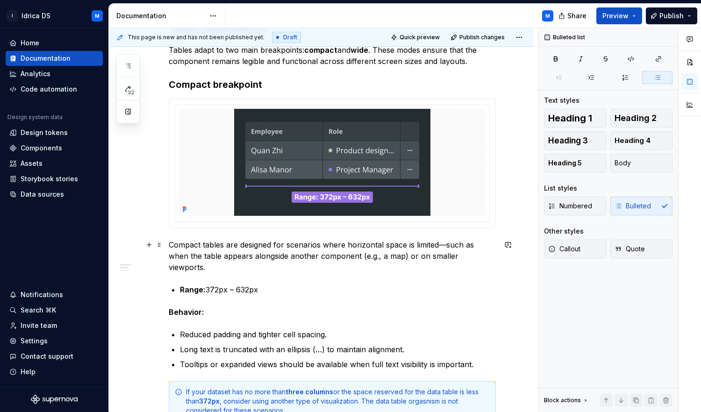
scroll to position [428, 0]
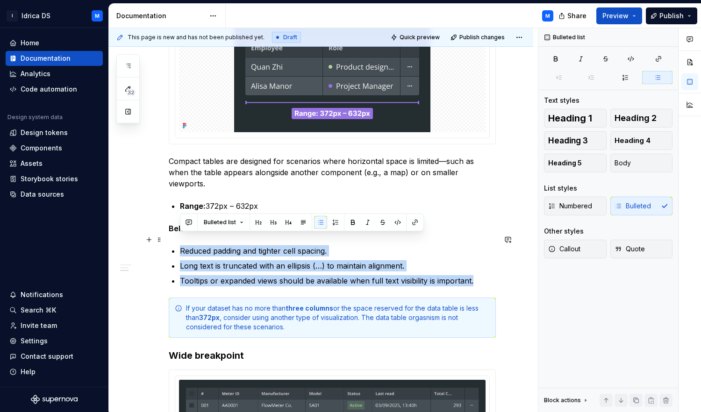
drag, startPoint x: 479, startPoint y: 272, endPoint x: 175, endPoint y: 233, distance: 306.7
click at [175, 233] on div "Breakpoints define the thresholds at which a table’s layout adapts to different…" at bounding box center [332, 205] width 327 height 902
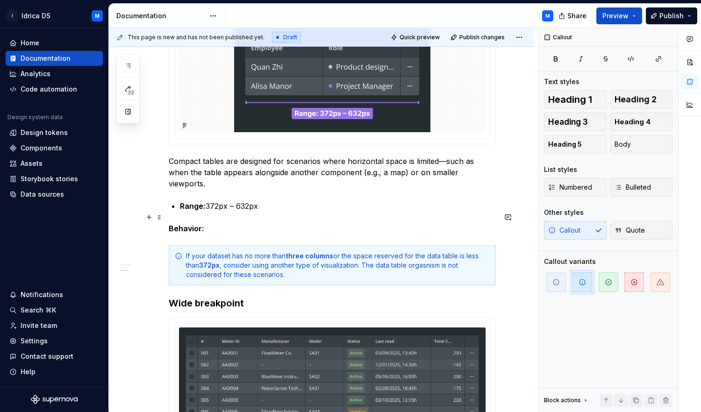
click at [215, 223] on p "Behavior:" at bounding box center [332, 228] width 327 height 11
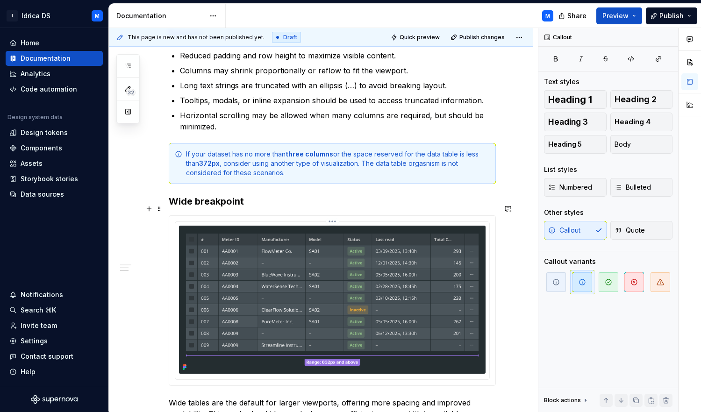
scroll to position [817, 0]
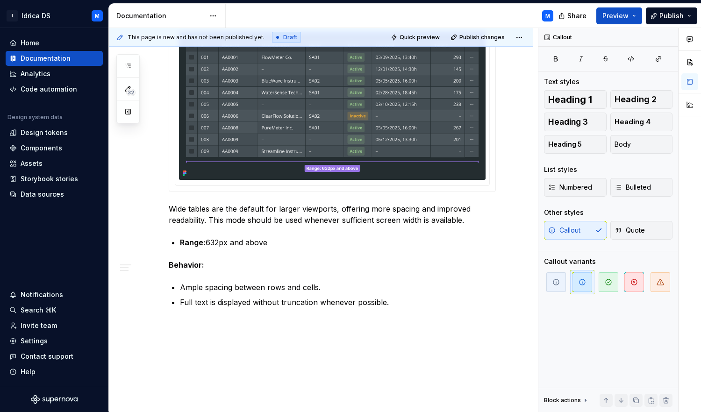
type textarea "*"
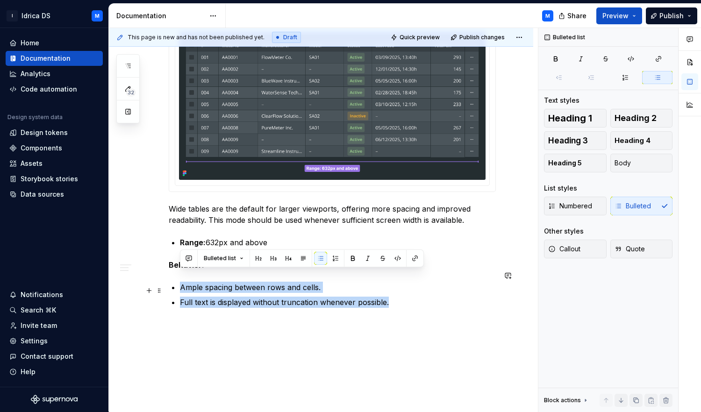
drag, startPoint x: 190, startPoint y: 276, endPoint x: 398, endPoint y: 292, distance: 208.1
click at [429, 297] on p "Full text is displayed without truncation whenever possible." at bounding box center [338, 302] width 316 height 11
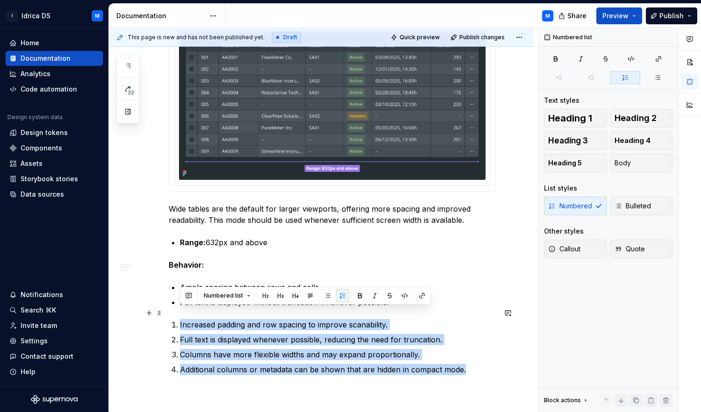
drag, startPoint x: 476, startPoint y: 357, endPoint x: 194, endPoint y: 303, distance: 286.9
click at [639, 213] on button "Bulleted" at bounding box center [641, 206] width 63 height 19
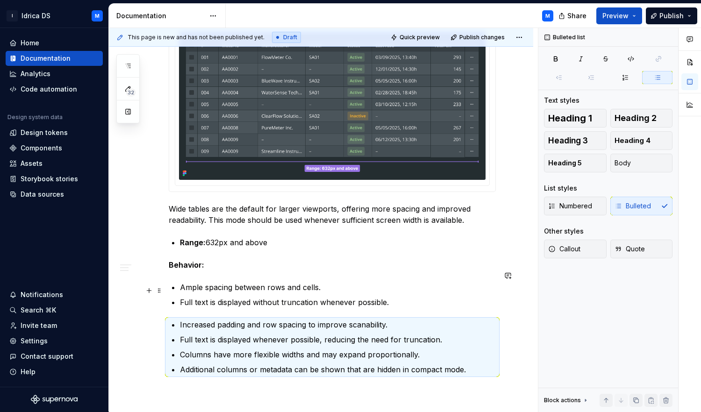
click at [403, 297] on p "Full text is displayed without truncation whenever possible." at bounding box center [338, 302] width 316 height 11
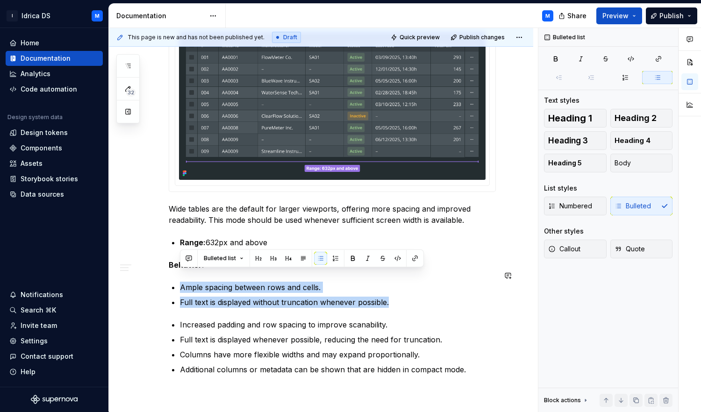
drag, startPoint x: 345, startPoint y: 292, endPoint x: 160, endPoint y: 269, distance: 186.5
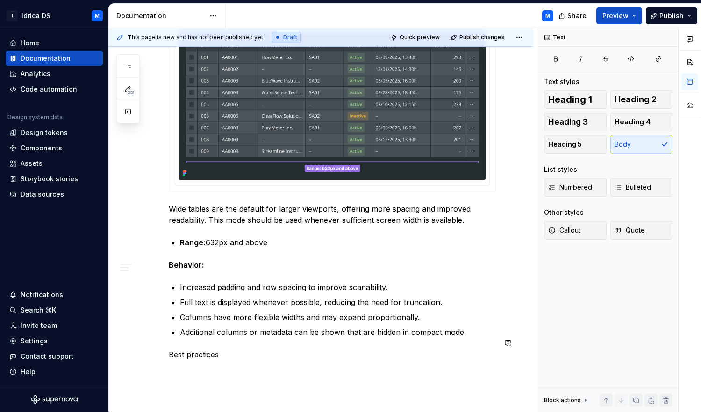
click at [194, 349] on p "Best practices" at bounding box center [332, 354] width 327 height 11
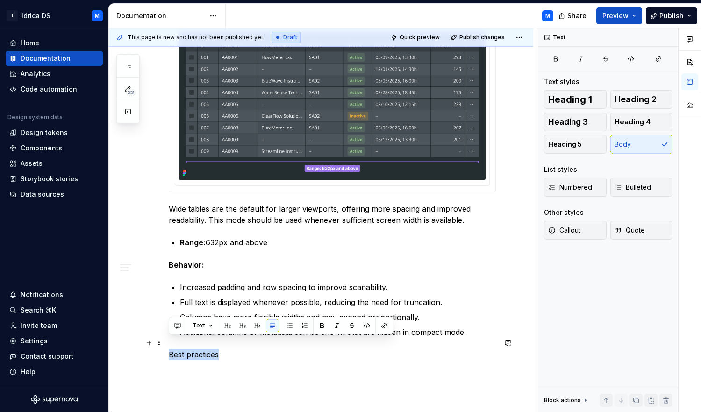
click at [194, 349] on p "Best practices" at bounding box center [332, 354] width 327 height 11
click at [637, 102] on span "Heading 2" at bounding box center [635, 99] width 42 height 9
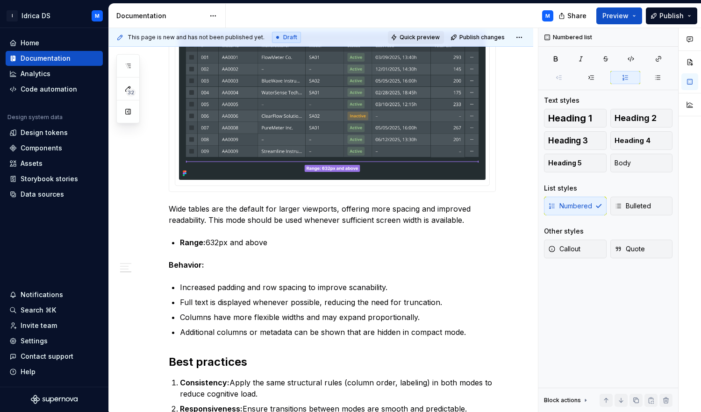
click at [419, 36] on span "Quick preview" at bounding box center [419, 37] width 40 height 7
type textarea "*"
